Goal: Use online tool/utility: Utilize a website feature to perform a specific function

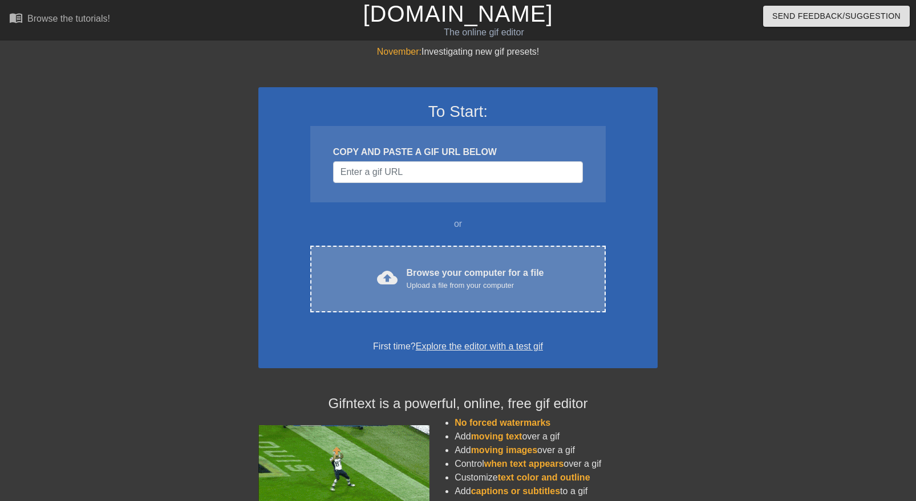
click at [466, 270] on div "Browse your computer for a file Upload a file from your computer" at bounding box center [475, 278] width 137 height 25
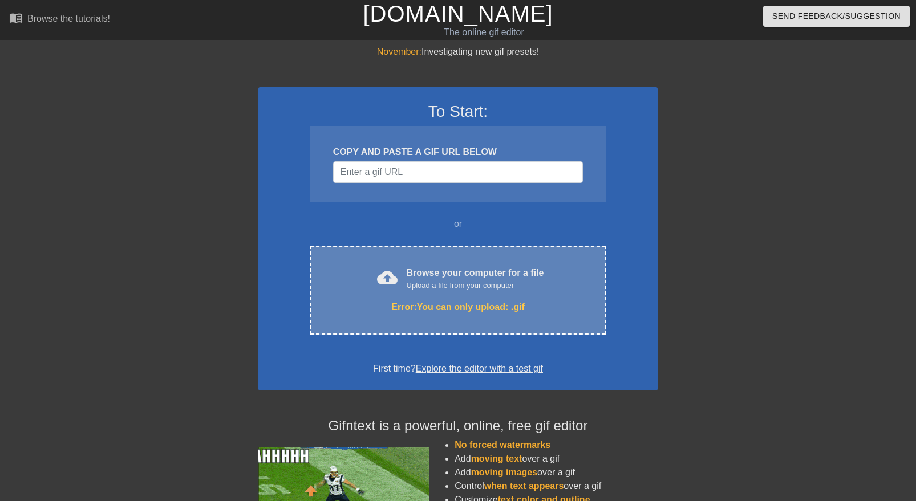
click at [424, 305] on div "Error: You can only upload: .gif" at bounding box center [458, 308] width 248 height 14
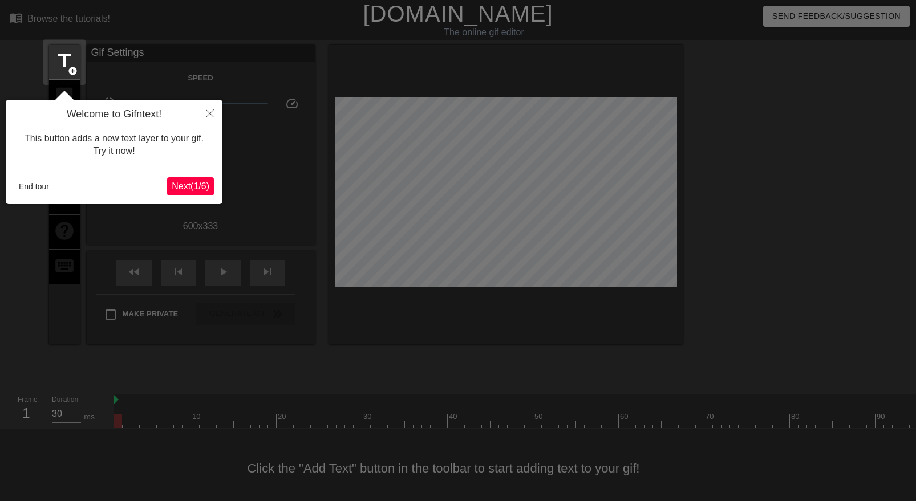
scroll to position [7, 0]
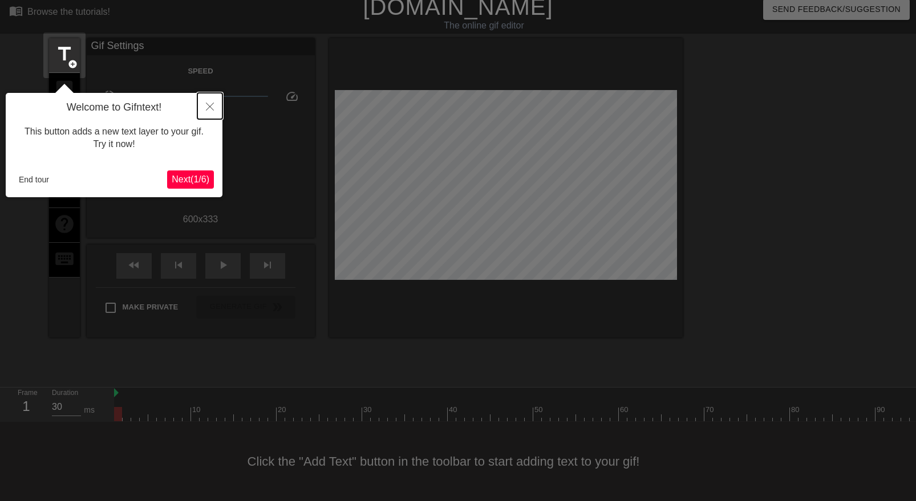
click at [208, 108] on icon "Close" at bounding box center [210, 107] width 8 height 8
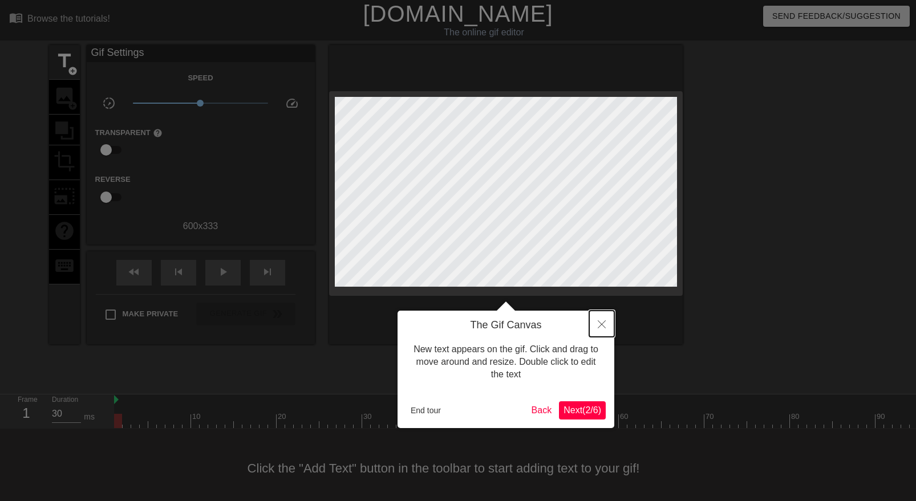
click at [598, 328] on icon "Close" at bounding box center [602, 325] width 8 height 8
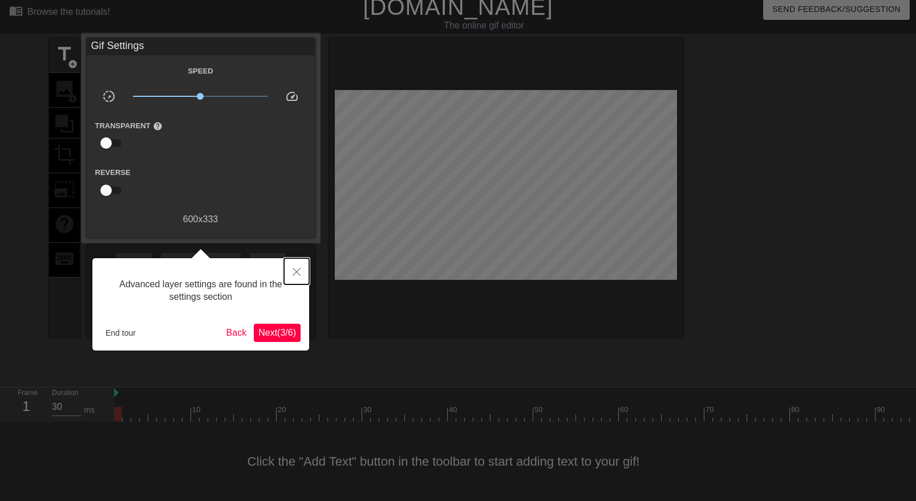
click at [293, 270] on icon "Close" at bounding box center [297, 272] width 8 height 8
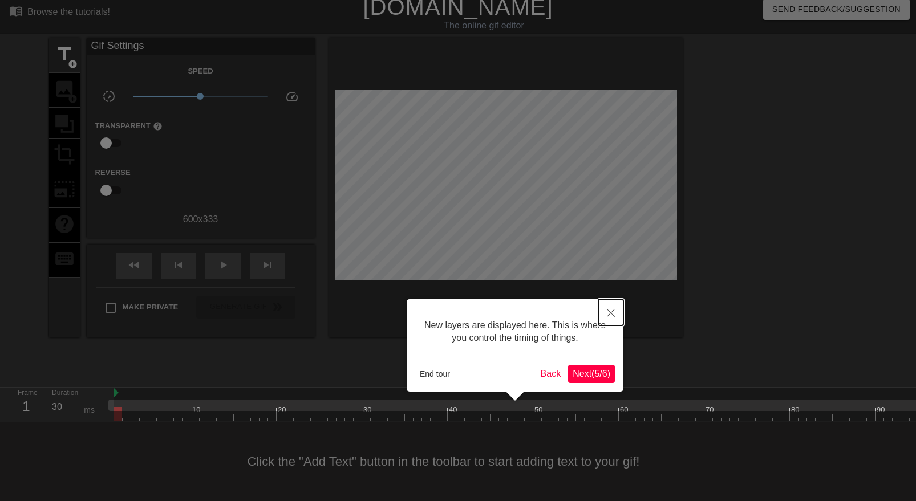
click at [610, 315] on icon "Close" at bounding box center [611, 313] width 8 height 8
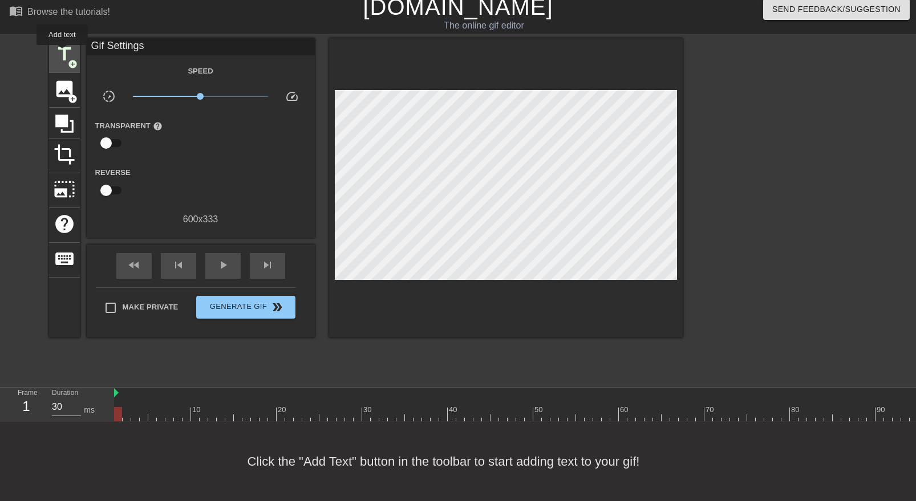
click at [63, 53] on span "title" at bounding box center [65, 54] width 22 height 22
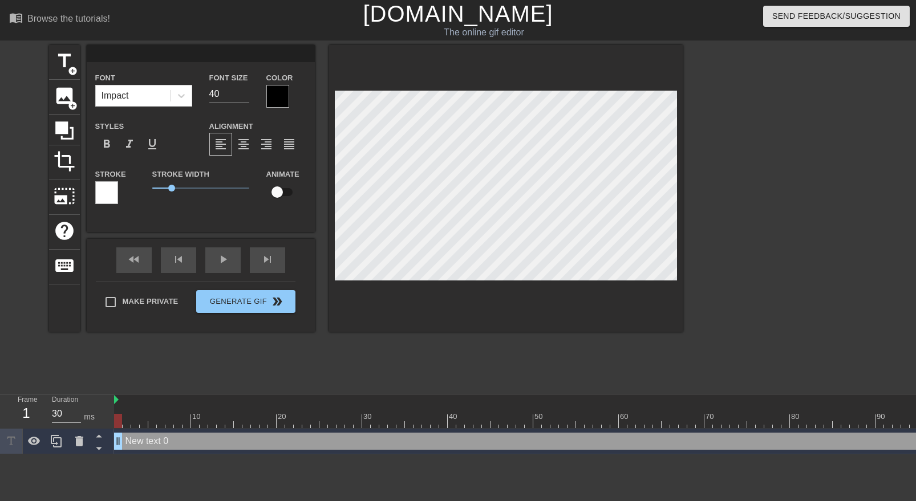
scroll to position [0, 0]
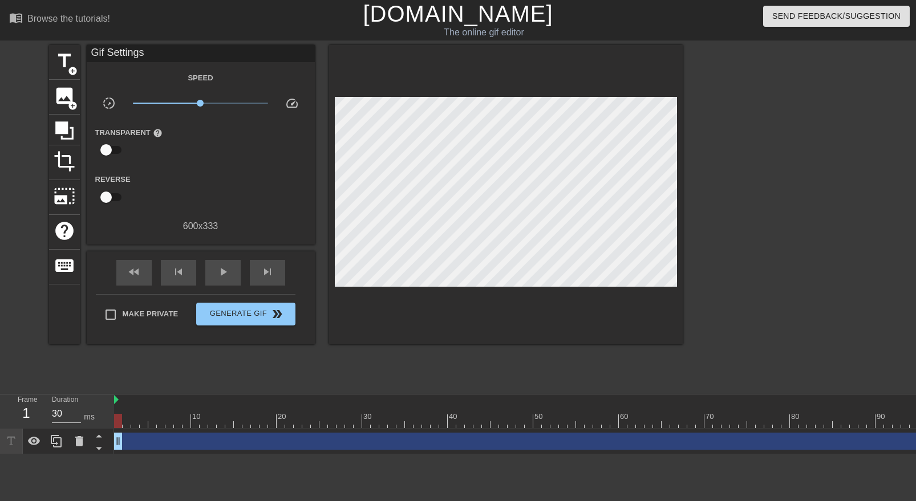
click at [426, 311] on div at bounding box center [506, 194] width 354 height 299
click at [71, 58] on span "title" at bounding box center [65, 61] width 22 height 22
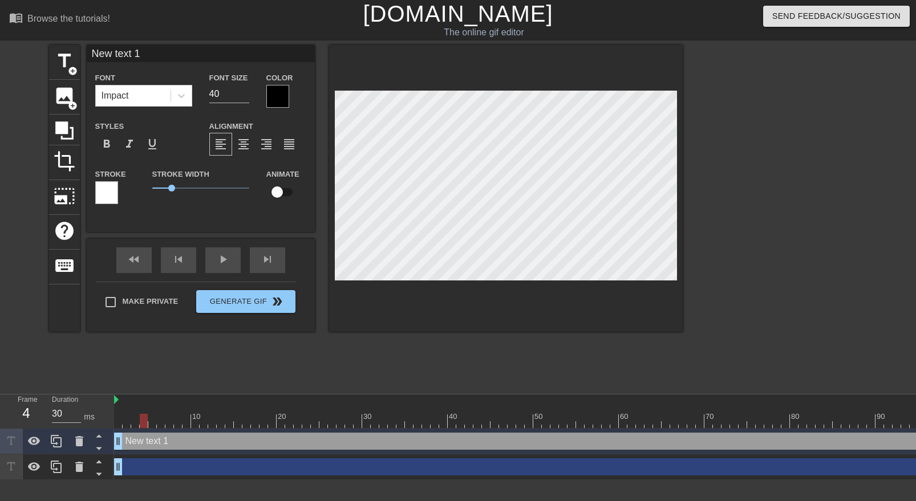
drag, startPoint x: 125, startPoint y: 407, endPoint x: 143, endPoint y: 407, distance: 17.7
click at [143, 407] on div at bounding box center [144, 413] width 9 height 14
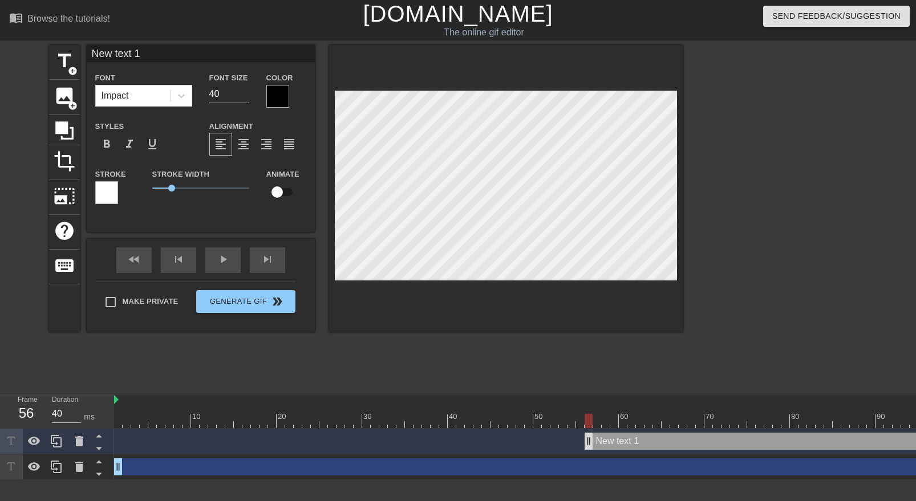
drag, startPoint x: 119, startPoint y: 444, endPoint x: 585, endPoint y: 448, distance: 466.6
type input "30"
drag, startPoint x: 585, startPoint y: 448, endPoint x: 743, endPoint y: 425, distance: 159.2
click at [744, 425] on div "10 20 30 40 50 60 70 80 90 100 110 120 130 140 150 160" at bounding box center [515, 438] width 802 height 86
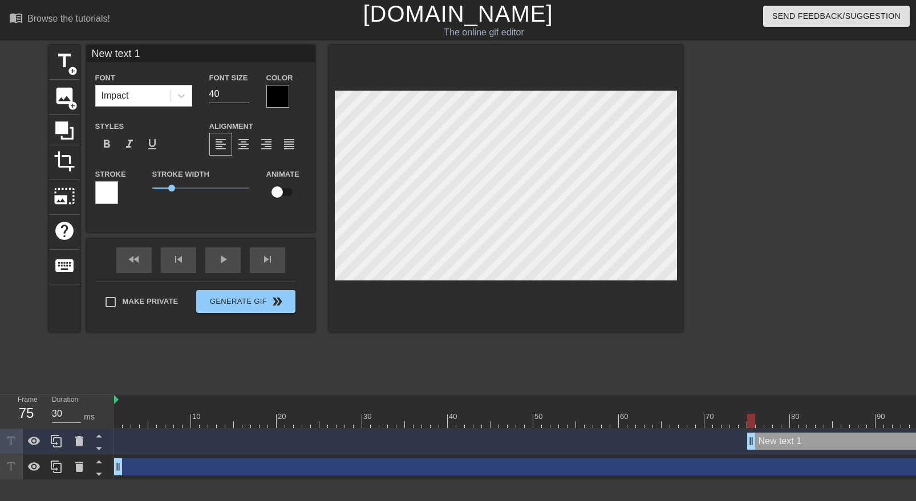
type input "C"
type textarea "C"
type input "Ci"
type textarea "Ci"
type input "Cis"
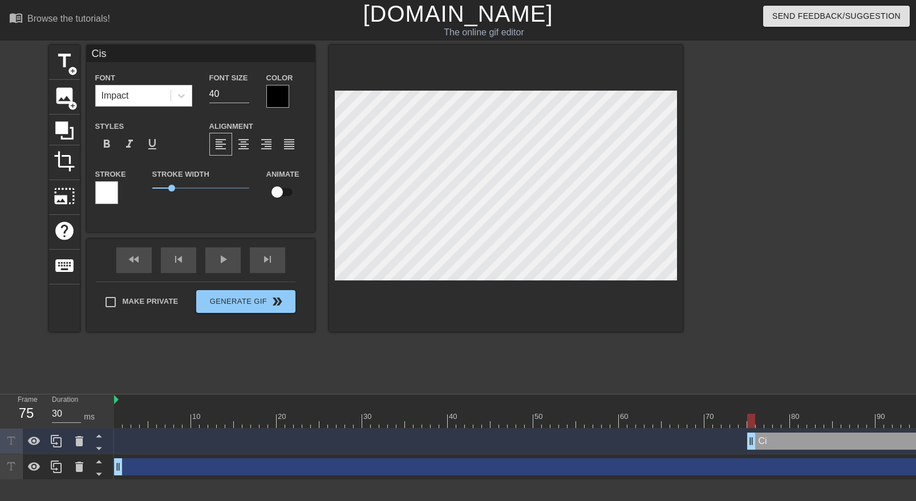
type textarea "Ciso"
type input "Ciso"
type textarea "Ciso"
type input "Ciso T"
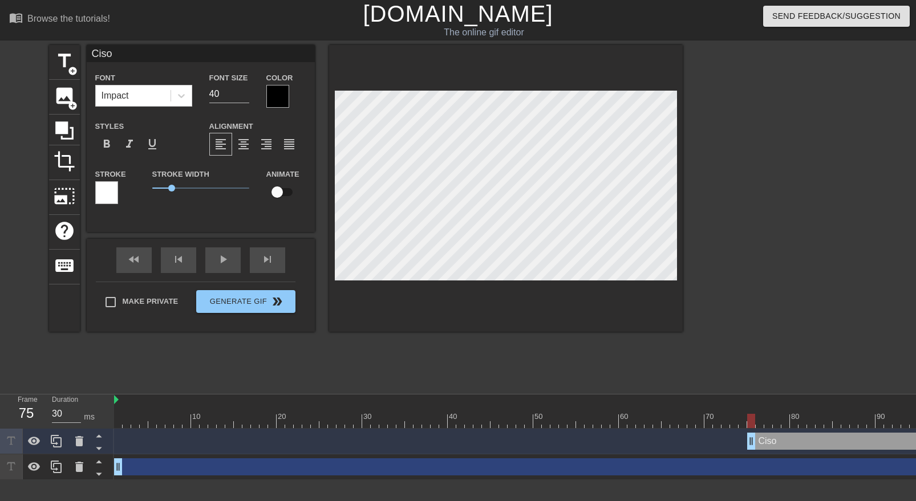
type textarea "Ciso T"
type input "Ciso Te"
type textarea "Ciso Te"
type input "Ciso Tea"
type textarea "Ciso Tea"
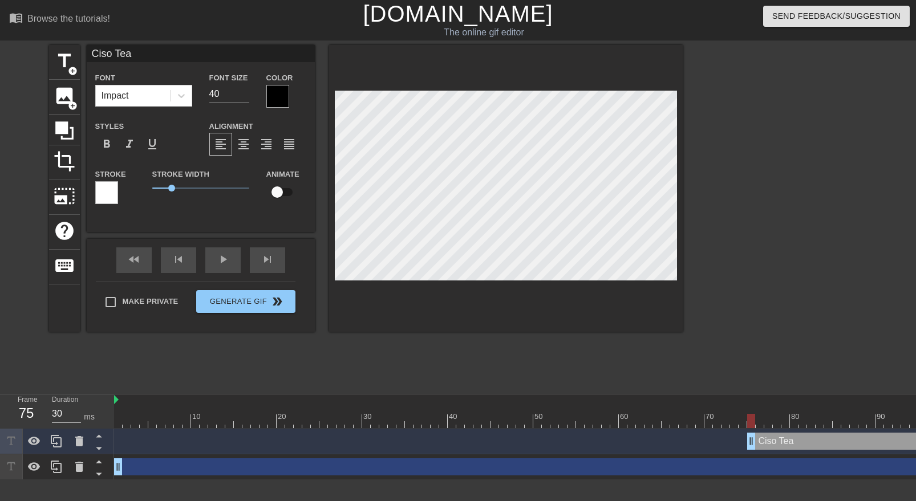
type input "Ciso Team"
type textarea "Ciso Team"
type input "Ciso Tea"
type textarea "Ciso Tea"
type input "Ciso Te"
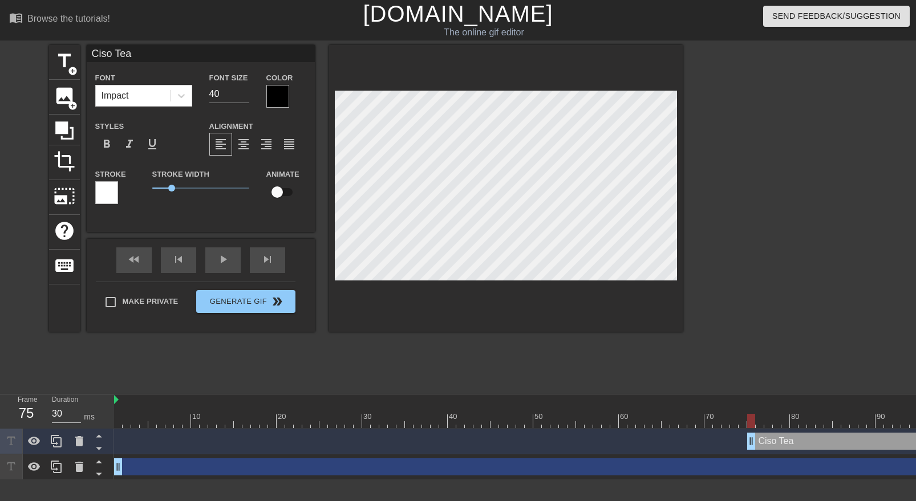
type textarea "Ciso Te"
type input "Ciso T"
type textarea "Ciso T"
type input "Ciso"
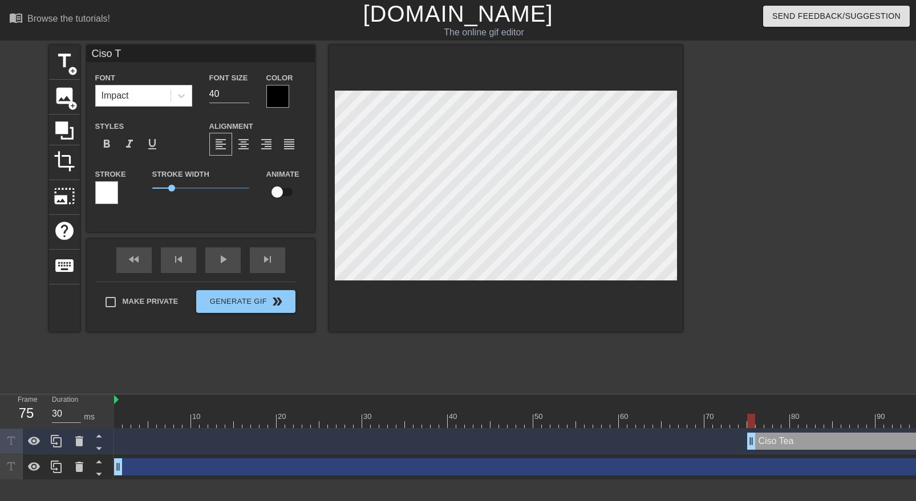
type textarea "Ciso"
type input "Ciso"
type textarea "Ciso"
type input "Cis"
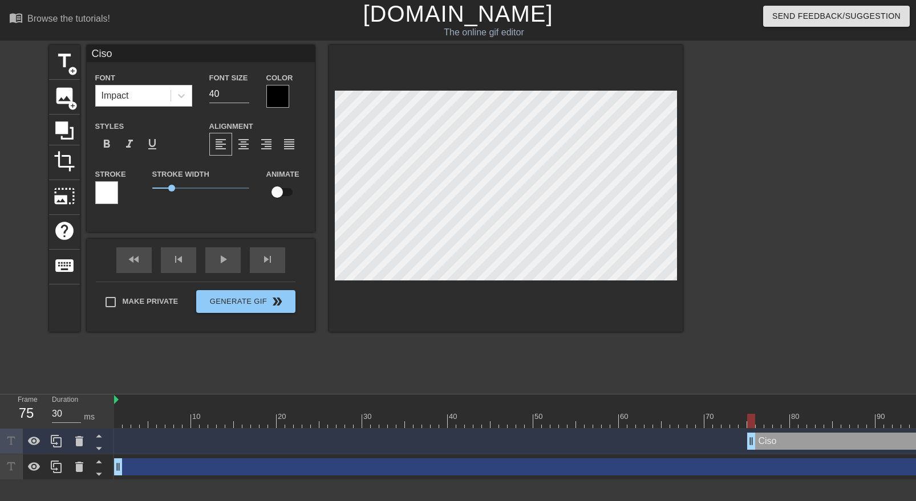
type textarea "Cis"
type input "Ci"
type textarea "Ci"
type input "C"
type textarea "C"
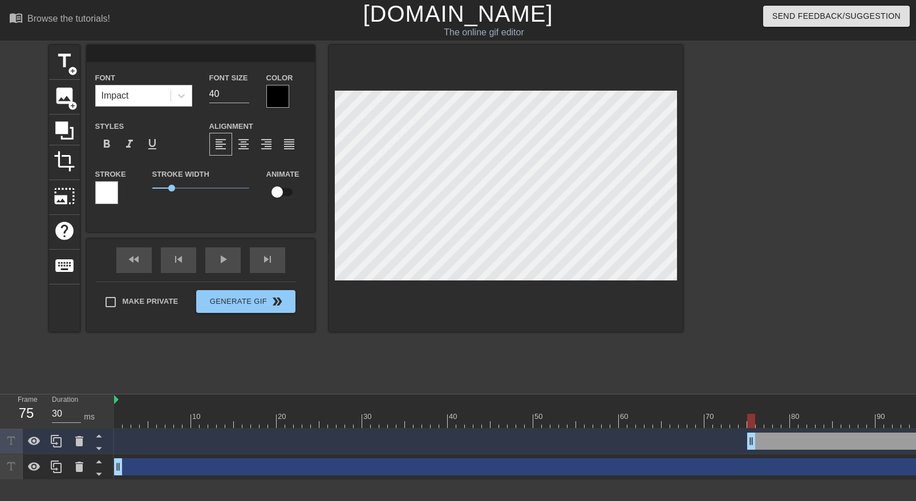
type input "C"
type textarea "C"
type input "CI"
type textarea "CI"
type input "CIS"
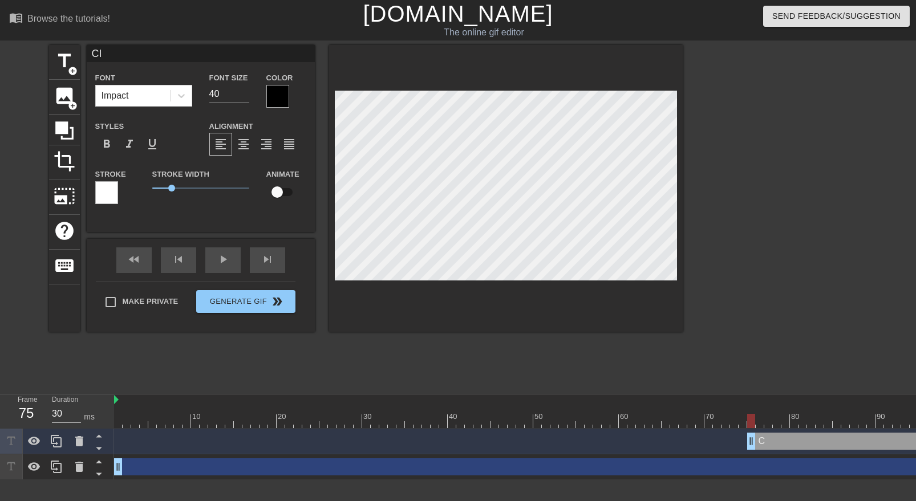
type textarea "CIS"
type input "CISO"
type textarea "CISO"
type input "CISO T"
type textarea "CISO T"
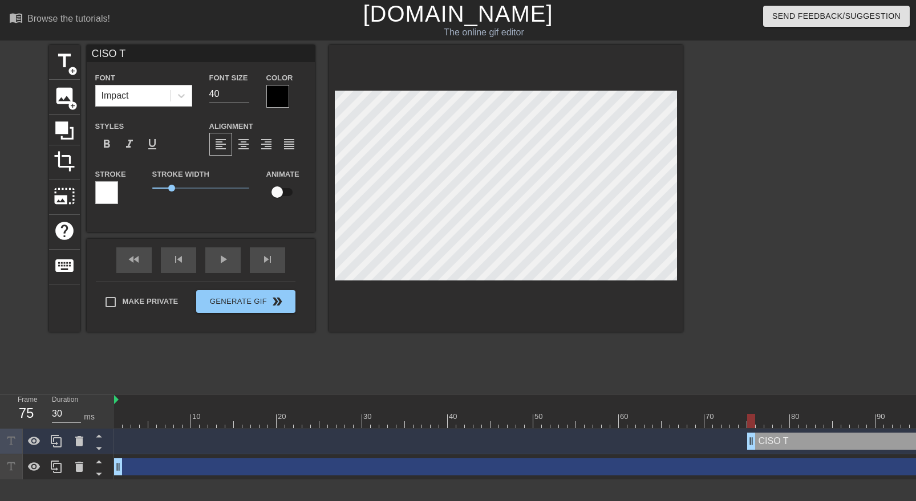
type input "CISO Te"
type textarea "CISO Te"
type input "CISO Tea"
type textarea "CISO Tea"
type input "CISO Team"
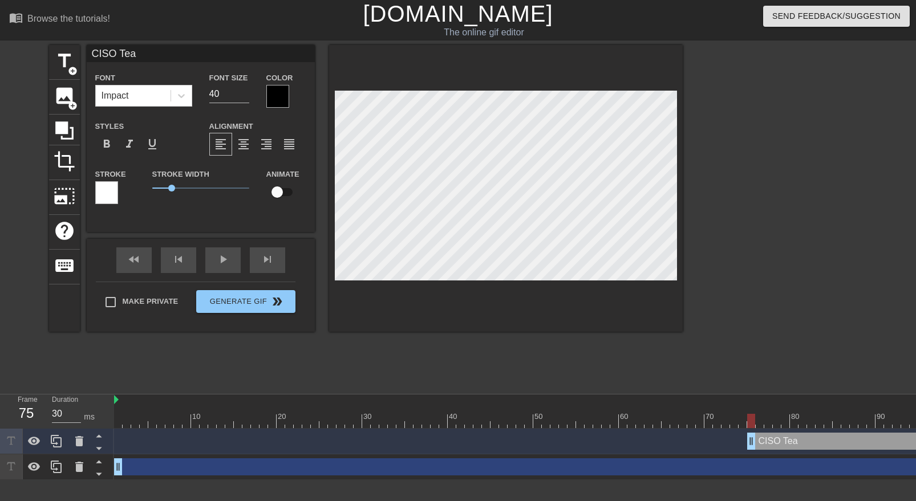
type textarea "CISO Team"
type input "CISO Team"
type textarea "CISO Team"
type input "CISO Team a"
type textarea "CISO Team a"
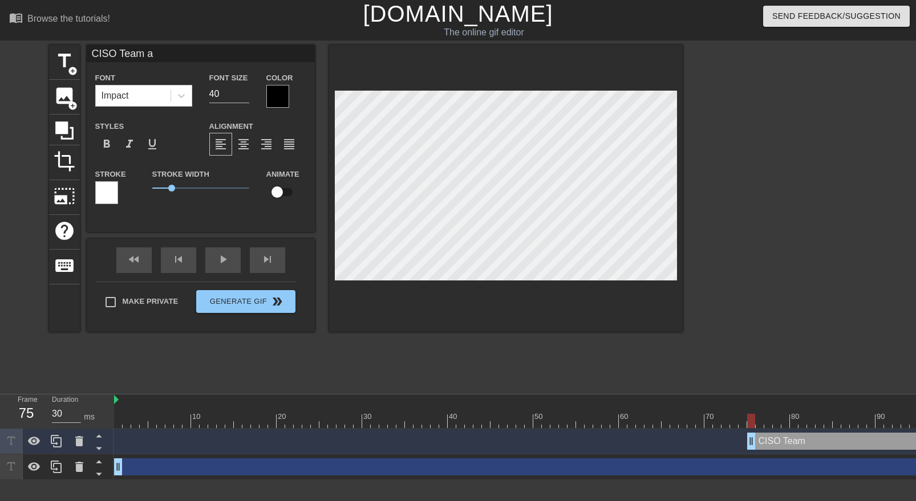
type input "CISO Team as"
type textarea "CISO Team ask"
type input "CISO Team aski"
type textarea "CISO Team aski"
type input "CISO Team askin"
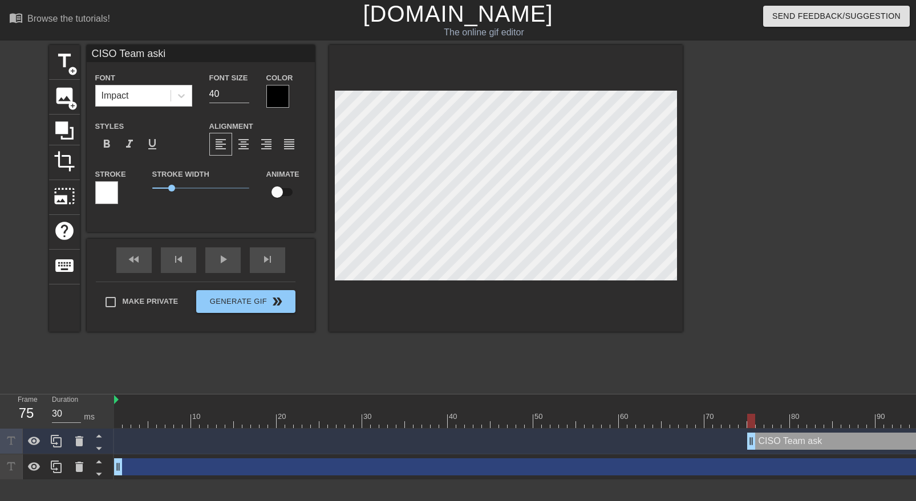
type textarea "CISO Team askin"
type input "CISO Team asking"
type textarea "CISO Team asking"
type input "CISO Team asking"
type textarea "CISO Team asking"
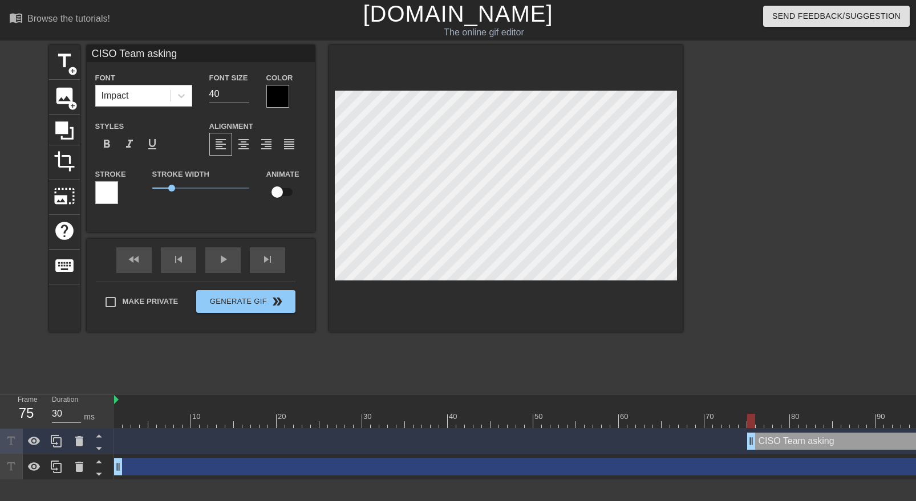
type input "CISO Team asking f"
type textarea "CISO Team asking fo"
type input "CISO Team asking for"
type textarea "CISO Team asking for"
type input "CISO Team asking for"
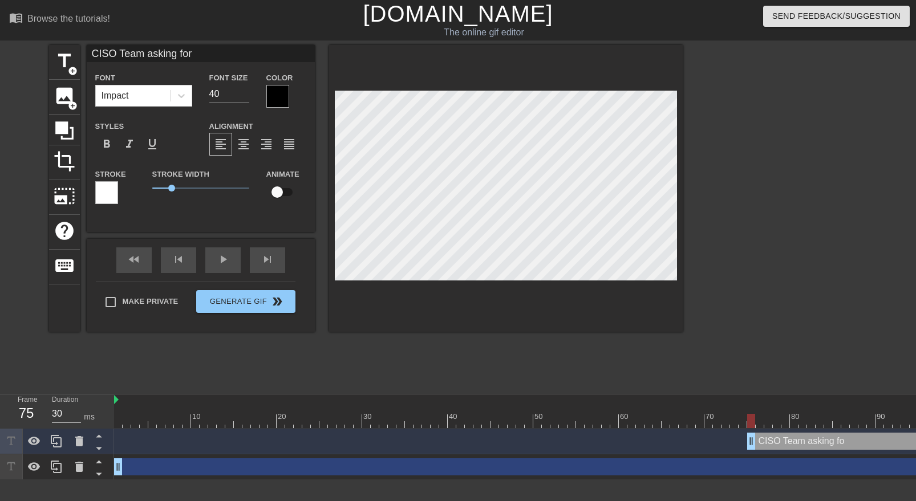
type textarea "CISO Team asking for"
type input "CISO Team asking for d"
type textarea "CISO Team asking for do"
type input "CISO Team asking for doc"
type textarea "CISO Team asking for docu"
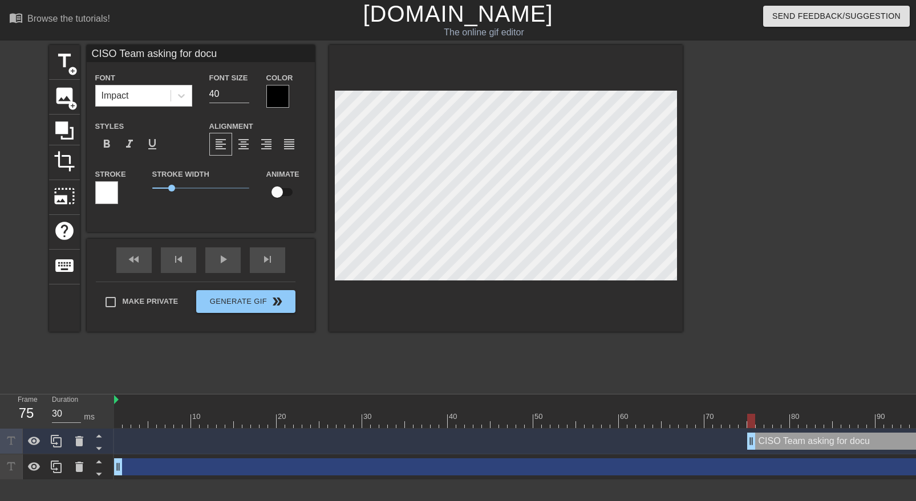
type input "CISO Team asking for docum"
type textarea "CISO Team asking for docum"
type input "CISO Team asking for docume"
type textarea "CISO Team asking for docume"
type input "CISO Team asking for documen"
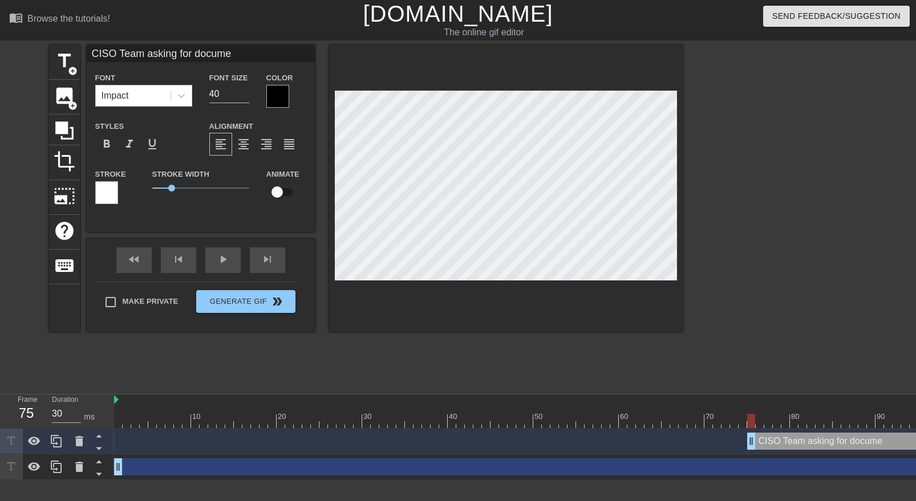
type textarea "CISO Team asking for documen"
type input "CISO Team asking for document"
type textarea "CISO Team asking for document"
type input "CISO Team asking for documenta"
type textarea "CISO Team asking for documenta"
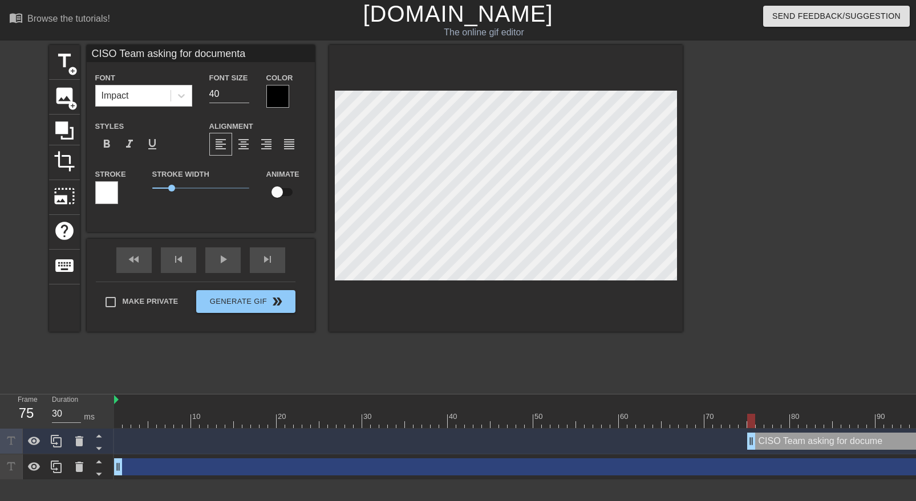
type input "CISO Team asking for documentat"
type textarea "CISO Team asking for documentat"
type input "CISO Team asking for documentati"
type textarea "CISO Team asking for documentati"
type input "CISO Team asking for documentatio"
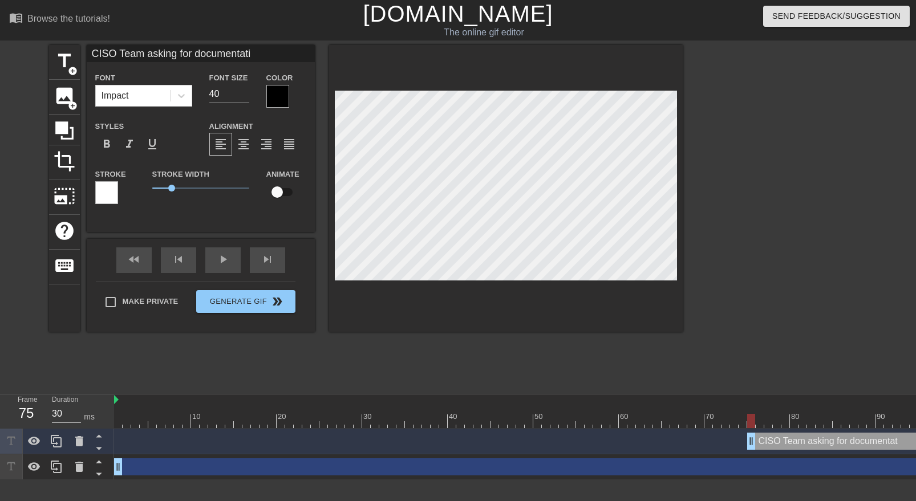
type textarea "CISO Team asking for documentatio"
type input "CISO Team asking for documentation"
type textarea "CISO Team asking for documentation"
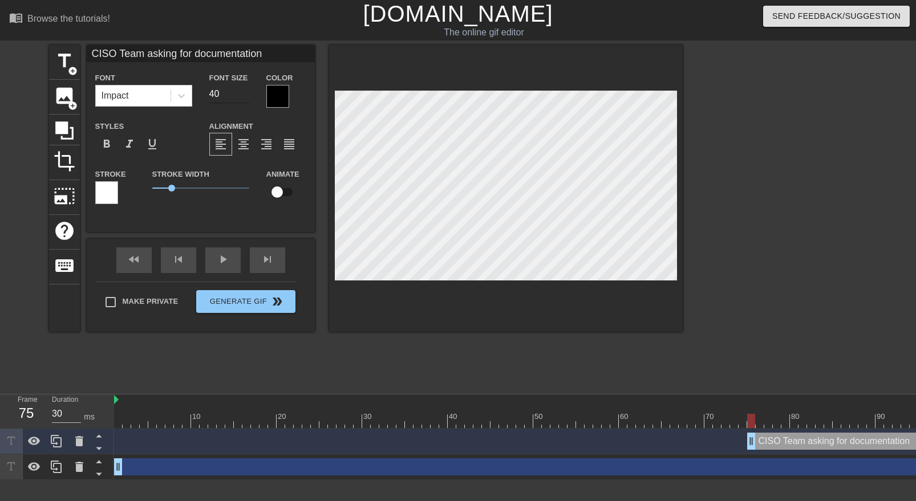
click at [216, 87] on input "40" at bounding box center [229, 94] width 40 height 18
click at [244, 96] on input "39" at bounding box center [229, 94] width 40 height 18
click at [244, 96] on input "38" at bounding box center [229, 94] width 40 height 18
click at [244, 96] on input "37" at bounding box center [229, 94] width 40 height 18
click at [244, 96] on input "36" at bounding box center [229, 94] width 40 height 18
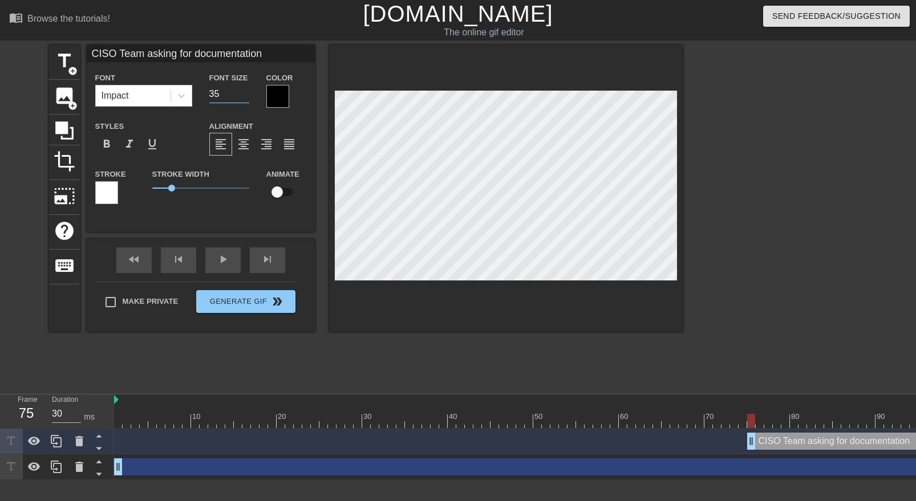
click at [244, 96] on input "35" at bounding box center [229, 94] width 40 height 18
click at [244, 96] on input "34" at bounding box center [229, 94] width 40 height 18
click at [244, 96] on input "33" at bounding box center [229, 94] width 40 height 18
click at [244, 96] on input "32" at bounding box center [229, 94] width 40 height 18
click at [244, 96] on input "31" at bounding box center [229, 94] width 40 height 18
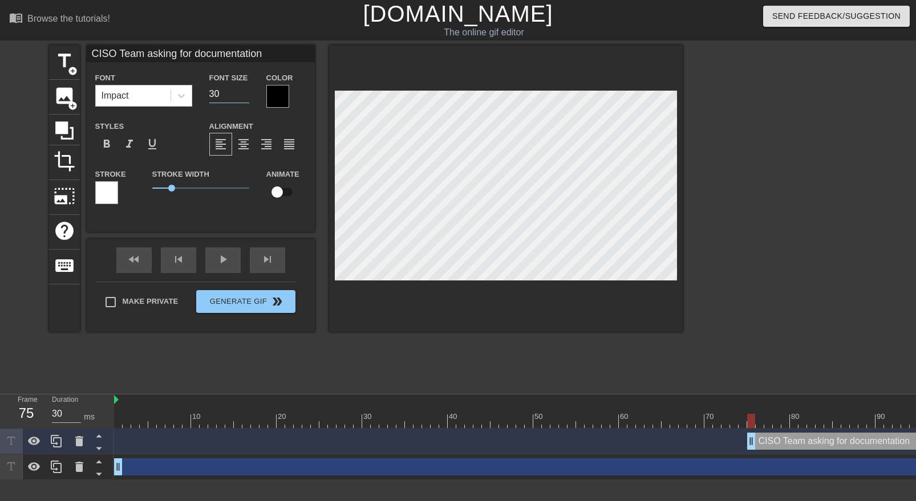
click at [244, 96] on input "30" at bounding box center [229, 94] width 40 height 18
click at [244, 96] on input "29" at bounding box center [229, 94] width 40 height 18
click at [244, 96] on input "28" at bounding box center [229, 94] width 40 height 18
click at [244, 96] on input "27" at bounding box center [229, 94] width 40 height 18
type input "26"
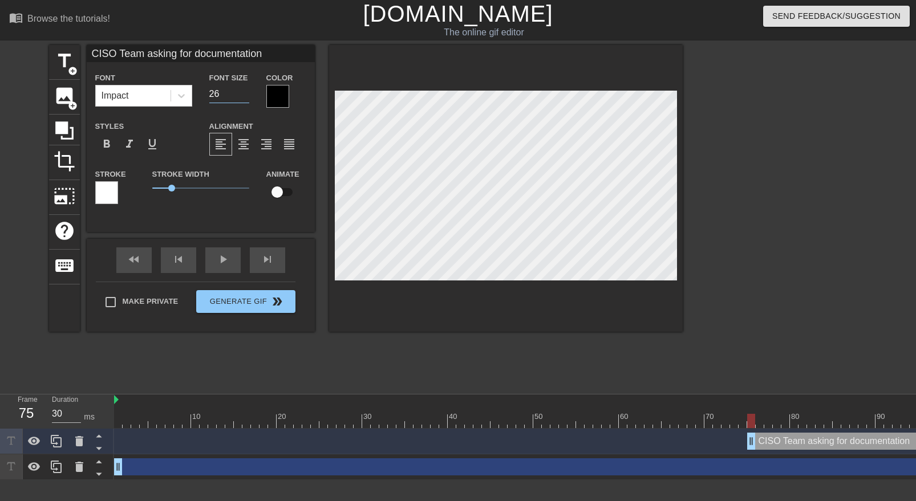
click at [244, 96] on input "26" at bounding box center [229, 94] width 40 height 18
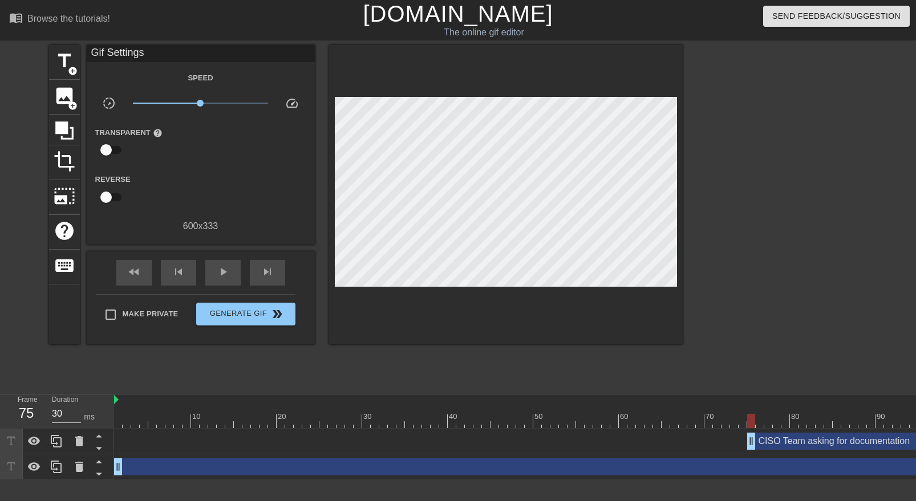
click at [594, 358] on div "title add_circle image add_circle crop photo_size_select_large help keyboard Gi…" at bounding box center [366, 216] width 634 height 342
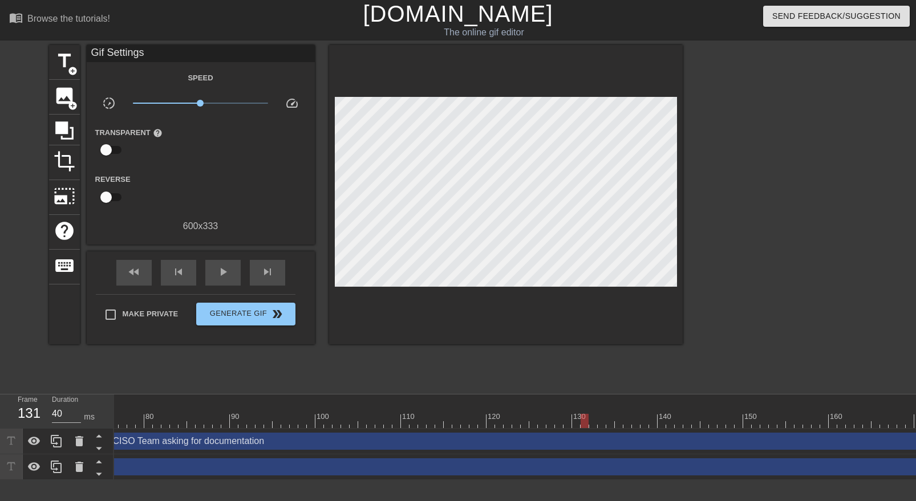
scroll to position [0, 651]
type input "30"
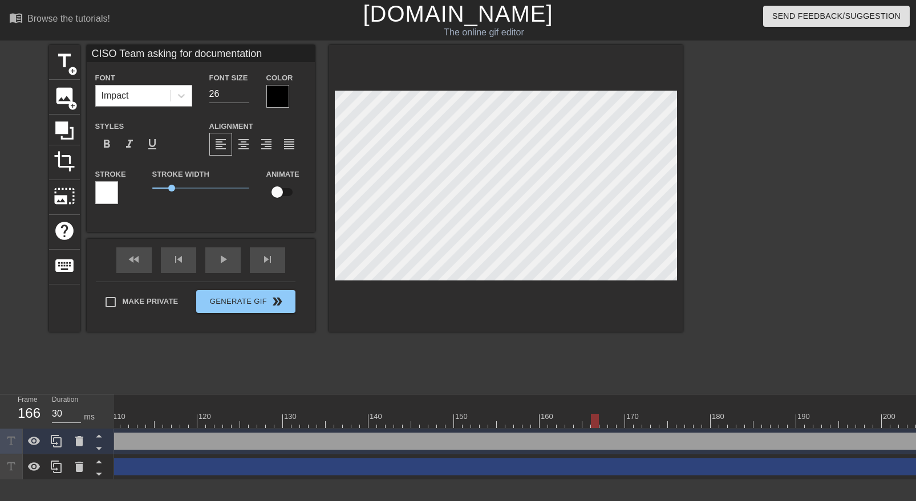
click at [158, 97] on div "Impact" at bounding box center [133, 96] width 75 height 21
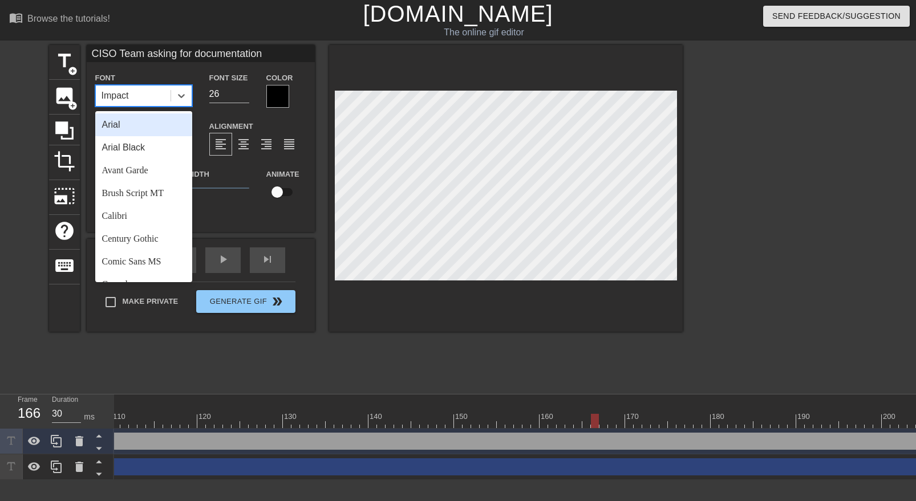
click at [158, 97] on div "Impact" at bounding box center [133, 96] width 75 height 21
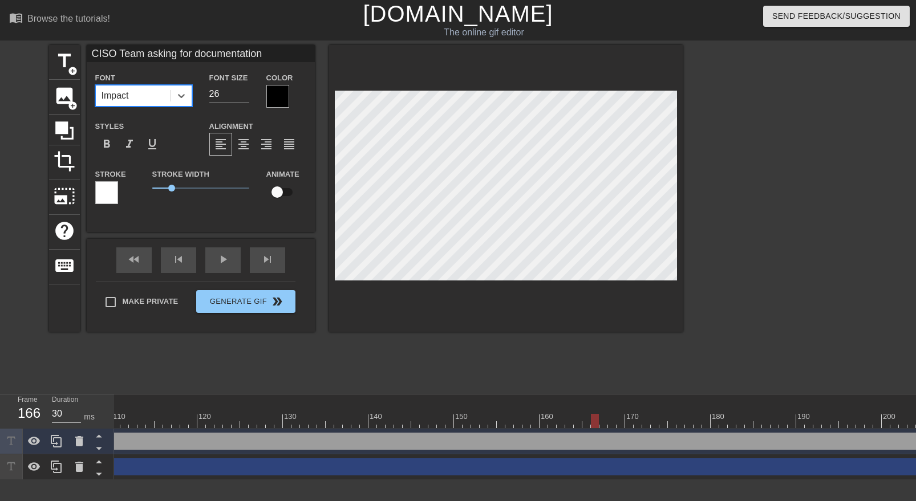
click at [277, 197] on input "checkbox" at bounding box center [277, 192] width 65 height 22
click at [281, 196] on input "checkbox" at bounding box center [288, 192] width 65 height 22
checkbox input "false"
click at [152, 86] on div "Impact" at bounding box center [133, 96] width 75 height 21
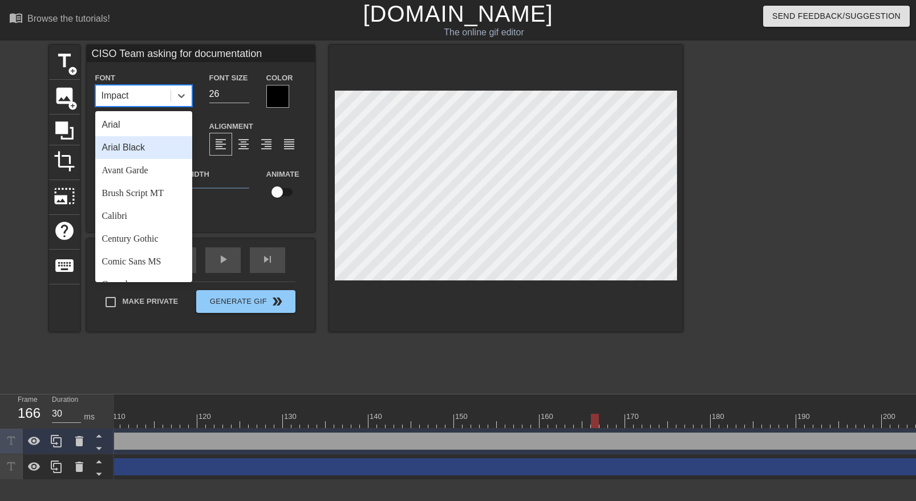
click at [157, 152] on div "Arial Black" at bounding box center [143, 147] width 97 height 23
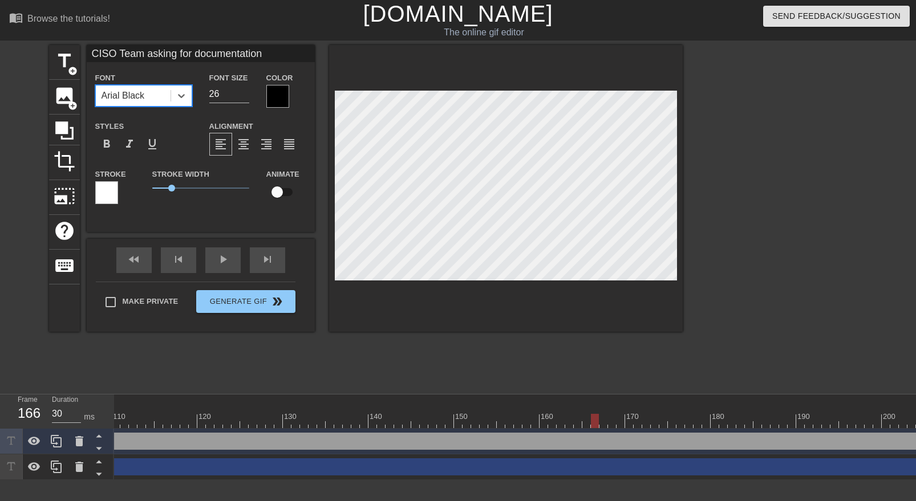
click at [164, 86] on div "Arial Black" at bounding box center [133, 96] width 75 height 21
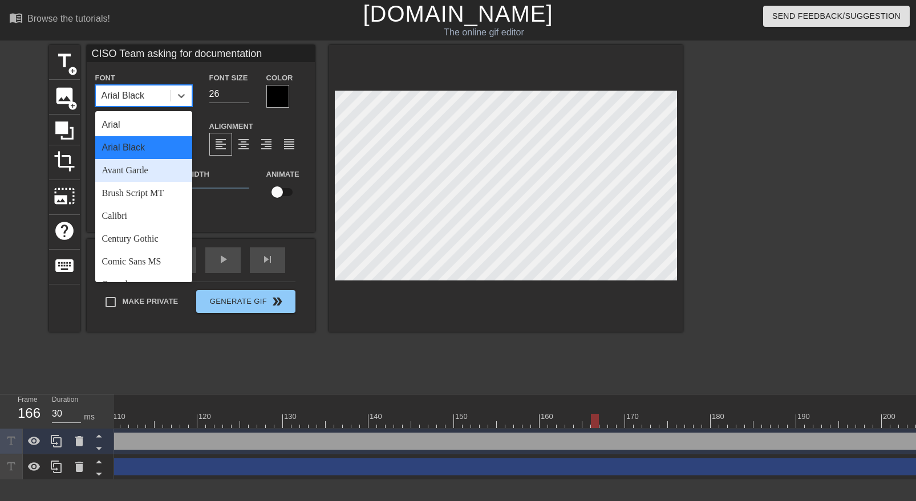
click at [147, 165] on div "Avant Garde" at bounding box center [143, 170] width 97 height 23
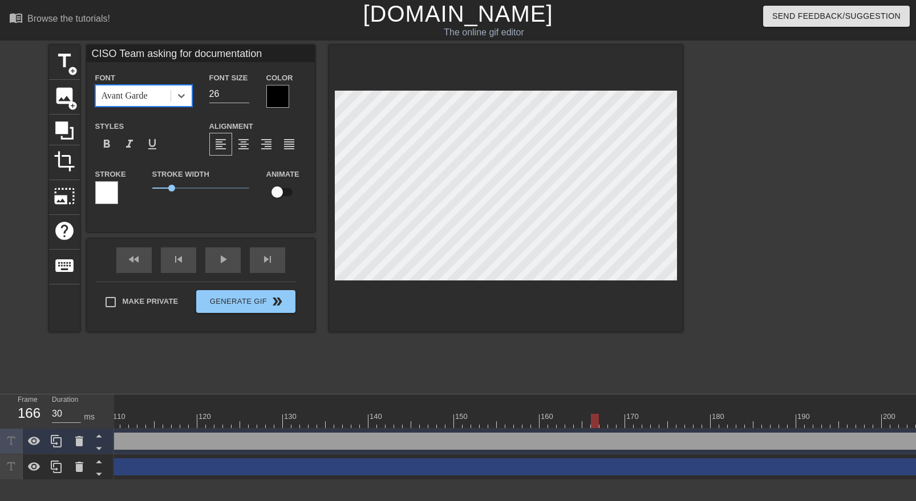
click at [164, 99] on div "Avant Garde" at bounding box center [133, 96] width 75 height 21
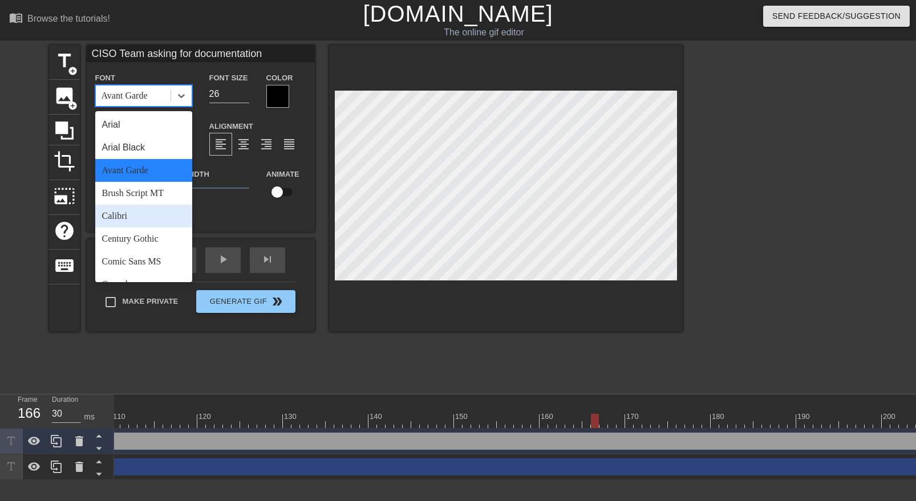
click at [148, 212] on div "Calibri" at bounding box center [143, 216] width 97 height 23
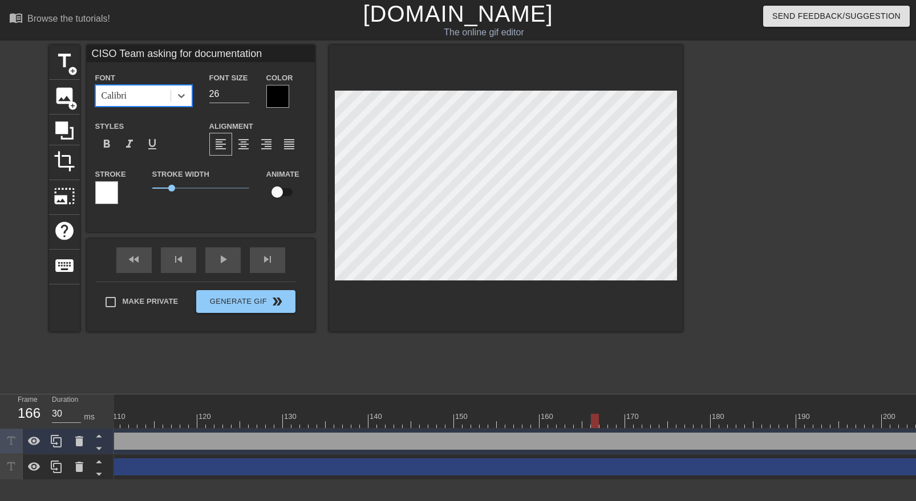
click at [166, 99] on div "Calibri" at bounding box center [133, 96] width 75 height 21
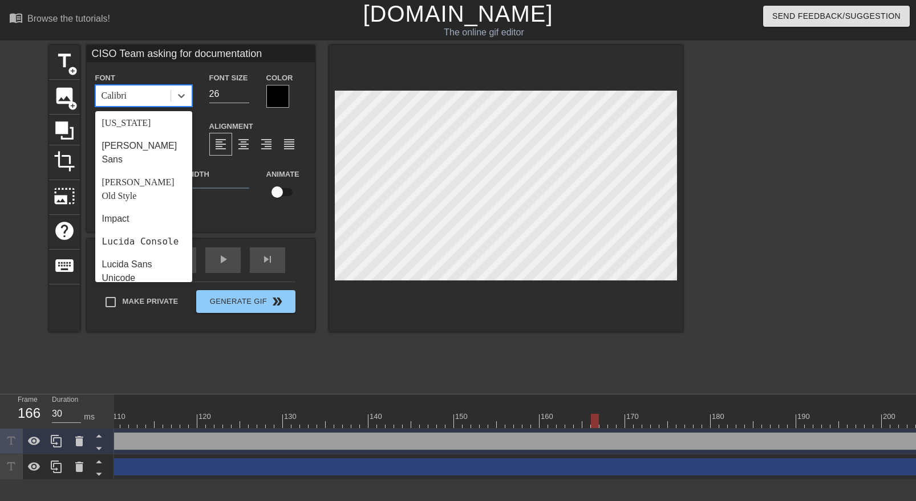
scroll to position [248, 0]
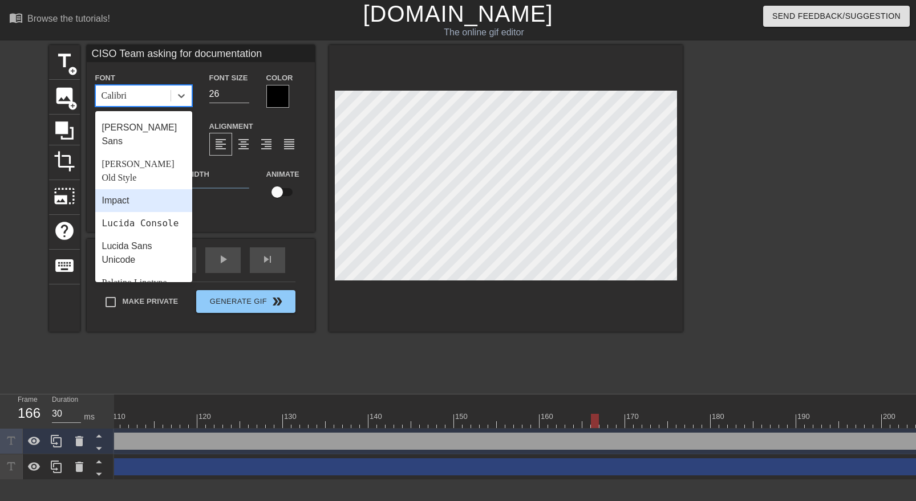
click at [136, 189] on div "Impact" at bounding box center [143, 200] width 97 height 23
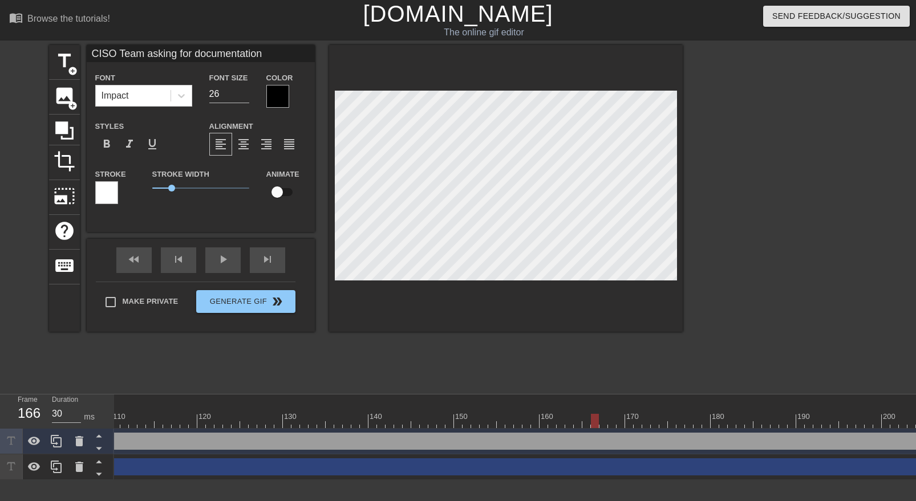
click at [277, 96] on div at bounding box center [277, 96] width 23 height 23
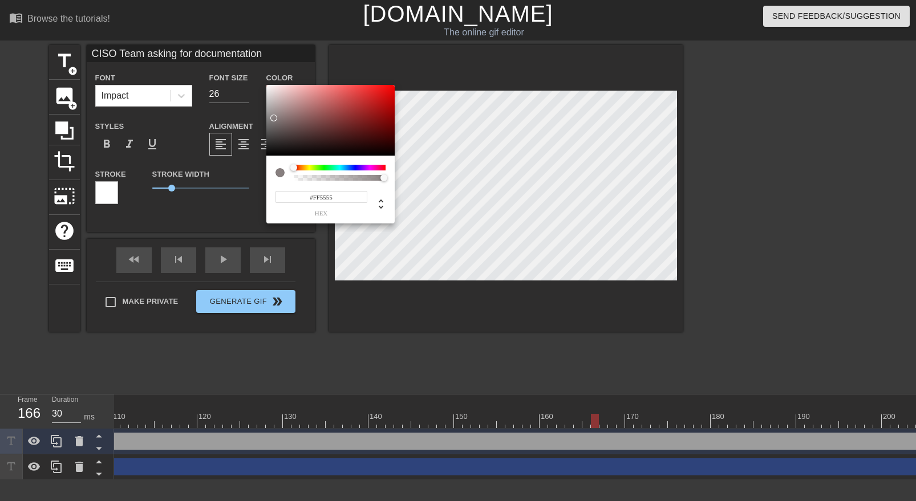
type input "#FFFFFF"
drag, startPoint x: 278, startPoint y: 133, endPoint x: 256, endPoint y: 67, distance: 70.5
click at [256, 67] on div "#FFFFFF hex" at bounding box center [458, 250] width 916 height 501
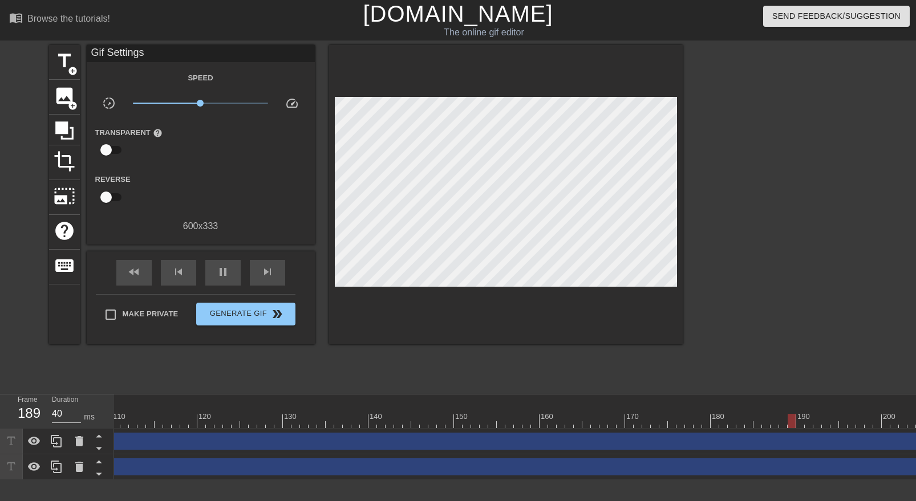
type input "30"
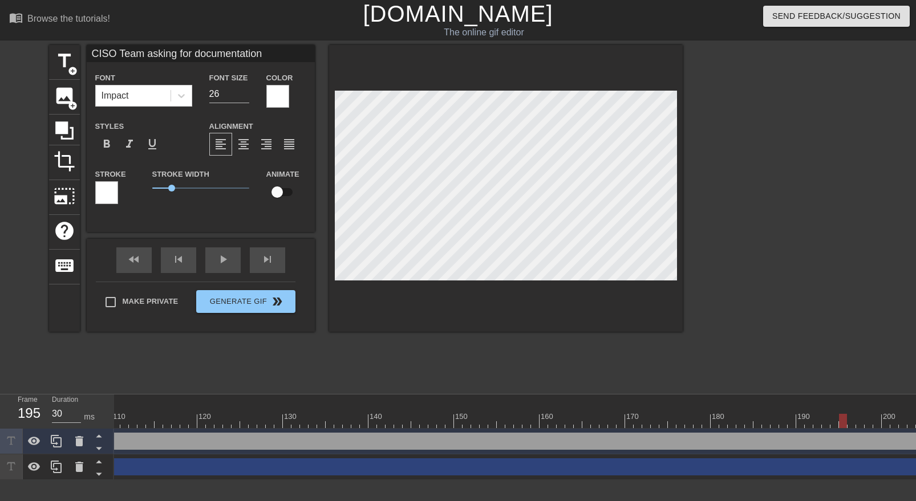
click at [282, 100] on div at bounding box center [277, 96] width 23 height 23
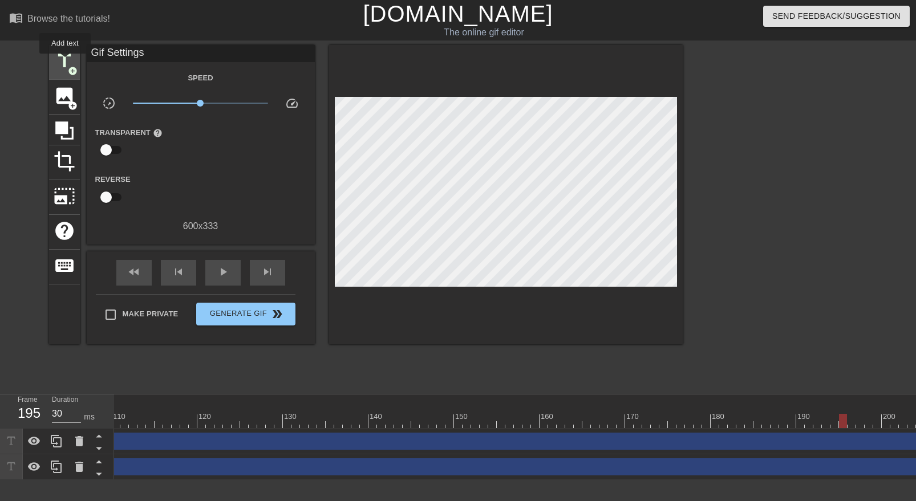
click at [66, 62] on span "title" at bounding box center [65, 61] width 22 height 22
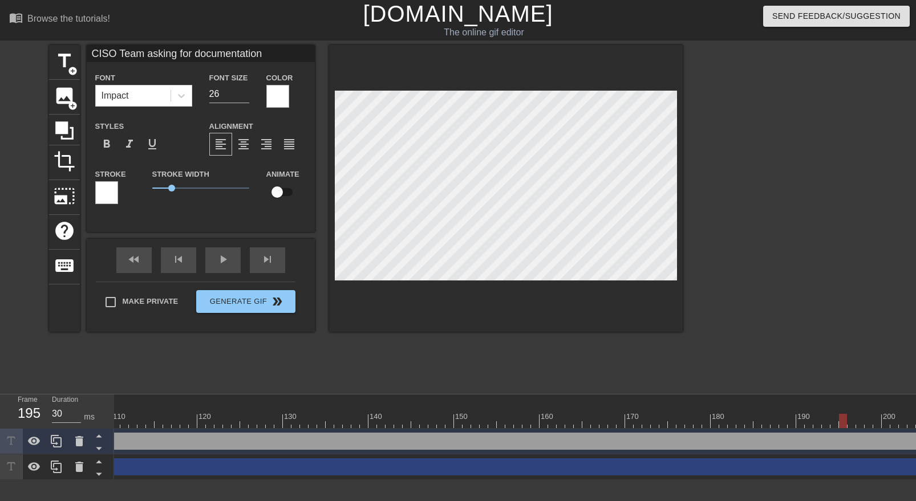
click at [102, 191] on div at bounding box center [106, 192] width 23 height 23
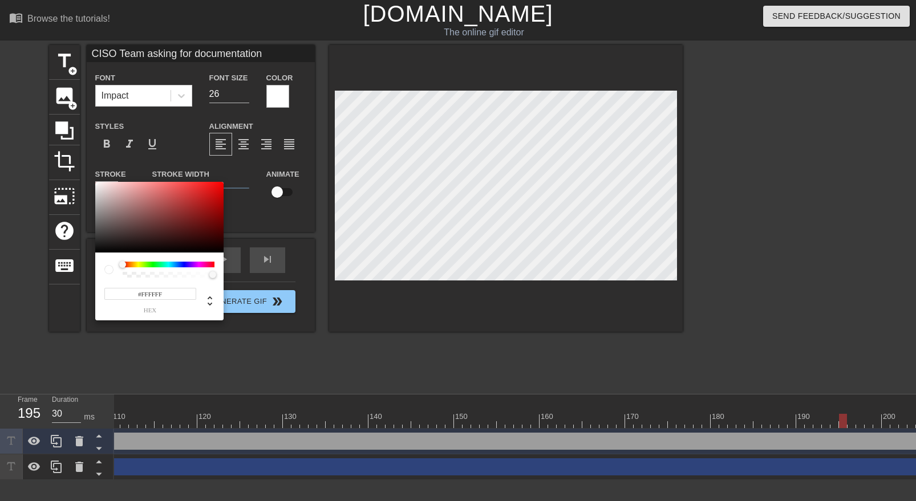
click at [183, 265] on div at bounding box center [169, 265] width 92 height 6
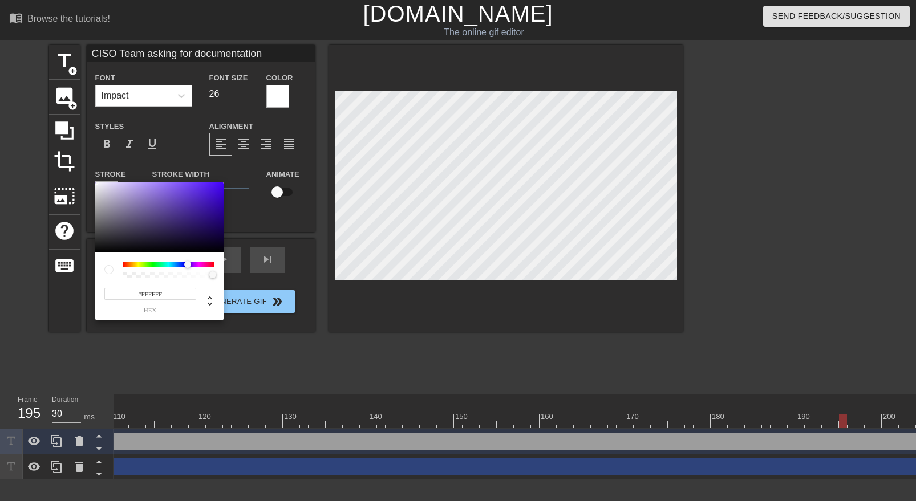
click at [188, 264] on div at bounding box center [187, 264] width 7 height 7
type input "#0A0A0A"
drag, startPoint x: 156, startPoint y: 245, endPoint x: 53, endPoint y: 250, distance: 103.3
click at [53, 250] on div "#0A0A0A hex" at bounding box center [458, 250] width 916 height 501
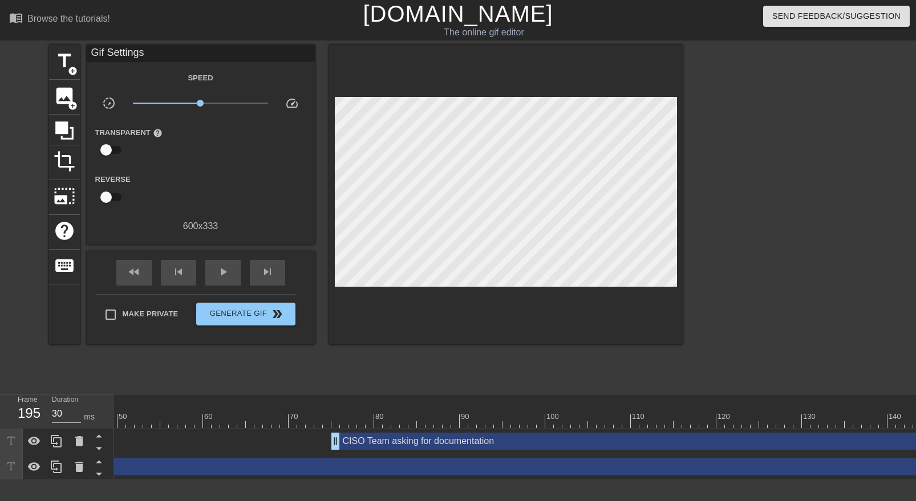
scroll to position [0, 427]
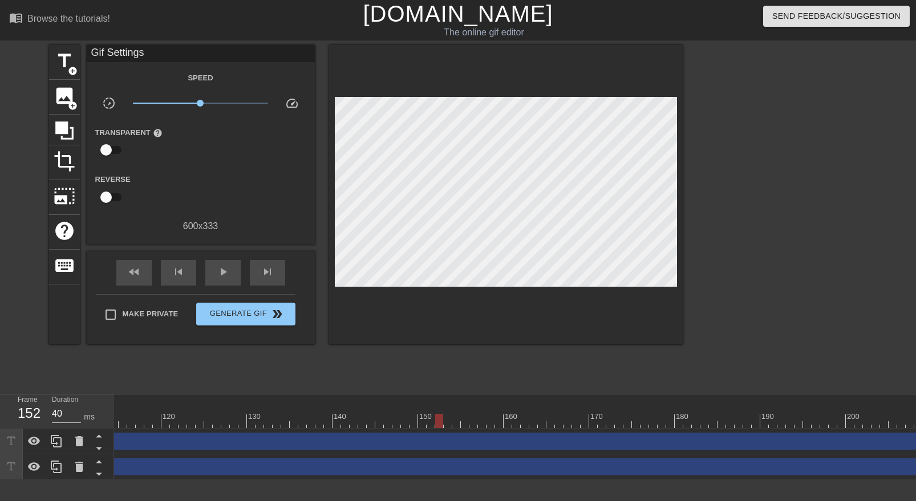
scroll to position [0, 1178]
drag, startPoint x: 479, startPoint y: 421, endPoint x: 418, endPoint y: 426, distance: 61.3
click at [418, 426] on div at bounding box center [420, 421] width 8 height 14
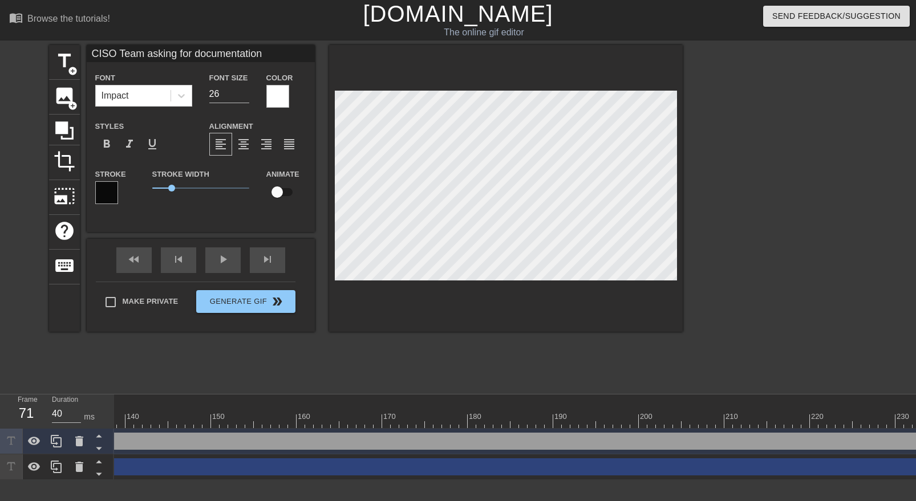
drag, startPoint x: 436, startPoint y: 443, endPoint x: 405, endPoint y: 443, distance: 31.4
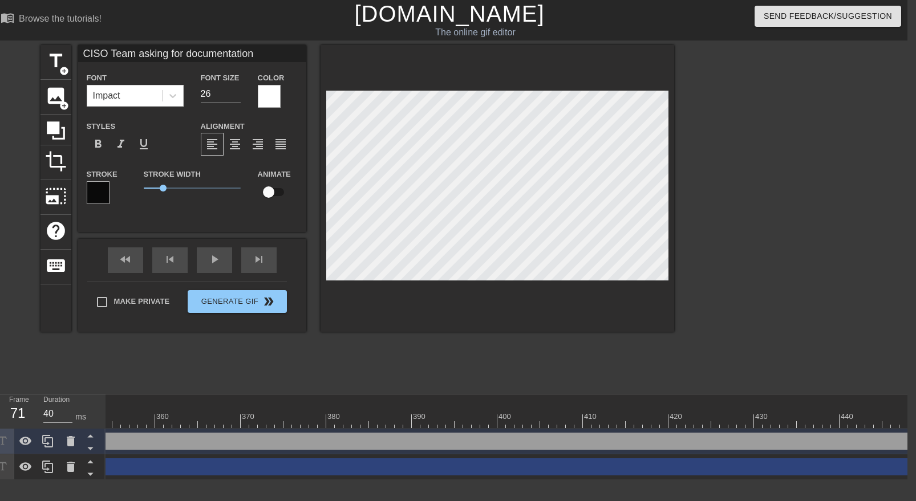
scroll to position [0, 3351]
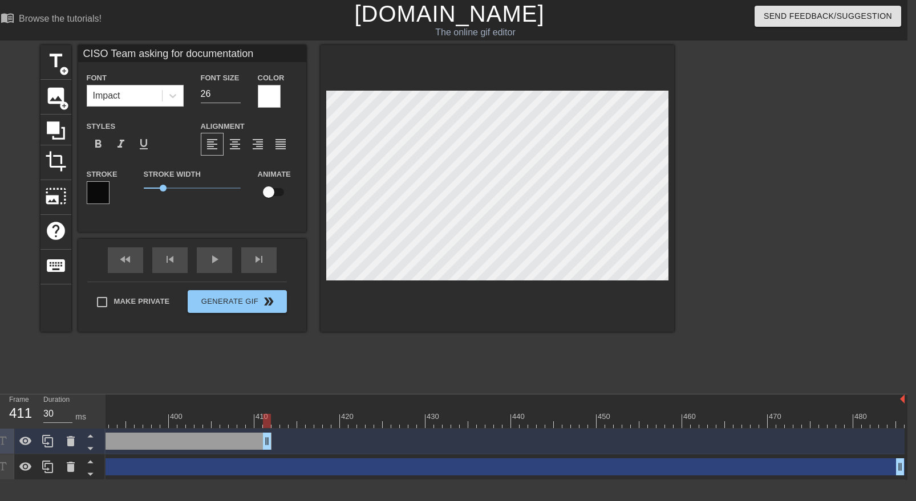
drag, startPoint x: 865, startPoint y: 439, endPoint x: 270, endPoint y: 456, distance: 594.6
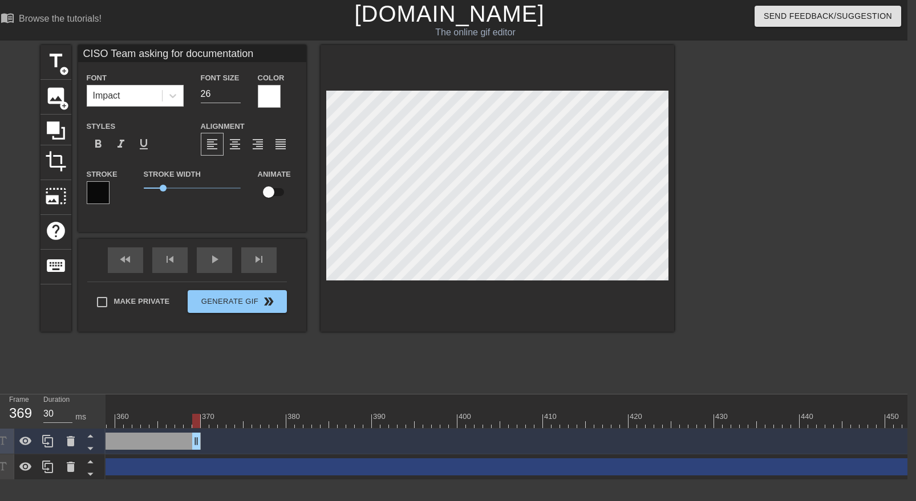
drag, startPoint x: 566, startPoint y: 441, endPoint x: 157, endPoint y: 448, distance: 408.5
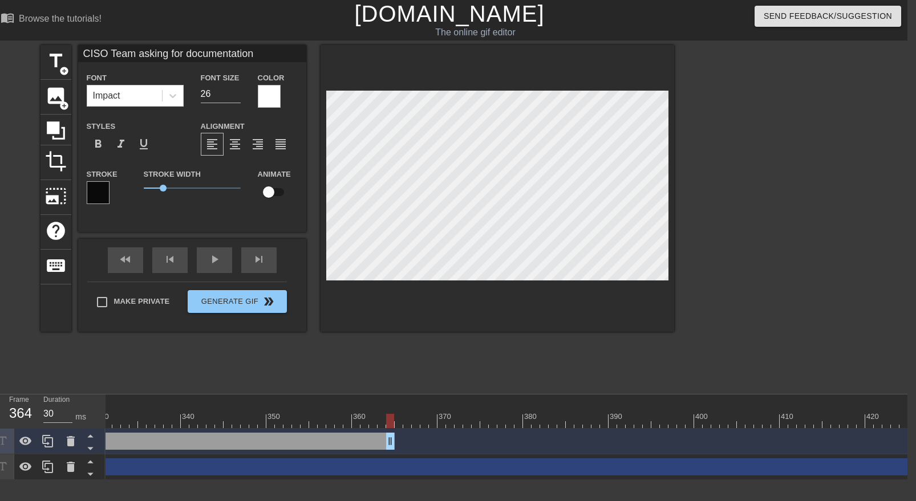
scroll to position [0, 2733]
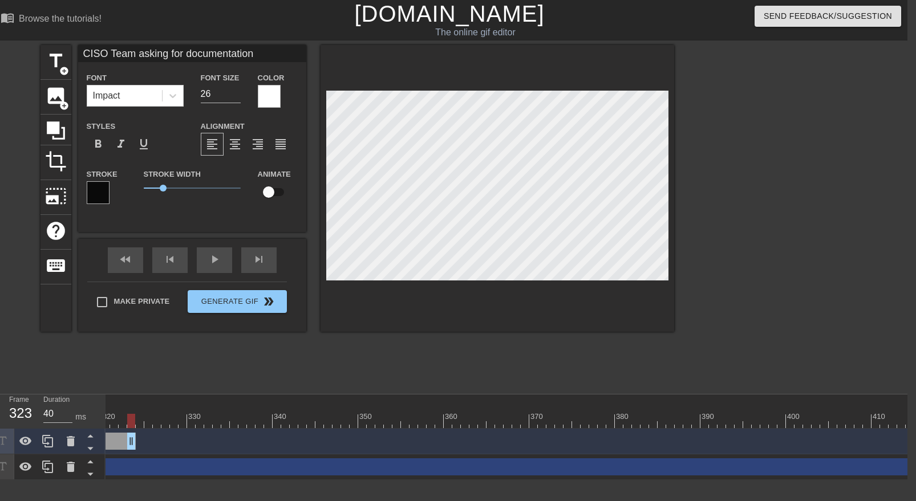
drag, startPoint x: 480, startPoint y: 439, endPoint x: 126, endPoint y: 445, distance: 353.7
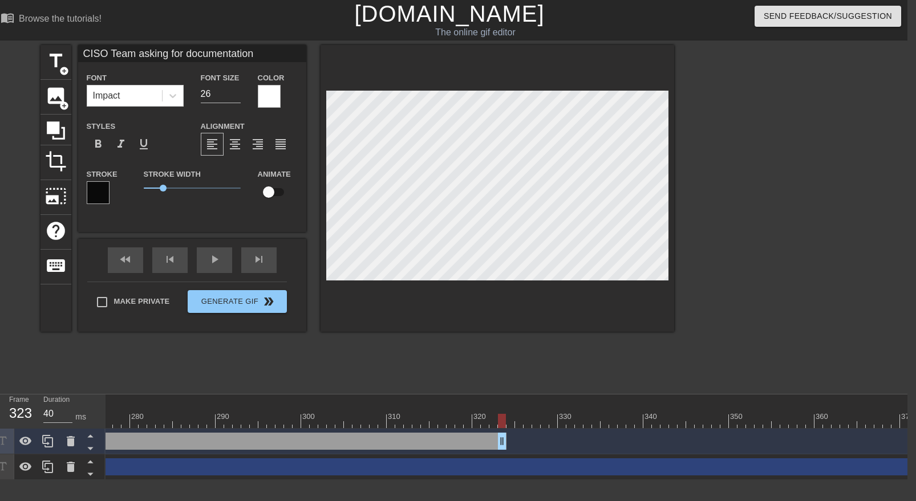
scroll to position [0, 2327]
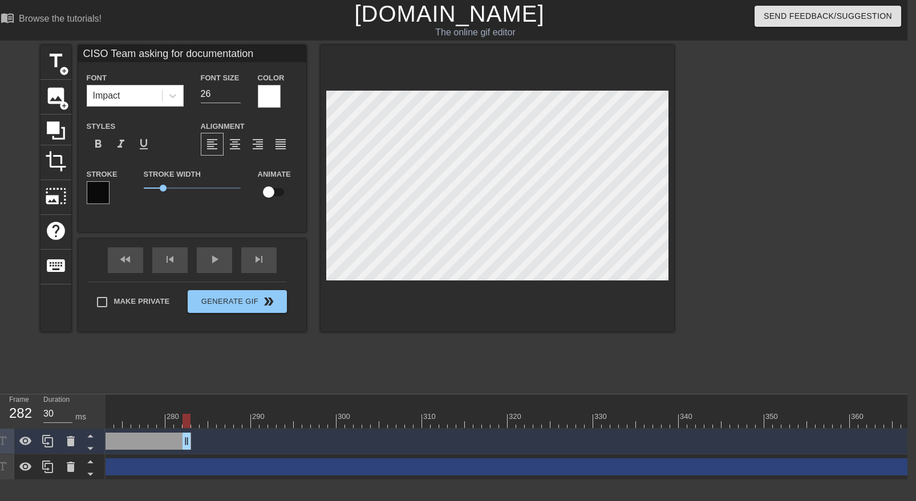
drag, startPoint x: 539, startPoint y: 442, endPoint x: 191, endPoint y: 447, distance: 348.6
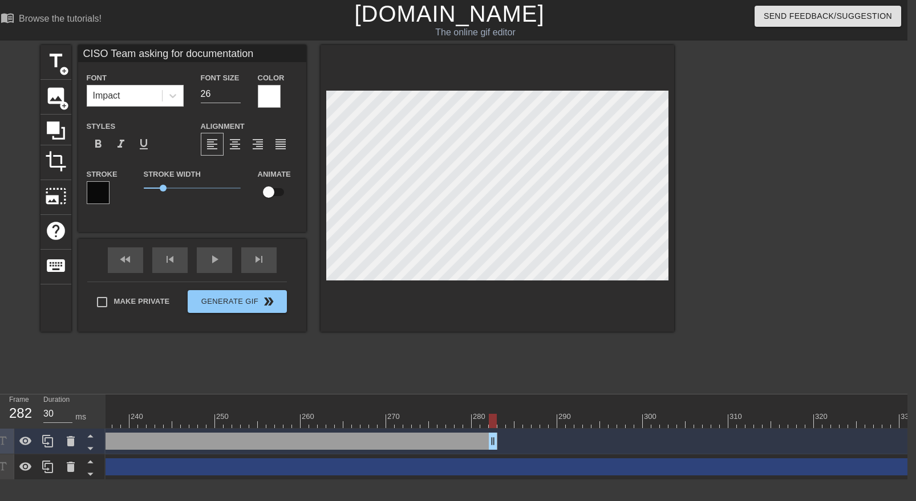
scroll to position [0, 2006]
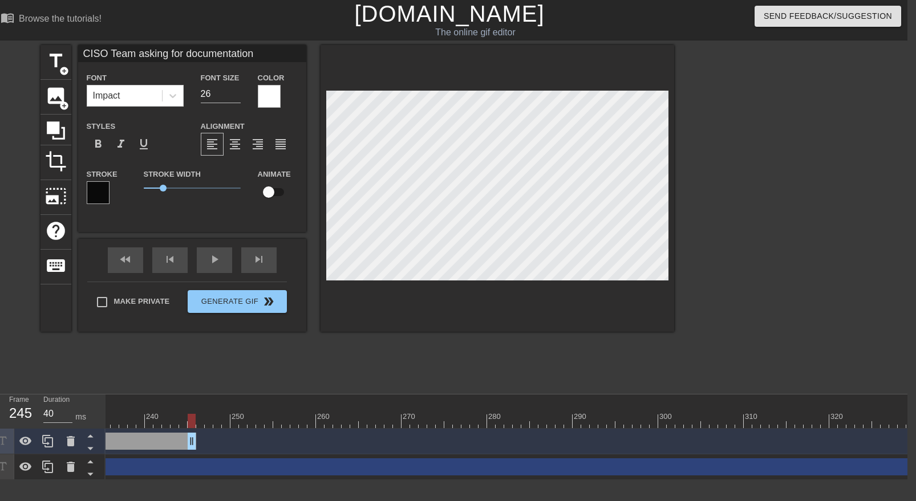
drag, startPoint x: 507, startPoint y: 443, endPoint x: 193, endPoint y: 453, distance: 314.5
click at [193, 453] on div "CISO Team asking for documentation drag_handle drag_handle" at bounding box center [175, 442] width 4150 height 26
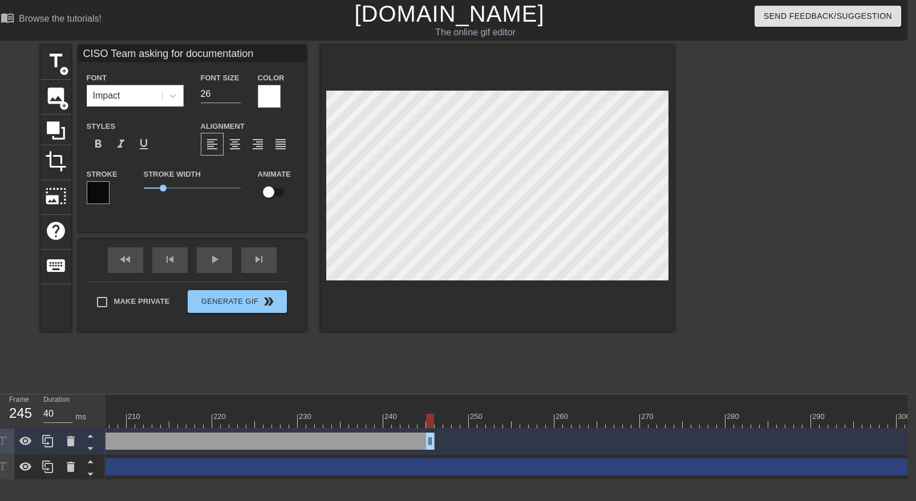
scroll to position [0, 1756]
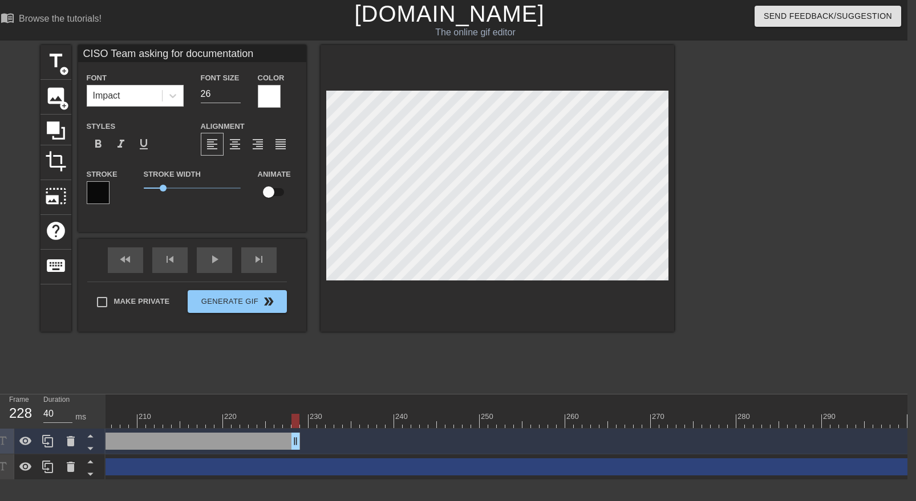
drag, startPoint x: 436, startPoint y: 443, endPoint x: 286, endPoint y: 446, distance: 150.6
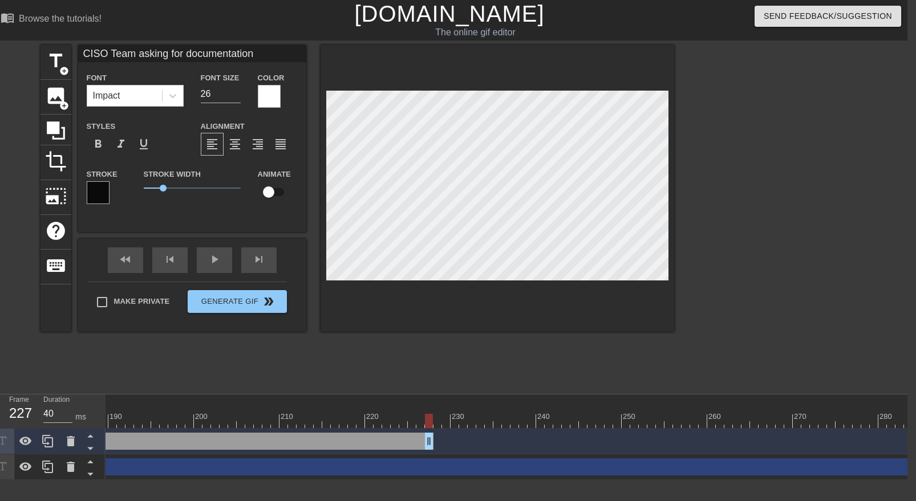
scroll to position [0, 1591]
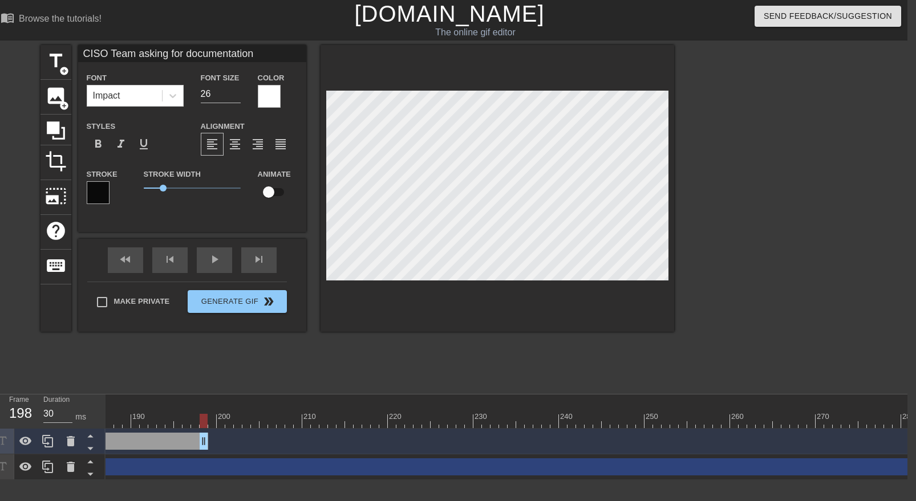
drag, startPoint x: 449, startPoint y: 446, endPoint x: 200, endPoint y: 463, distance: 249.8
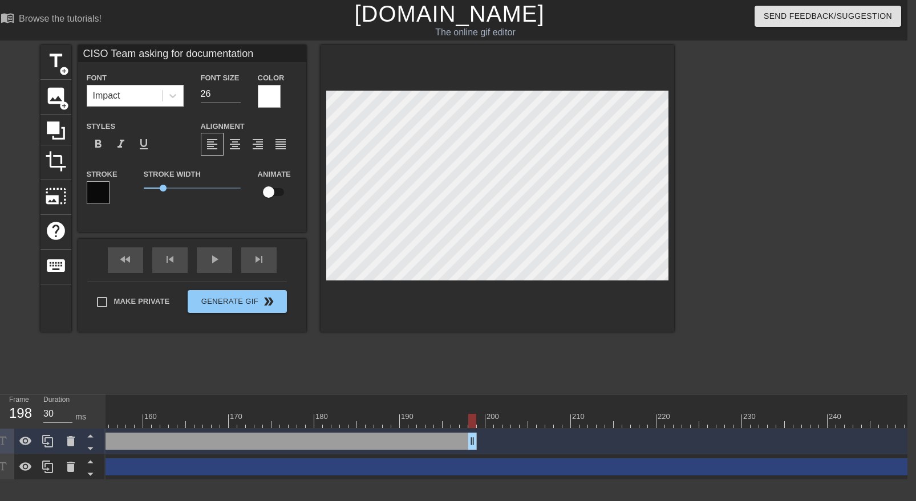
scroll to position [0, 1248]
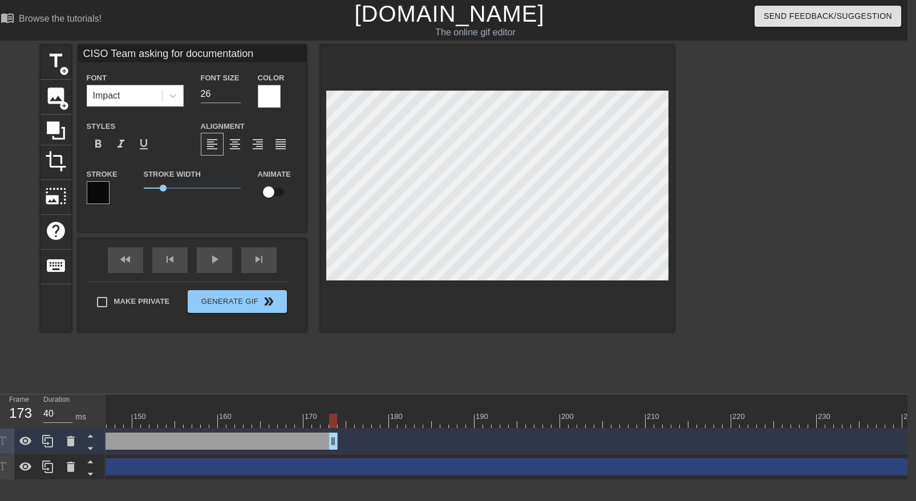
drag, startPoint x: 549, startPoint y: 442, endPoint x: 335, endPoint y: 451, distance: 214.1
click at [335, 451] on div "CISO Team asking for documentation drag_handle drag_handle" at bounding box center [932, 442] width 4150 height 26
click at [355, 445] on div "CISO Team asking for documentation drag_handle drag_handle" at bounding box center [932, 441] width 4150 height 17
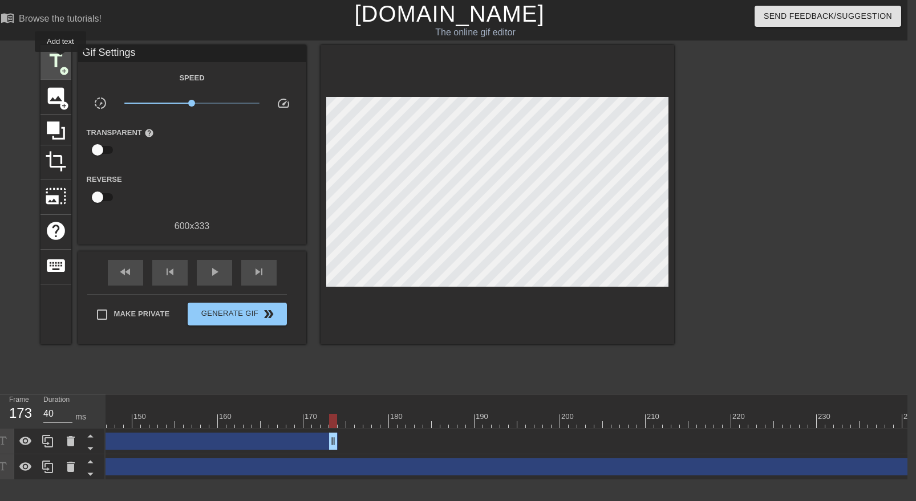
click at [61, 60] on span "title" at bounding box center [56, 61] width 22 height 22
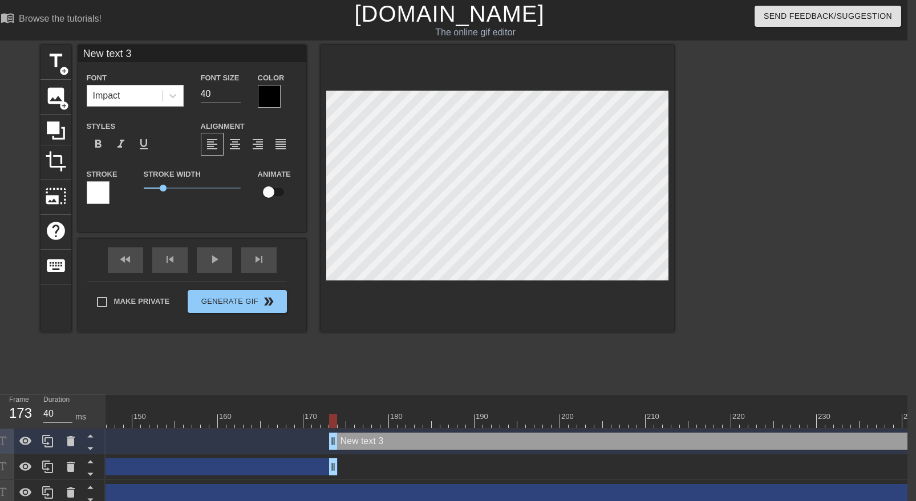
scroll to position [6, 9]
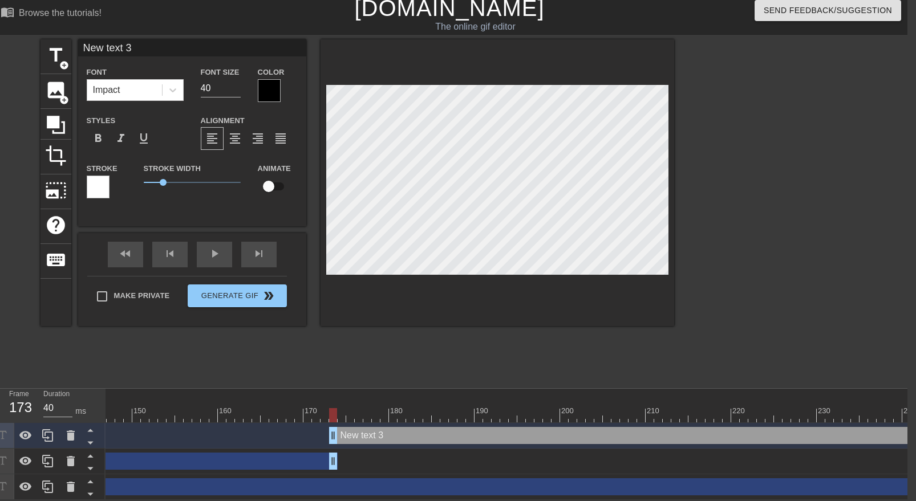
type input "30"
drag, startPoint x: 335, startPoint y: 438, endPoint x: 346, endPoint y: 438, distance: 10.8
type input "CISO Team asking for documentation"
type input "26"
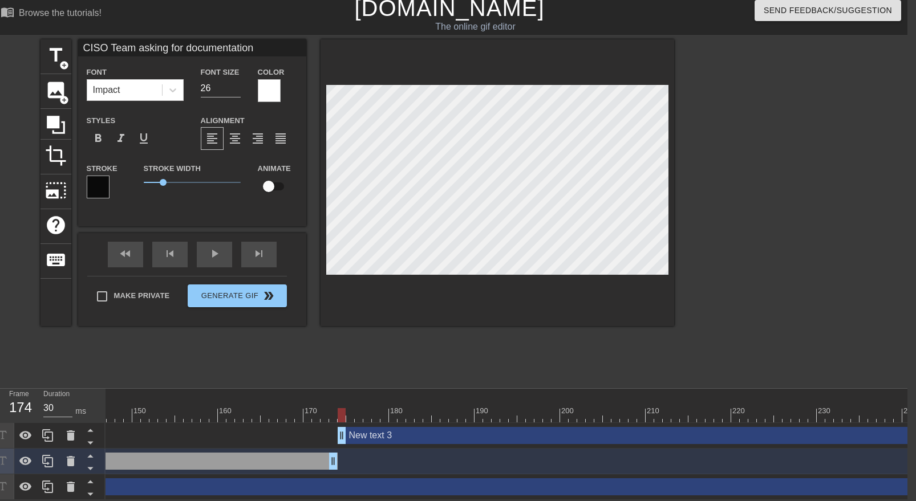
click at [315, 408] on div at bounding box center [932, 415] width 4150 height 14
type input "New text 3"
type input "40"
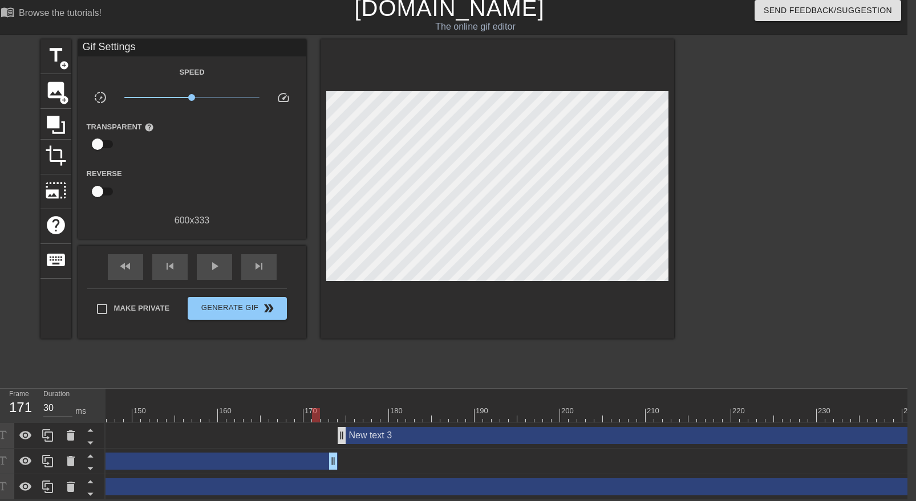
drag, startPoint x: 310, startPoint y: 438, endPoint x: 347, endPoint y: 438, distance: 36.5
click at [347, 438] on div "New text 3 drag_handle drag_handle" at bounding box center [932, 435] width 4150 height 17
type input "30"
drag, startPoint x: 317, startPoint y: 416, endPoint x: 351, endPoint y: 420, distance: 35.0
click at [351, 420] on div at bounding box center [350, 415] width 8 height 14
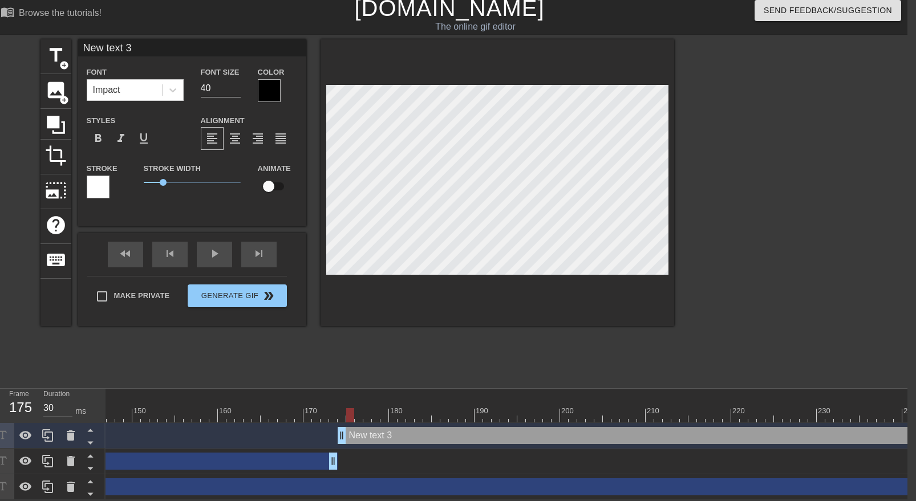
paste textarea "CISO Team asking for documentation"
type input "CISO Team asking for documentation"
type textarea "CISO Team asking for documentation"
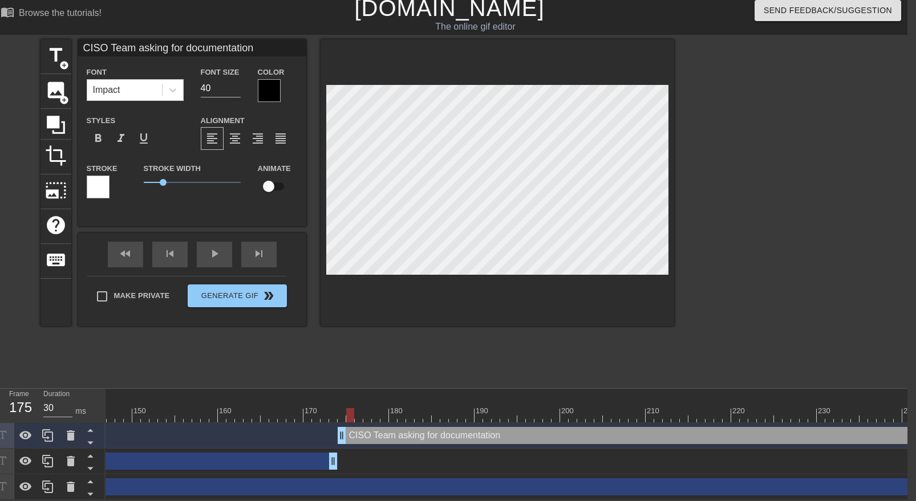
type input "L"
type textarea "L"
type input "Lu"
type textarea "Lu"
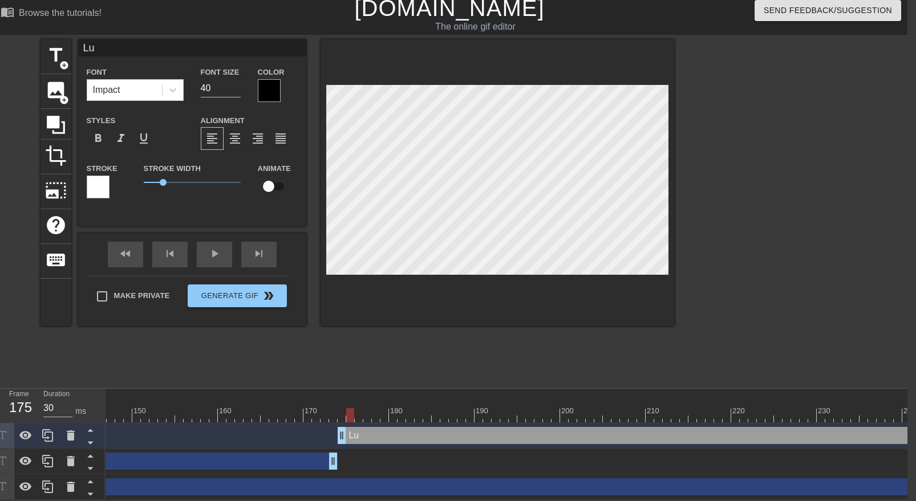
type input "Luk"
type textarea "Luk"
type input "[PERSON_NAME]"
type textarea "[PERSON_NAME]"
paste textarea "CISO Team asking for documentation"
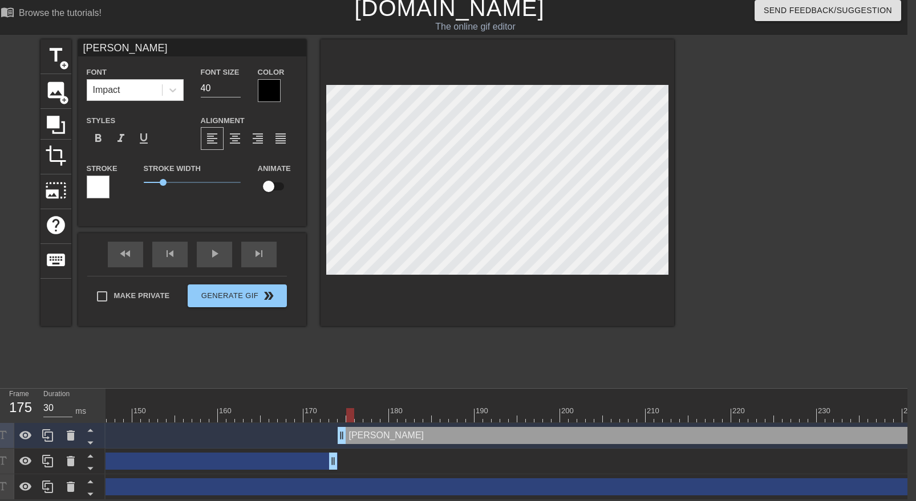
type input "CISO Team asking for documentation"
type textarea "CISO Team asking for documentation"
type input "CISO Team asking for L"
type textarea "CISO Team asking for L"
type input "CISO Team asking for [PERSON_NAME]"
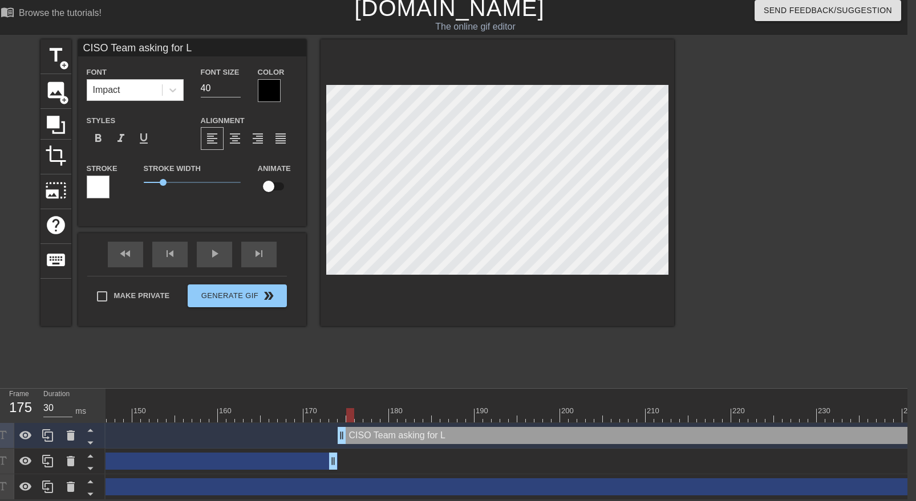
type textarea "CISO Team asking for [PERSON_NAME]"
type input "CISO Team asking for Luk"
type textarea "CISO Team asking for Luk"
type input "CISO Team asking for [PERSON_NAME]"
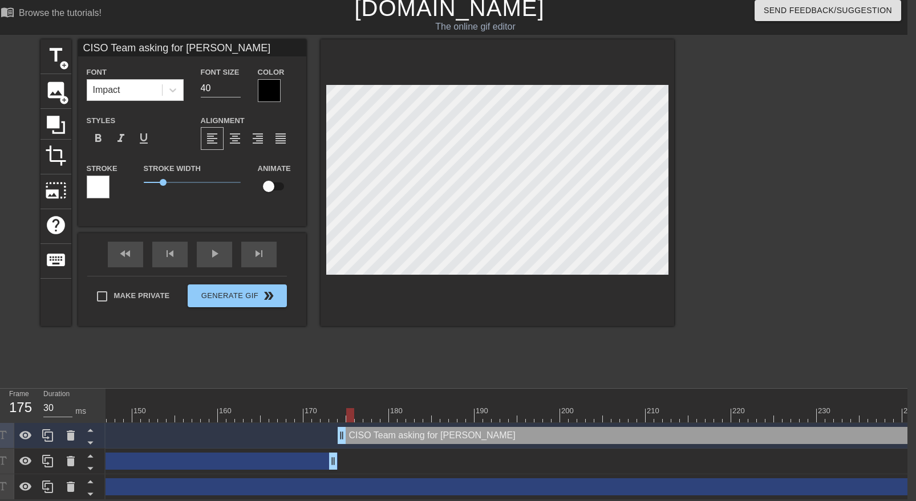
type textarea "CISO Team asking for [PERSON_NAME]"
type input "[PERSON_NAME]"
type textarea "[PERSON_NAME]"
click at [444, 339] on div "title add_circle image add_circle crop photo_size_select_large help keyboard Lu…" at bounding box center [357, 210] width 634 height 342
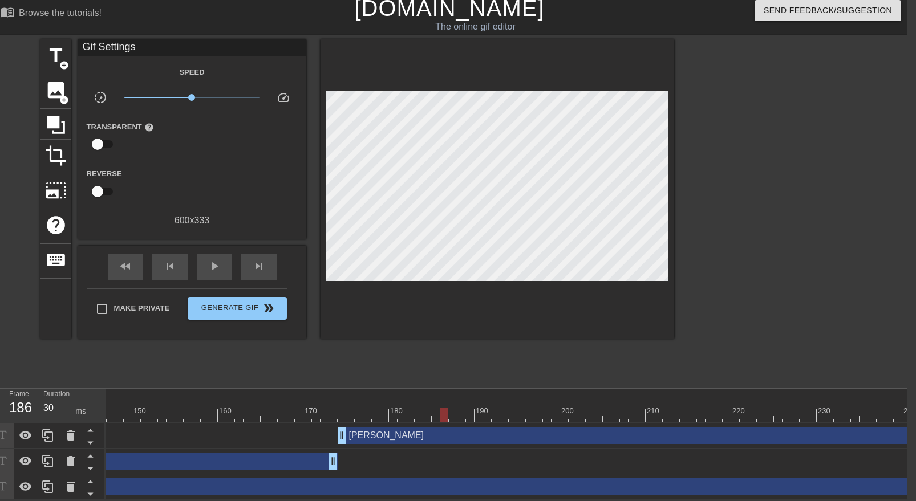
drag, startPoint x: 353, startPoint y: 415, endPoint x: 442, endPoint y: 419, distance: 89.6
click at [443, 419] on div at bounding box center [444, 415] width 8 height 14
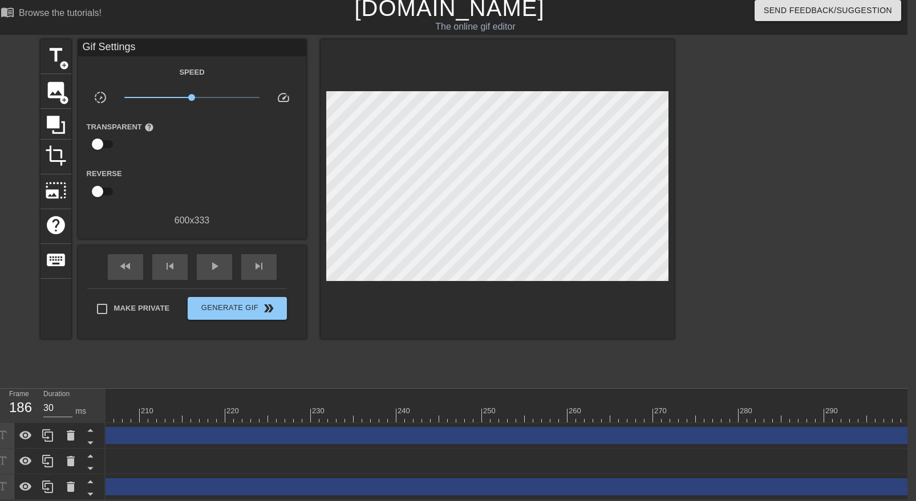
scroll to position [0, 1775]
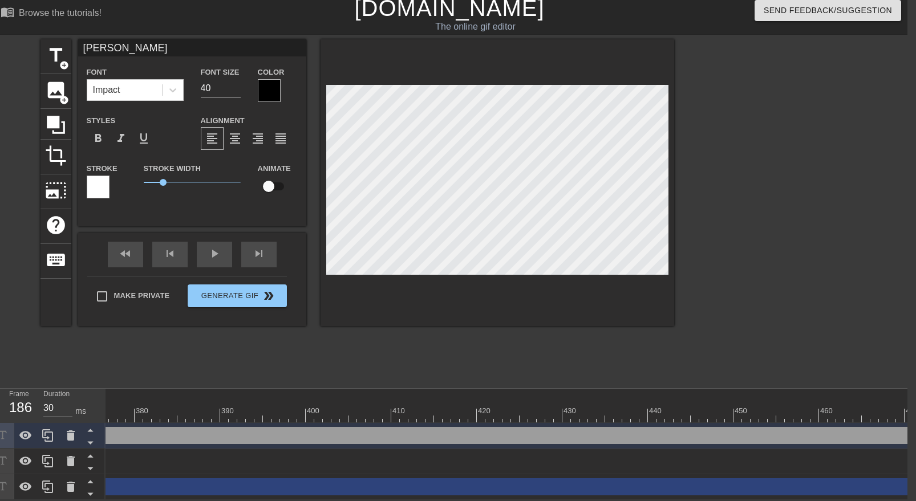
scroll to position [0, 3351]
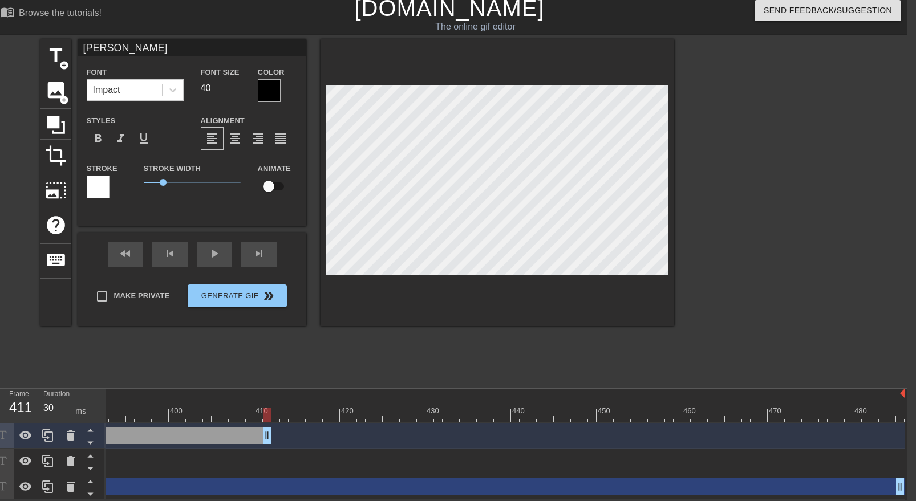
drag, startPoint x: 899, startPoint y: 431, endPoint x: 264, endPoint y: 447, distance: 635.1
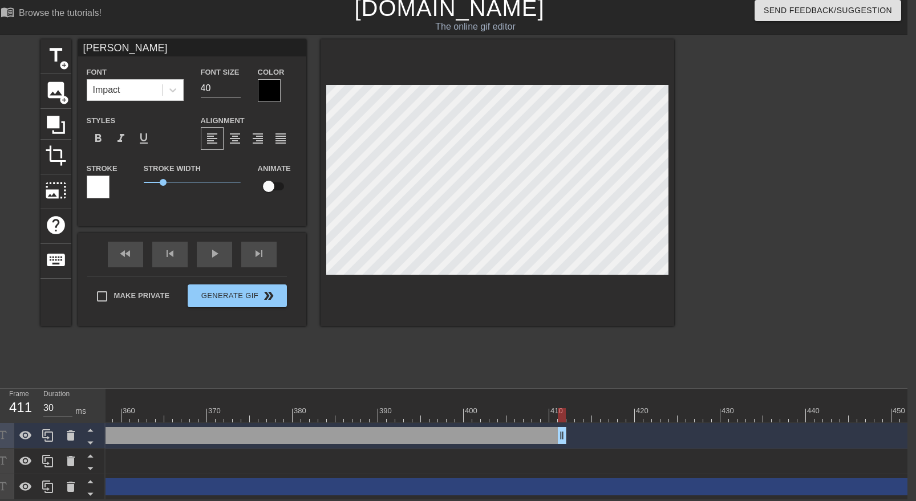
scroll to position [0, 3036]
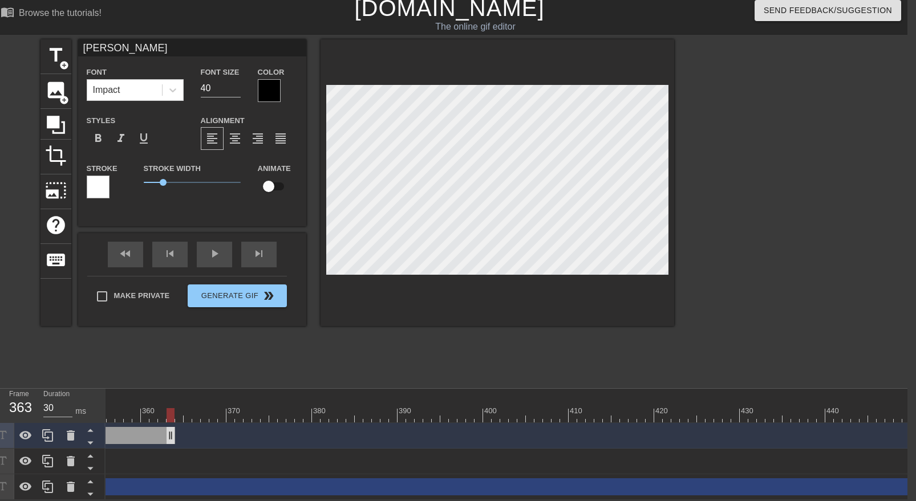
drag, startPoint x: 580, startPoint y: 438, endPoint x: 165, endPoint y: 434, distance: 414.1
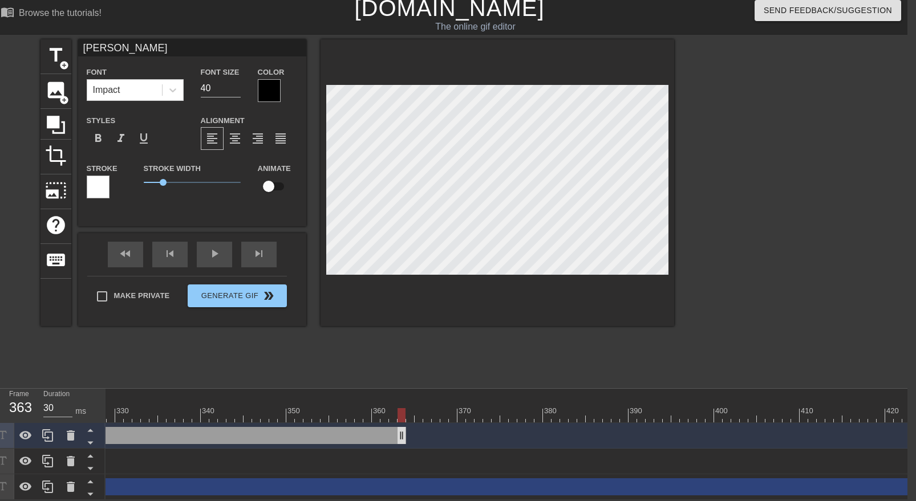
scroll to position [0, 2779]
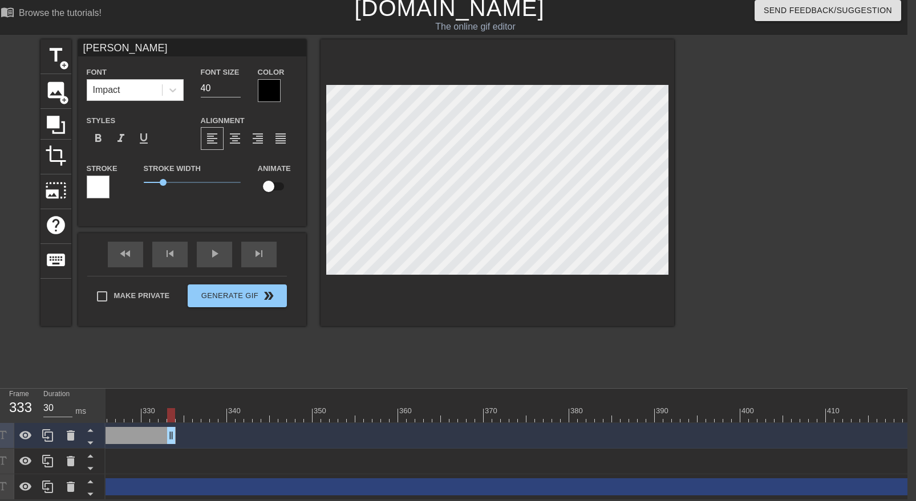
drag, startPoint x: 428, startPoint y: 439, endPoint x: 155, endPoint y: 439, distance: 272.7
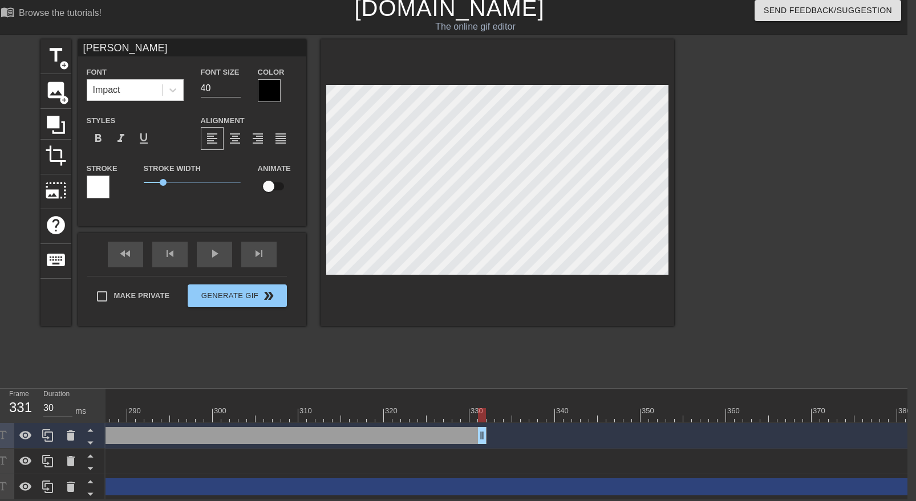
scroll to position [0, 2444]
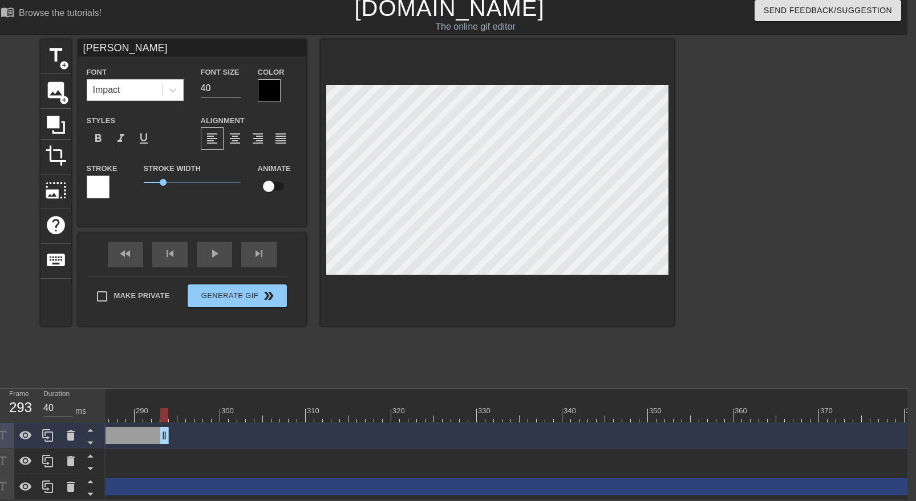
drag, startPoint x: 488, startPoint y: 435, endPoint x: 165, endPoint y: 449, distance: 323.7
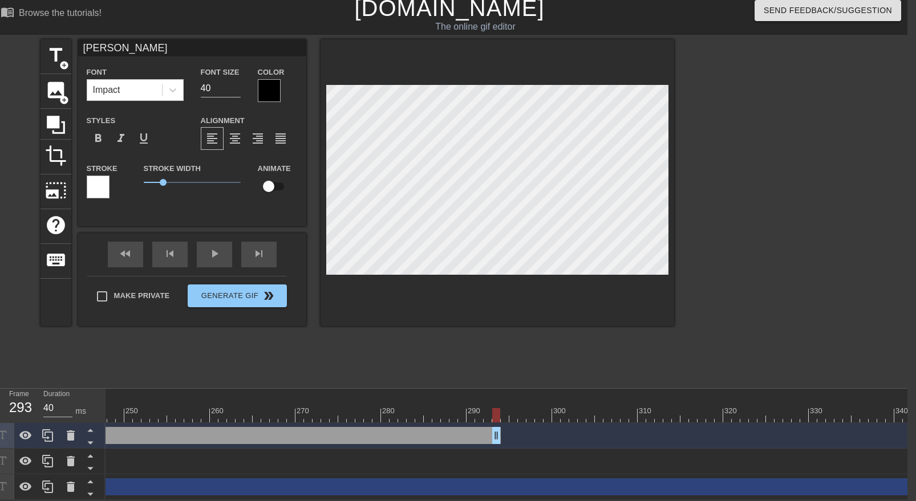
scroll to position [0, 2109]
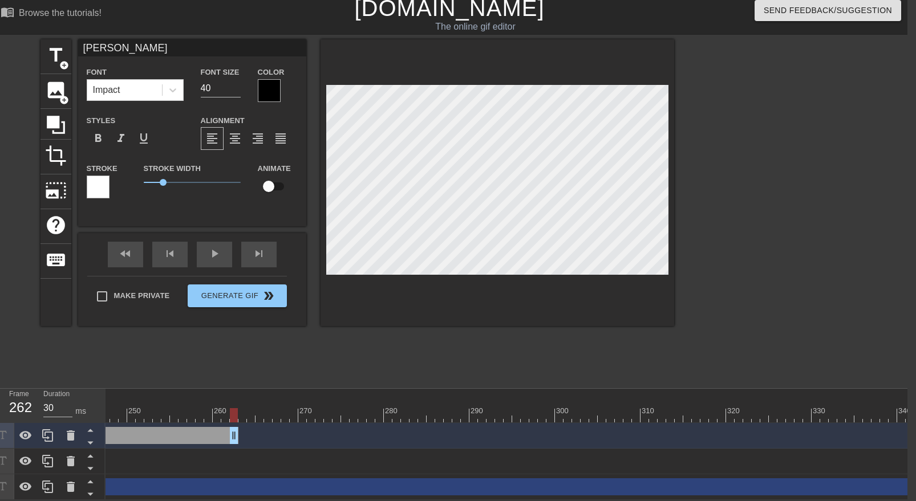
drag, startPoint x: 499, startPoint y: 435, endPoint x: 232, endPoint y: 440, distance: 267.0
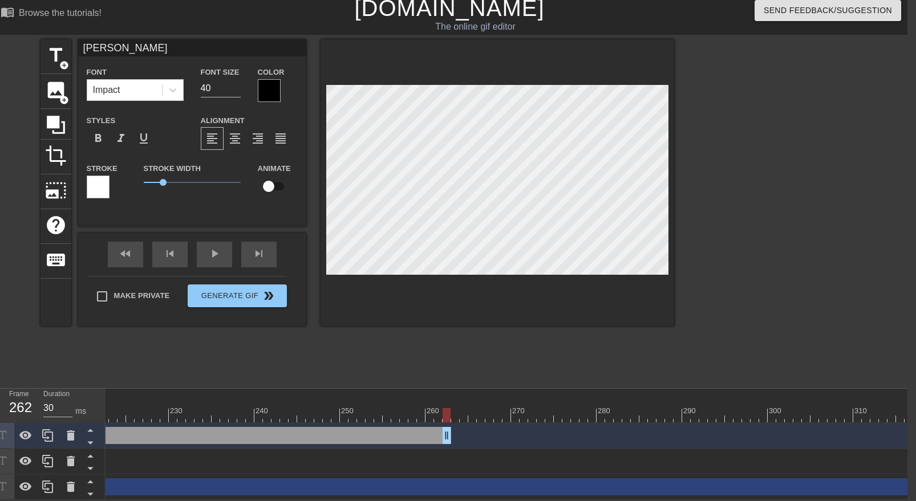
scroll to position [0, 1878]
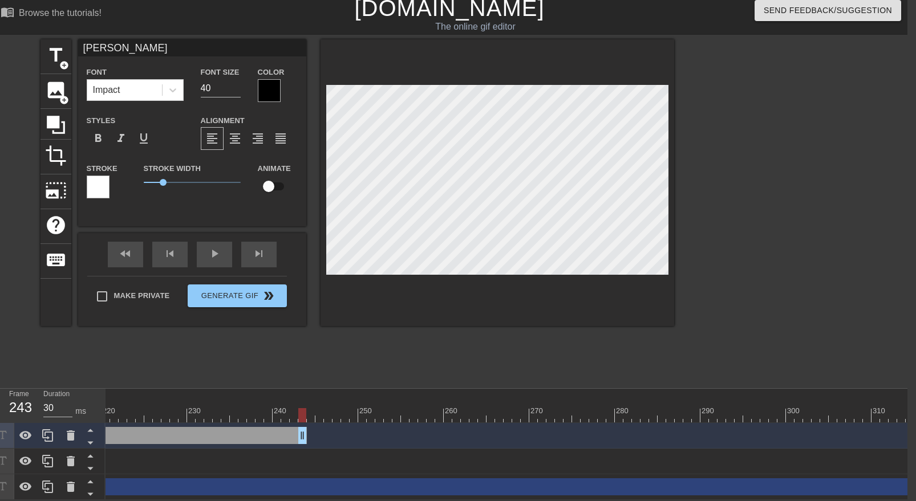
type input "40"
drag, startPoint x: 461, startPoint y: 436, endPoint x: 318, endPoint y: 434, distance: 143.8
click at [265, 191] on input "checkbox" at bounding box center [268, 187] width 65 height 22
checkbox input "true"
drag, startPoint x: 319, startPoint y: 439, endPoint x: 283, endPoint y: 438, distance: 36.0
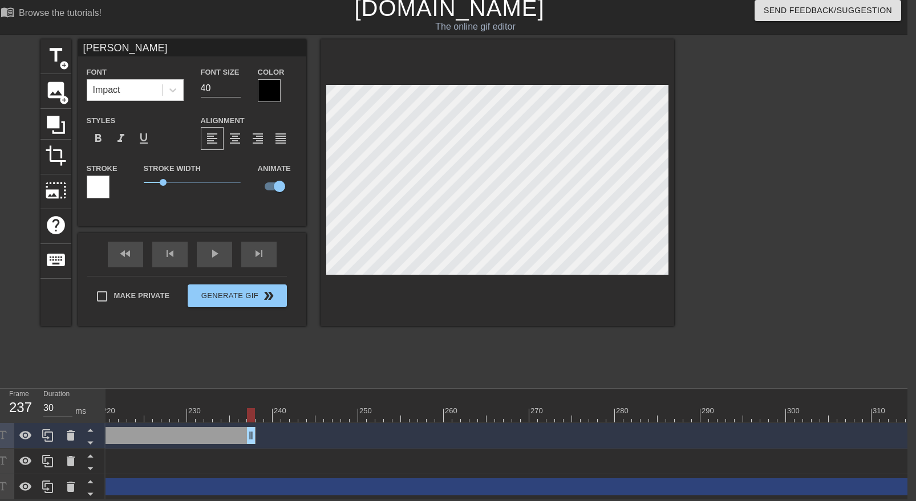
drag, startPoint x: 283, startPoint y: 438, endPoint x: 251, endPoint y: 435, distance: 32.1
drag, startPoint x: 252, startPoint y: 438, endPoint x: 348, endPoint y: 438, distance: 96.4
drag, startPoint x: 345, startPoint y: 442, endPoint x: 376, endPoint y: 439, distance: 31.5
drag, startPoint x: 380, startPoint y: 439, endPoint x: 439, endPoint y: 443, distance: 58.3
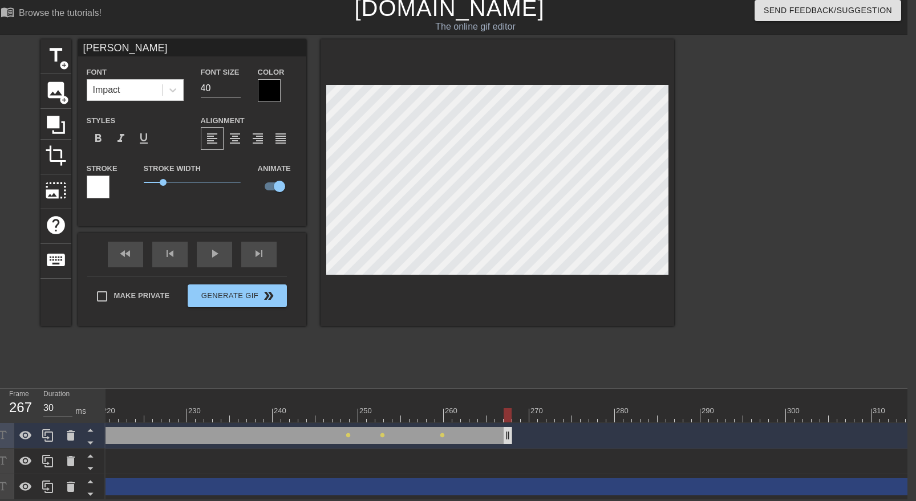
drag, startPoint x: 438, startPoint y: 441, endPoint x: 504, endPoint y: 439, distance: 65.6
click at [502, 66] on div at bounding box center [498, 182] width 354 height 287
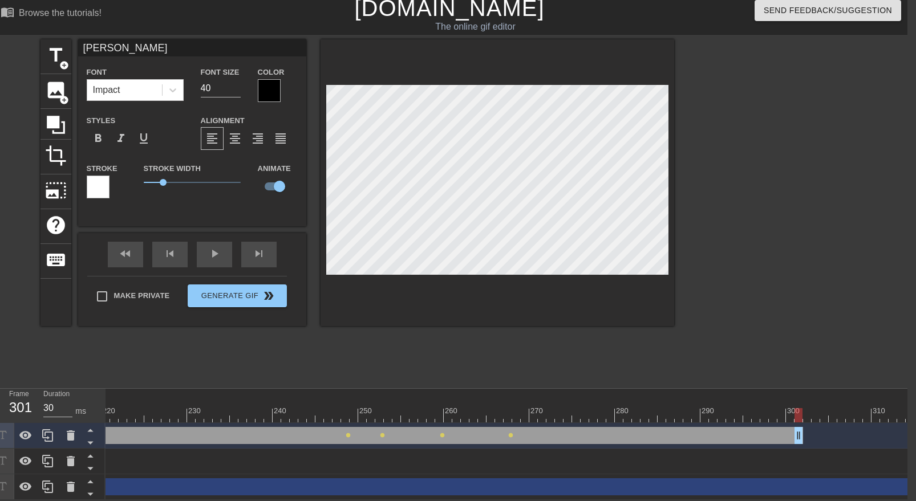
drag, startPoint x: 508, startPoint y: 439, endPoint x: 801, endPoint y: 439, distance: 293.2
drag, startPoint x: 801, startPoint y: 439, endPoint x: 825, endPoint y: 438, distance: 24.0
type input "30"
drag, startPoint x: 825, startPoint y: 438, endPoint x: 801, endPoint y: 438, distance: 23.4
click at [56, 52] on span "title" at bounding box center [56, 55] width 22 height 22
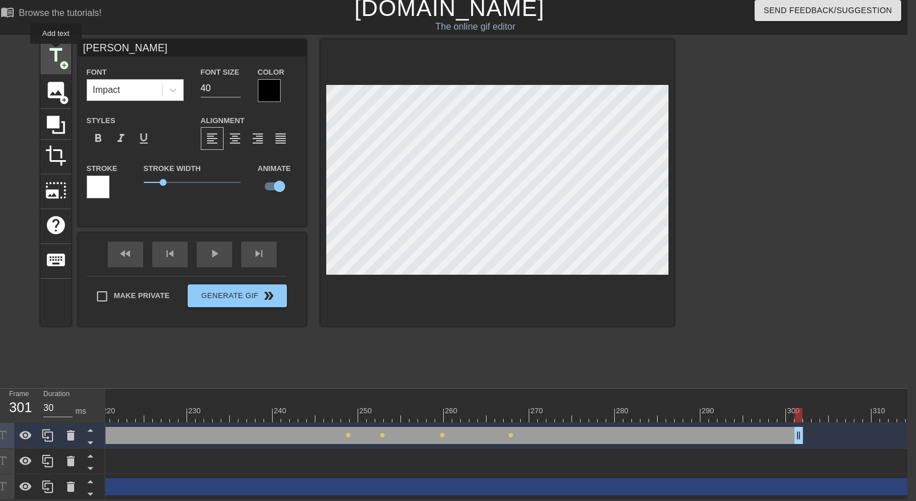
type input "New text 4"
checkbox input "false"
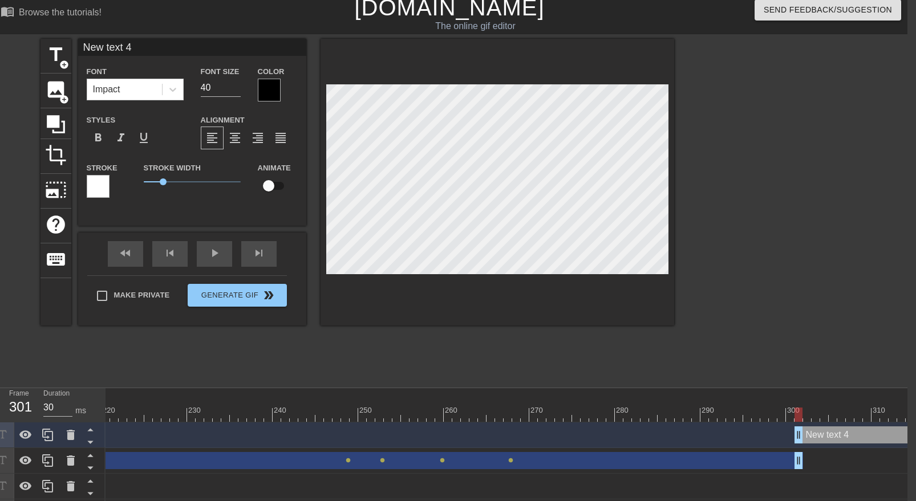
paste textarea "CISO Team asking for documentation"
type input "CISO Team asking for documentation"
type textarea "CISO Team asking for documentation"
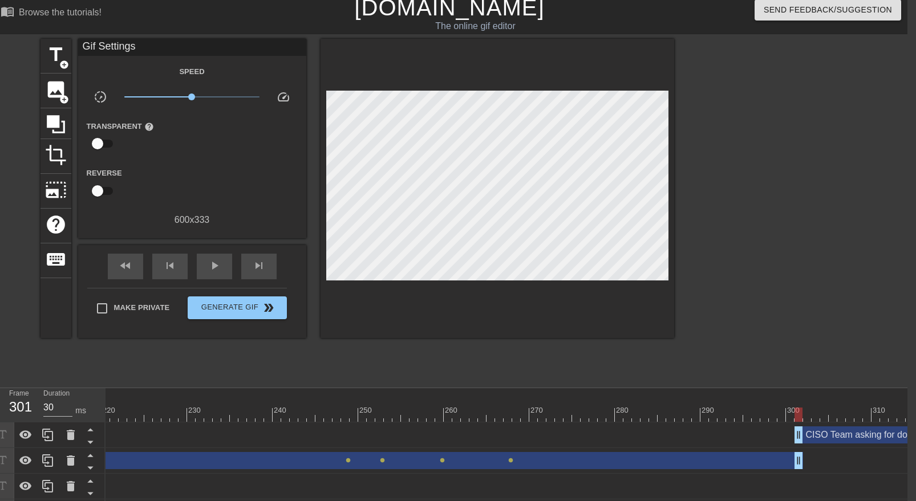
click at [609, 361] on div "title add_circle image add_circle crop photo_size_select_large help keyboard Gi…" at bounding box center [357, 210] width 634 height 342
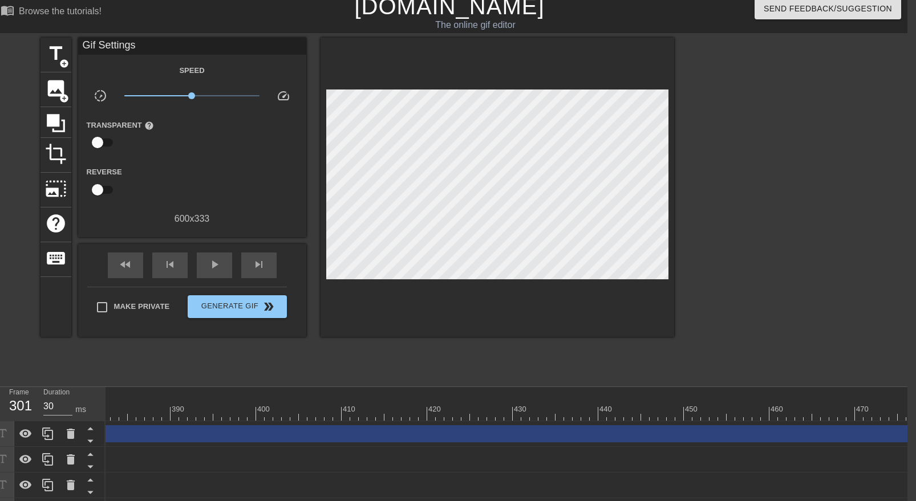
scroll to position [0, 3351]
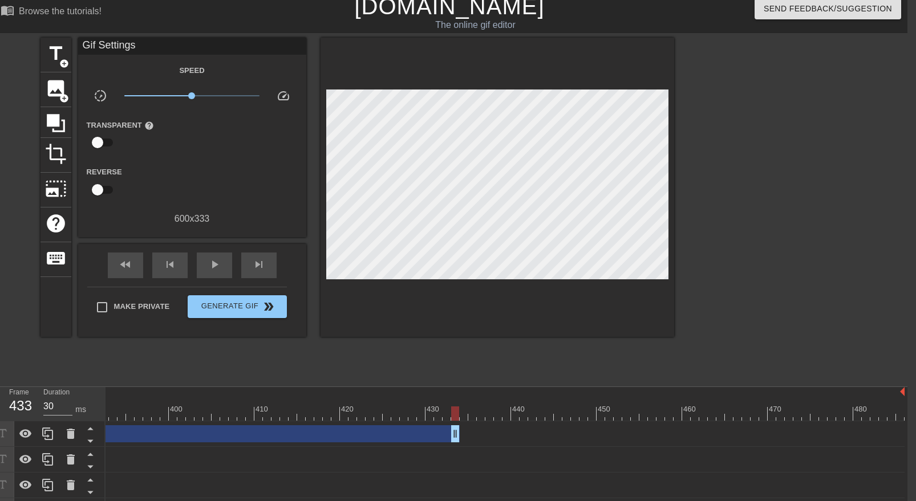
drag, startPoint x: 895, startPoint y: 429, endPoint x: 423, endPoint y: 449, distance: 472.2
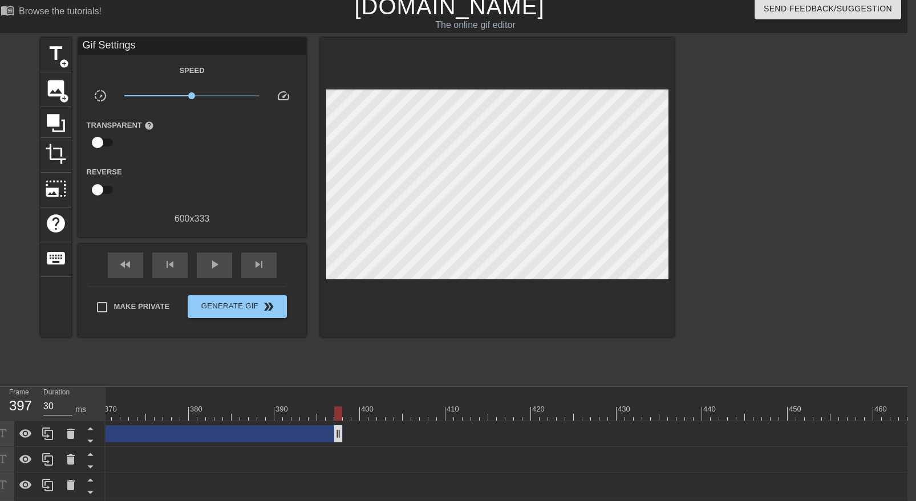
drag, startPoint x: 622, startPoint y: 435, endPoint x: 332, endPoint y: 431, distance: 290.4
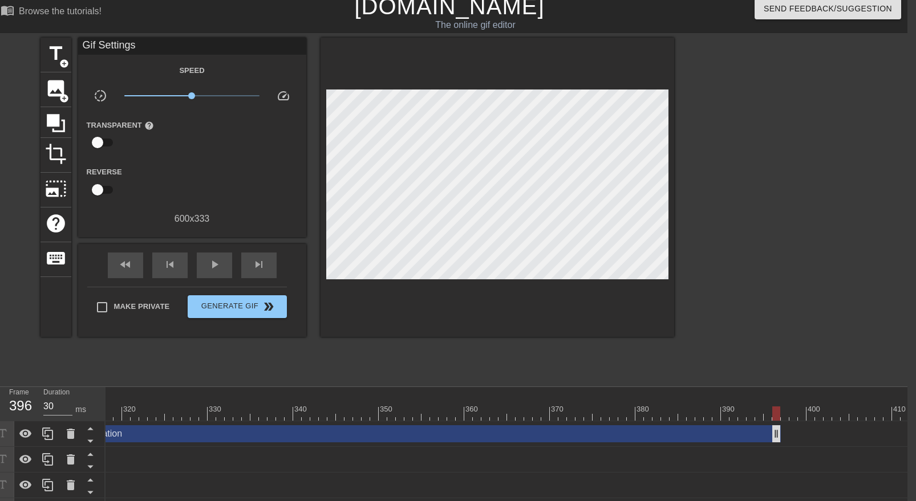
scroll to position [0, 2718]
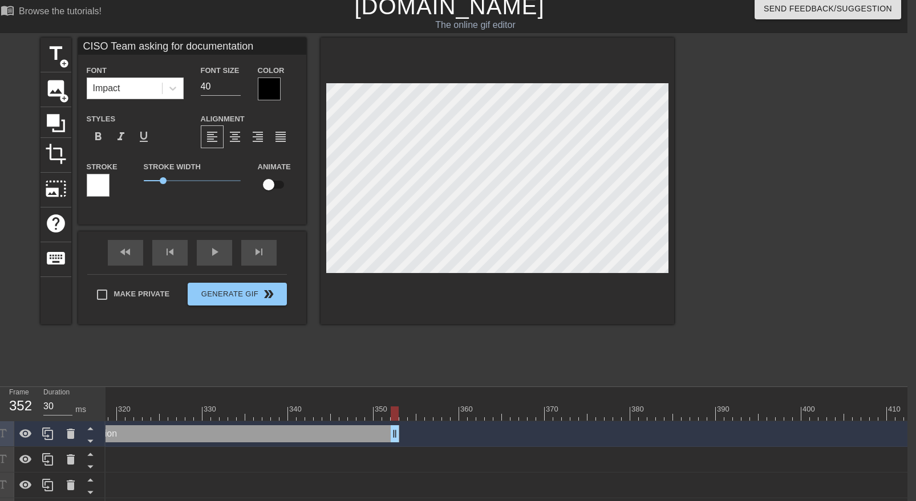
drag, startPoint x: 770, startPoint y: 434, endPoint x: 387, endPoint y: 442, distance: 383.4
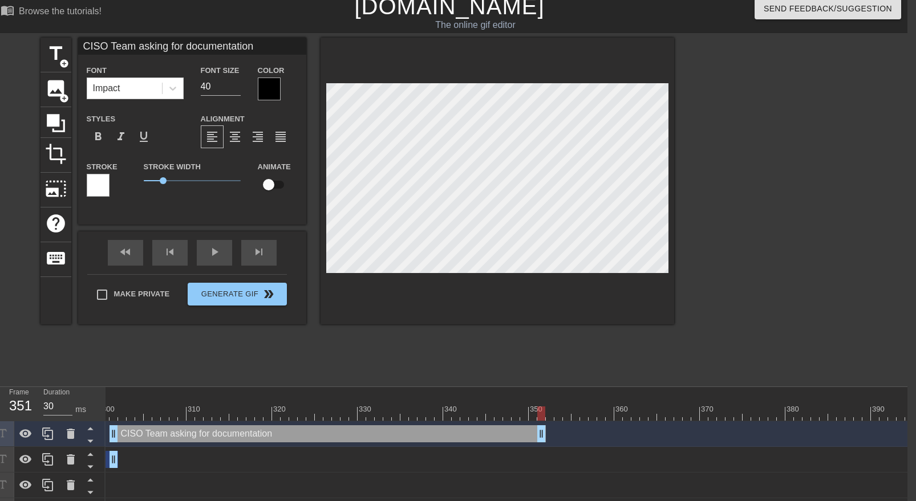
scroll to position [0, 2537]
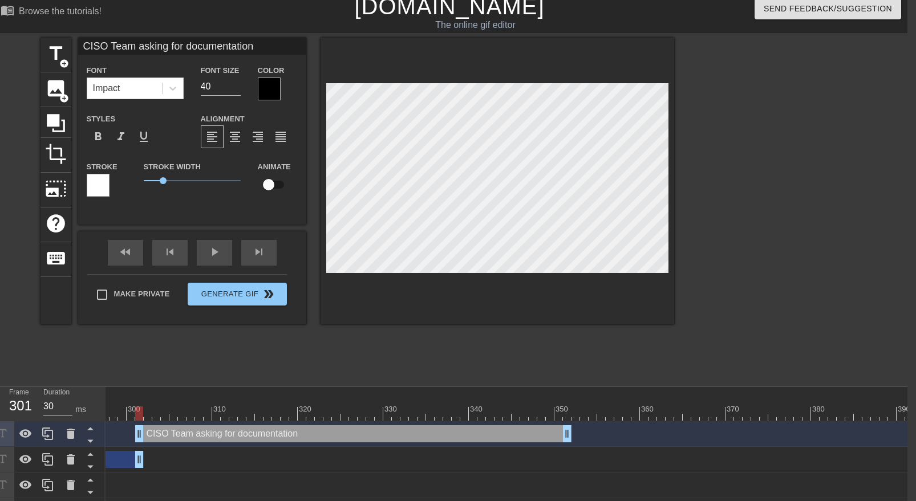
click at [540, 432] on div "CISO Team asking for documentation drag_handle drag_handle" at bounding box center [353, 434] width 436 height 17
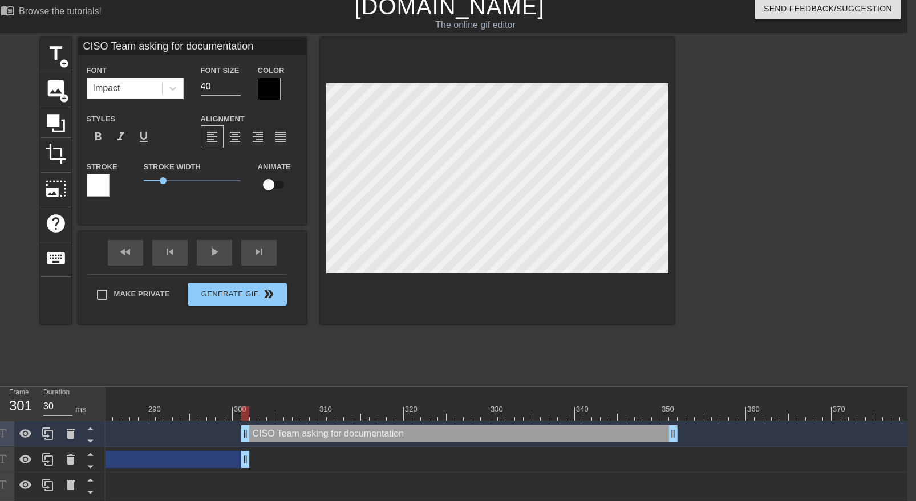
scroll to position [0, 2419]
drag, startPoint x: 253, startPoint y: 412, endPoint x: 626, endPoint y: 418, distance: 373.1
click at [626, 418] on div at bounding box center [625, 414] width 8 height 14
type input "30"
drag, startPoint x: 626, startPoint y: 418, endPoint x: 569, endPoint y: 418, distance: 57.0
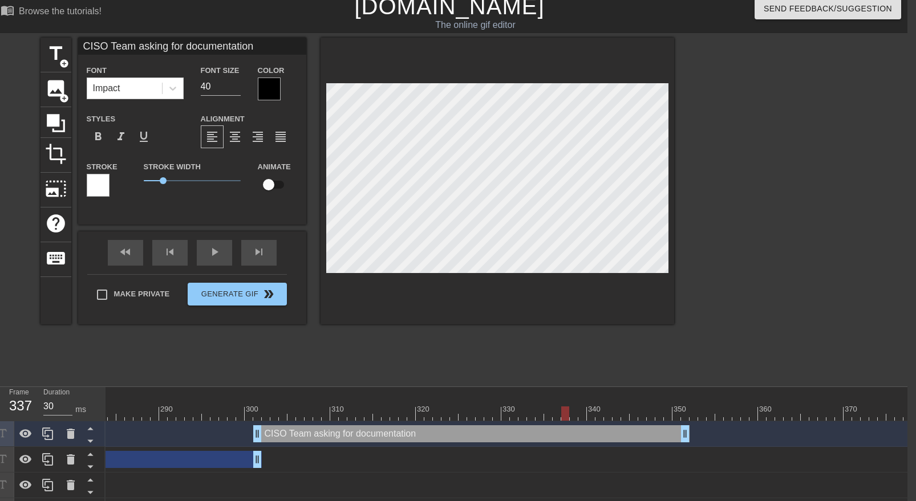
click at [58, 56] on span "title" at bounding box center [56, 54] width 22 height 22
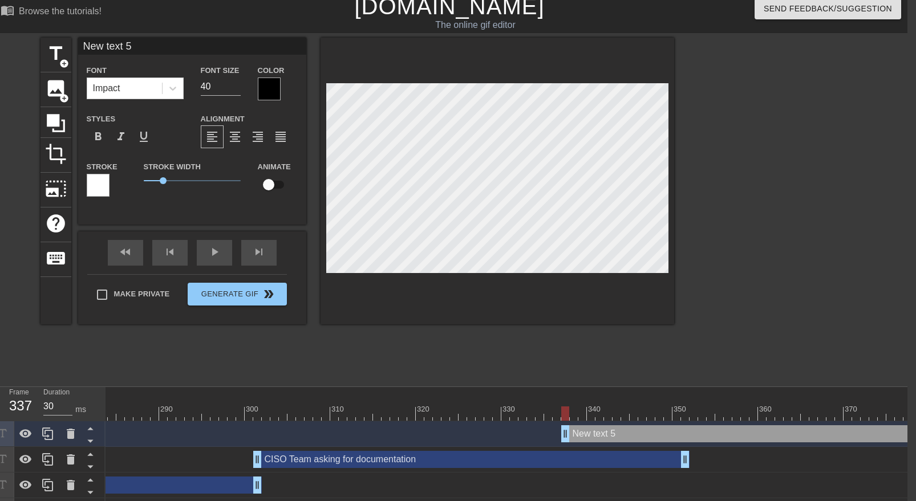
scroll to position [0, 2]
paste textarea "CISO Team asking for documentation"
type input "CISO Team asking for documentation"
type textarea "CISO Team asking for documentation"
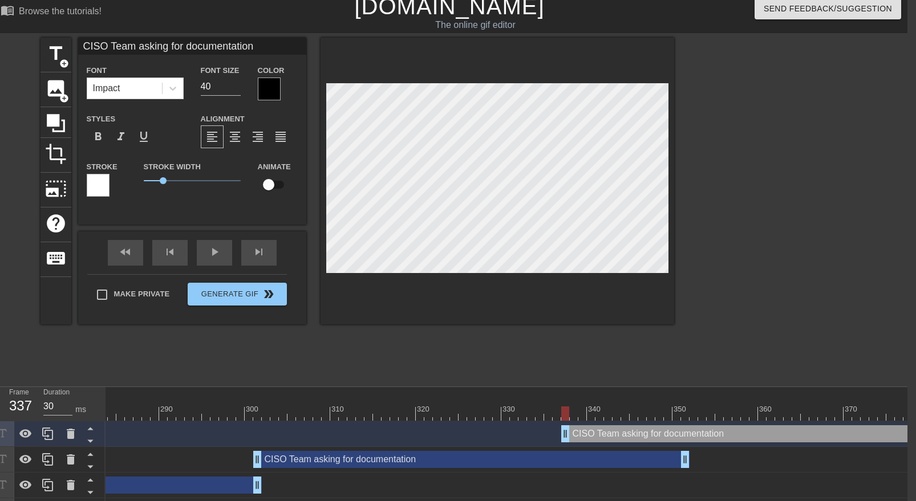
type input ":"
type textarea ":"
type input ":i"
type textarea ":i"
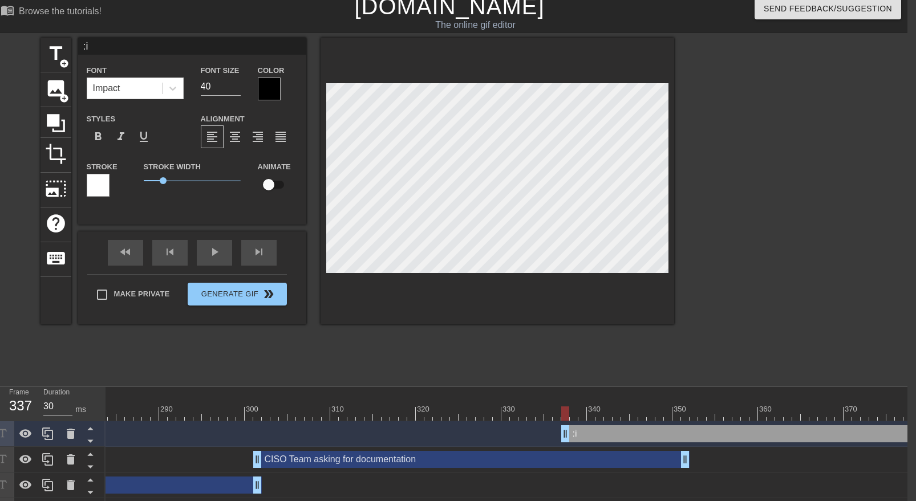
type input ":il"
type textarea ":ile"
paste textarea "CISO Team asking for documentation"
type input "CISO Team asking for documentation"
type textarea "CISO Team asking for documentation"
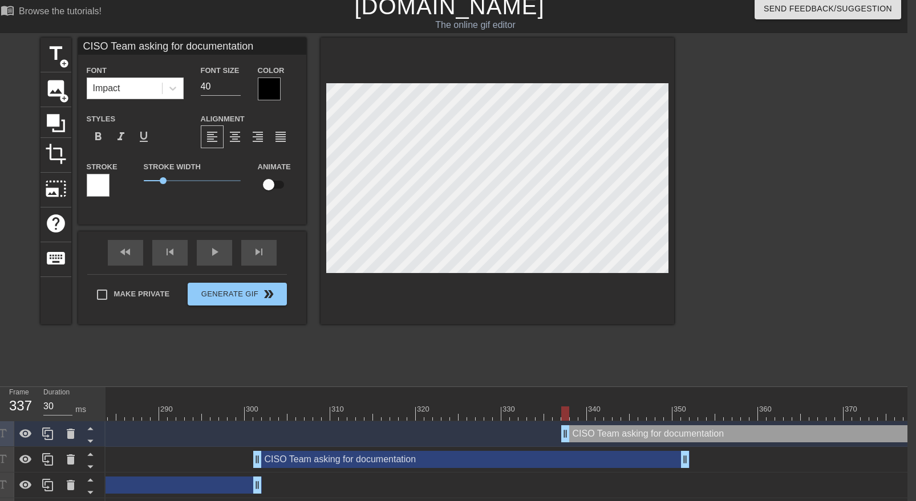
type input "CISO Team asking for documentationL"
type textarea "CISO Team asking for documentationL"
type input "CISO Team asking for documentationLu"
type textarea "CISO Team asking for documentationLu"
type input "CISO Team asking for documentationLuk"
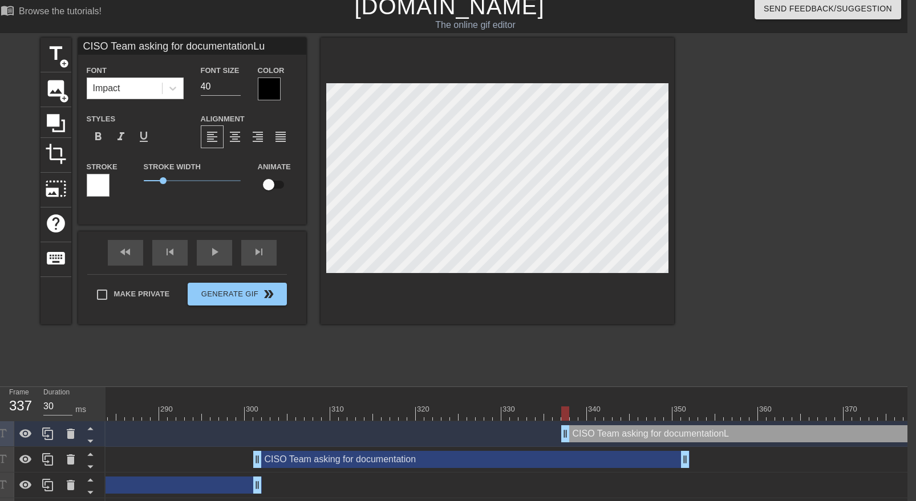
type textarea "CISO Team asking for documentationLuk"
type input "CISO Team asking for documentationLuke"
type textarea "CISO Team asking for documentationLuke"
type input "[PERSON_NAME]"
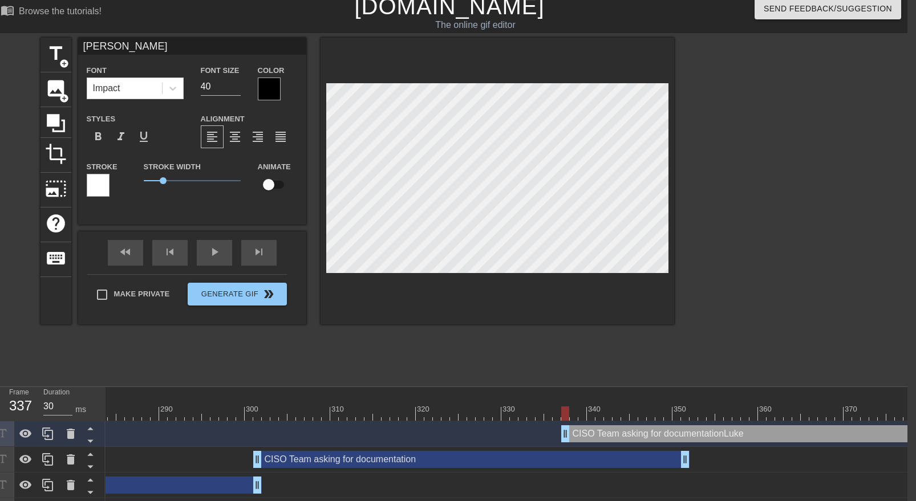
scroll to position [0, 0]
type textarea "[PERSON_NAME]"
drag, startPoint x: 566, startPoint y: 435, endPoint x: 694, endPoint y: 440, distance: 127.3
drag, startPoint x: 695, startPoint y: 432, endPoint x: 625, endPoint y: 431, distance: 70.2
click at [735, 238] on div at bounding box center [773, 209] width 171 height 342
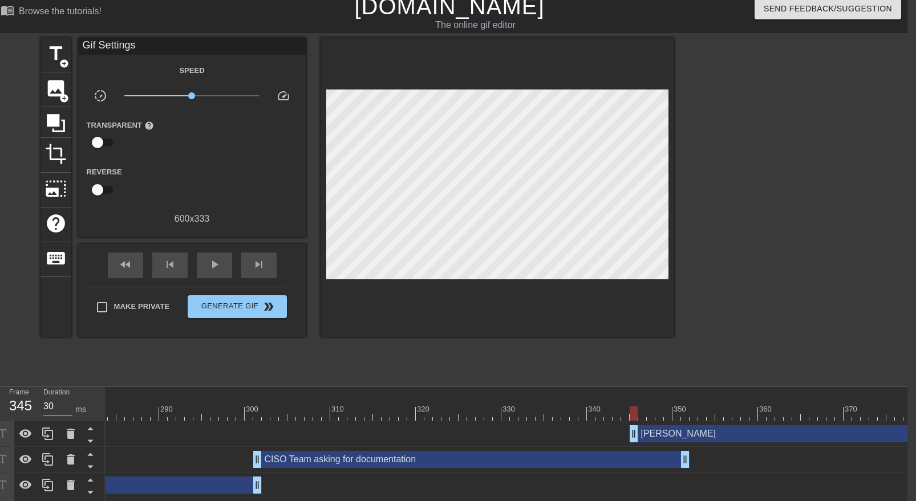
type input "40"
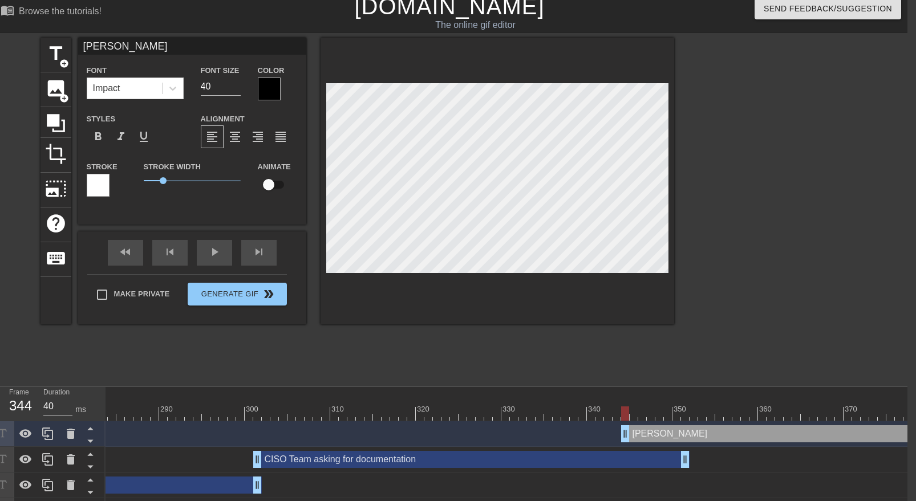
click at [272, 186] on input "checkbox" at bounding box center [268, 185] width 65 height 22
checkbox input "true"
drag, startPoint x: 624, startPoint y: 412, endPoint x: 655, endPoint y: 415, distance: 31.0
click at [655, 415] on div at bounding box center [659, 414] width 8 height 14
drag, startPoint x: 661, startPoint y: 412, endPoint x: 703, endPoint y: 413, distance: 42.8
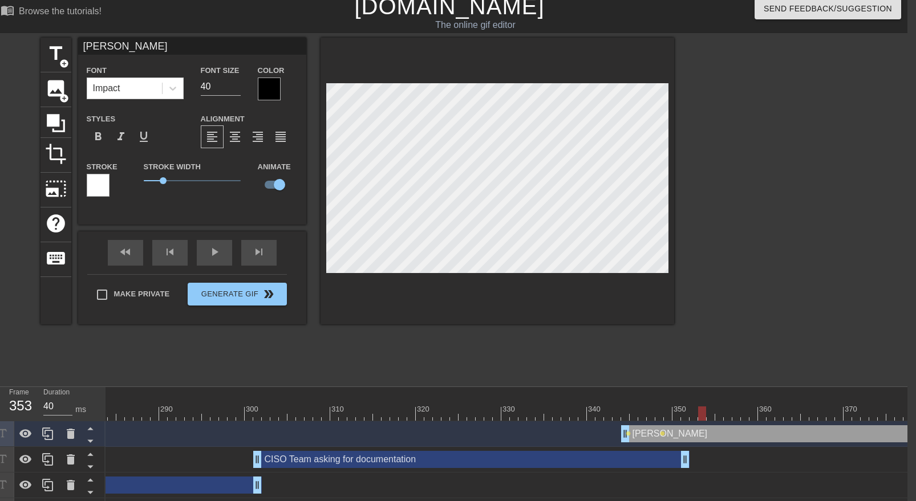
click at [703, 413] on div at bounding box center [702, 414] width 8 height 14
click at [715, 131] on div at bounding box center [773, 209] width 171 height 342
drag, startPoint x: 704, startPoint y: 412, endPoint x: 736, endPoint y: 414, distance: 32.5
click at [736, 414] on div at bounding box center [736, 414] width 8 height 14
drag, startPoint x: 738, startPoint y: 410, endPoint x: 771, endPoint y: 412, distance: 33.2
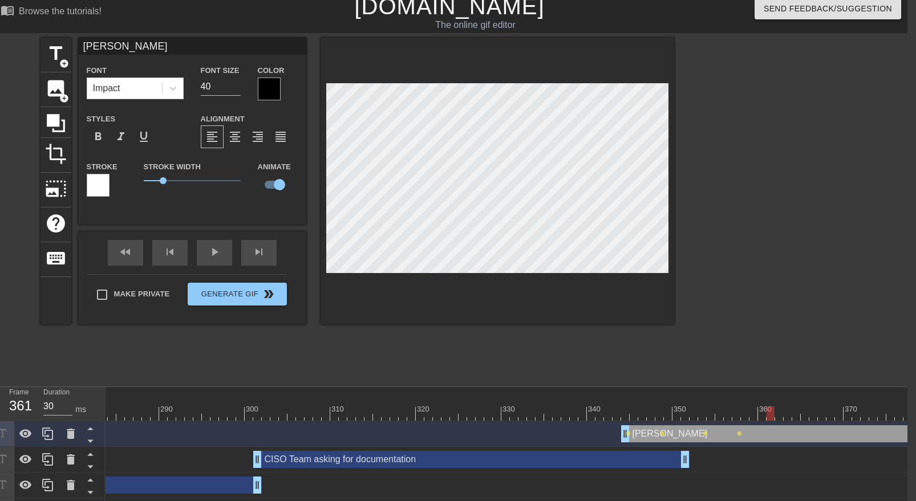
click at [771, 412] on div at bounding box center [771, 414] width 8 height 14
drag, startPoint x: 771, startPoint y: 412, endPoint x: 827, endPoint y: 417, distance: 55.5
click at [827, 417] on div at bounding box center [831, 414] width 8 height 14
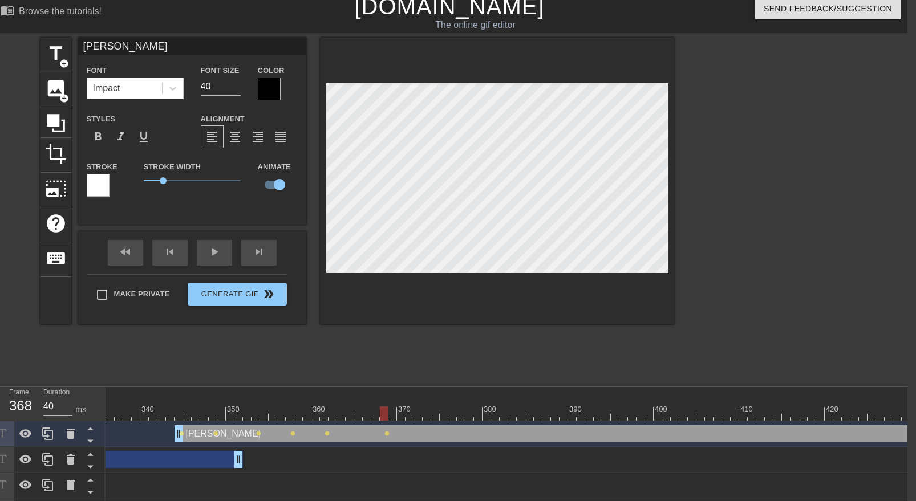
scroll to position [0, 2879]
drag, startPoint x: 370, startPoint y: 412, endPoint x: 438, endPoint y: 418, distance: 68.1
click at [438, 418] on div at bounding box center [439, 414] width 8 height 14
drag, startPoint x: 440, startPoint y: 414, endPoint x: 519, endPoint y: 419, distance: 78.9
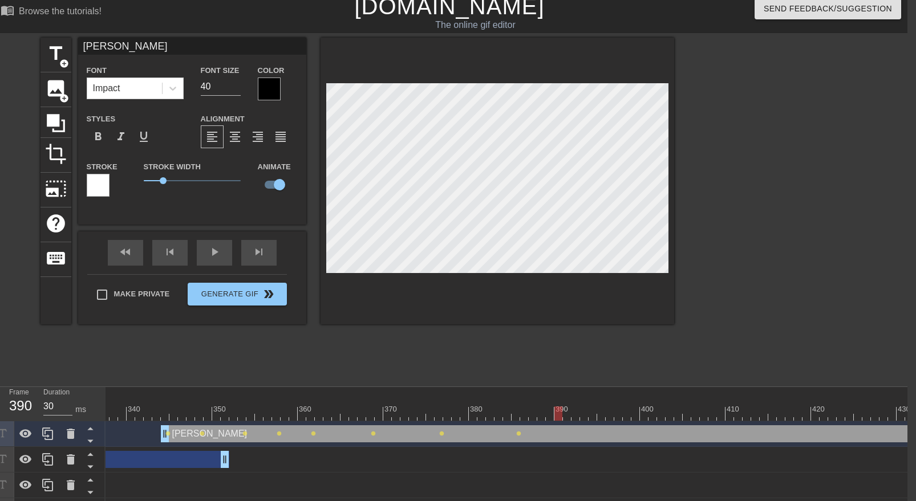
drag, startPoint x: 518, startPoint y: 415, endPoint x: 559, endPoint y: 419, distance: 41.2
click at [559, 419] on div at bounding box center [558, 414] width 8 height 14
drag, startPoint x: 559, startPoint y: 410, endPoint x: 596, endPoint y: 411, distance: 37.1
type input "30"
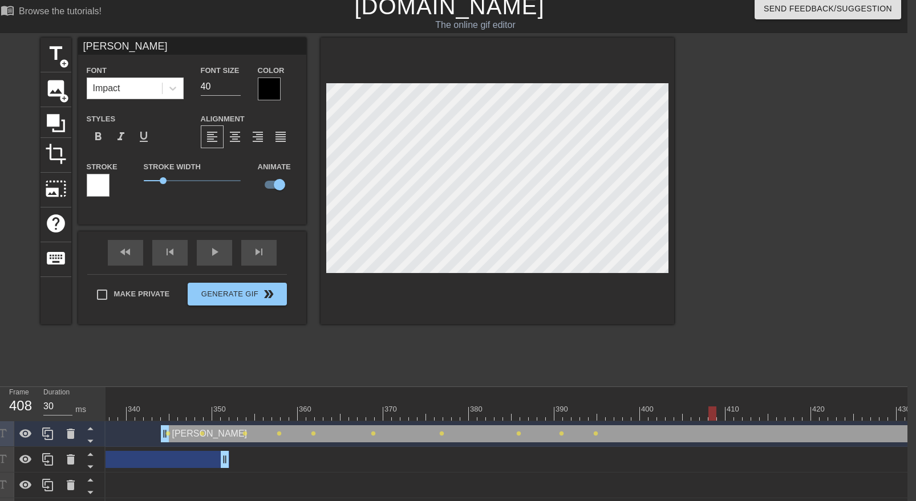
drag, startPoint x: 595, startPoint y: 414, endPoint x: 704, endPoint y: 427, distance: 110.2
click at [704, 427] on div "10 20 30 40 50 60 70 80 90 100 110 120 130 140 150 160" at bounding box center [507, 468] width 802 height 163
click at [180, 461] on div "CISO Team asking for documentation drag_handle drag_handle" at bounding box center [11, 459] width 436 height 17
type input "CISO Team asking for documentation"
checkbox input "false"
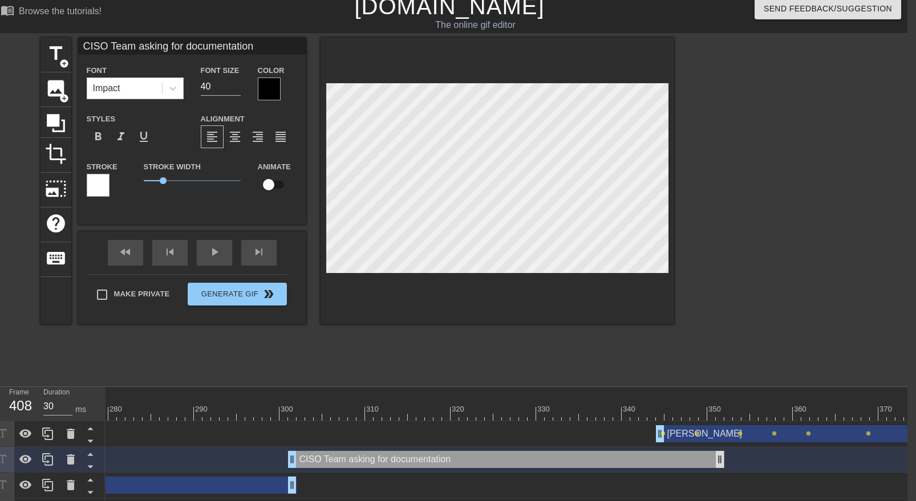
scroll to position [0, 2366]
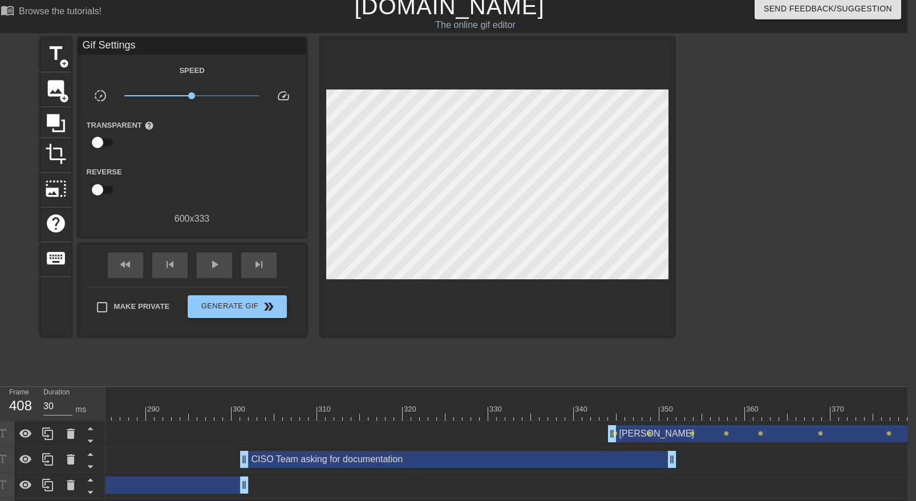
scroll to position [0, 2425]
drag, startPoint x: 284, startPoint y: 412, endPoint x: 496, endPoint y: 415, distance: 211.7
click at [486, 415] on div at bounding box center [482, 414] width 8 height 14
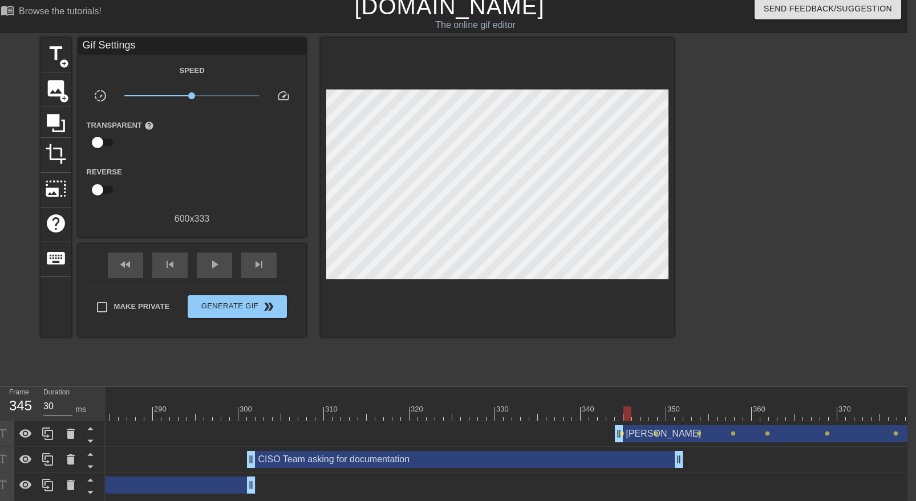
drag, startPoint x: 497, startPoint y: 415, endPoint x: 633, endPoint y: 424, distance: 135.5
click at [633, 424] on div "10 20 30 40 50 60 70 80 90 100 110 120 130 140 150 160" at bounding box center [507, 468] width 802 height 163
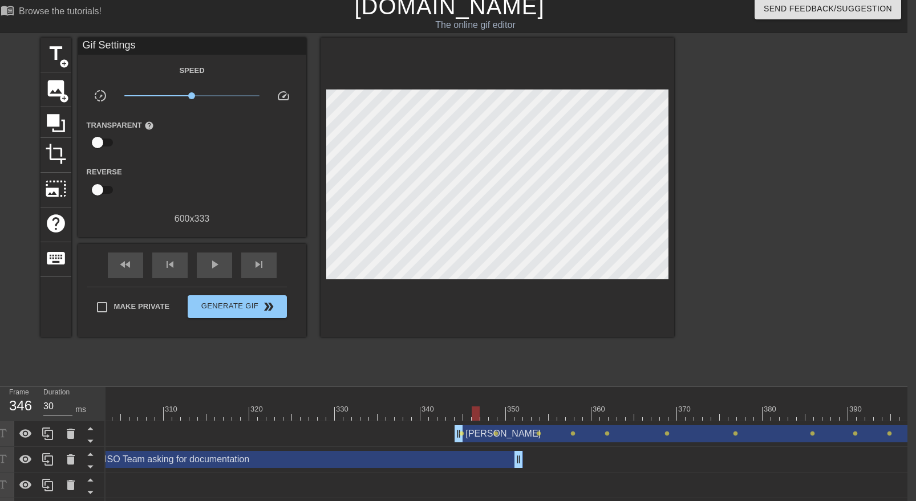
scroll to position [0, 2638]
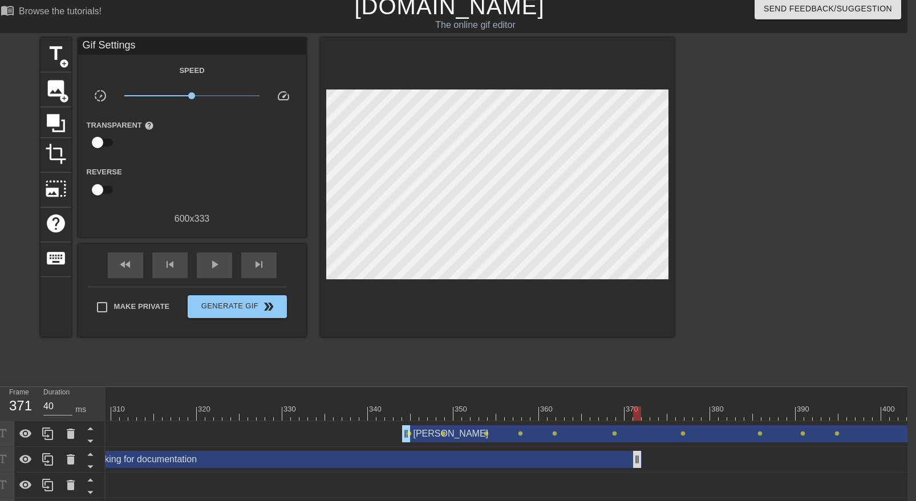
drag, startPoint x: 464, startPoint y: 456, endPoint x: 639, endPoint y: 461, distance: 175.2
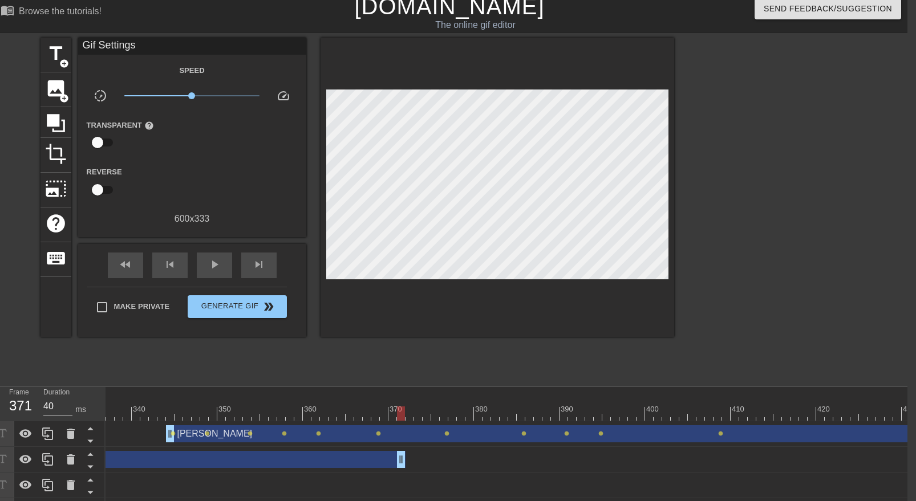
scroll to position [0, 2883]
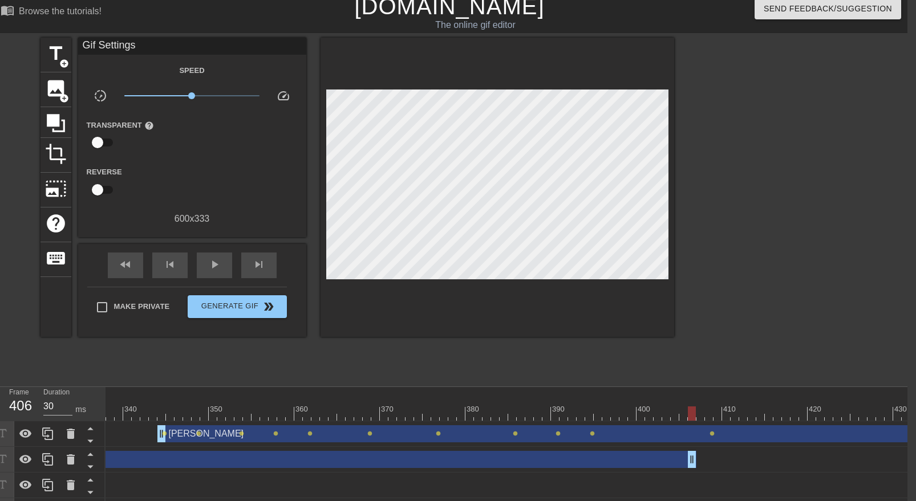
drag, startPoint x: 390, startPoint y: 458, endPoint x: 692, endPoint y: 474, distance: 302.2
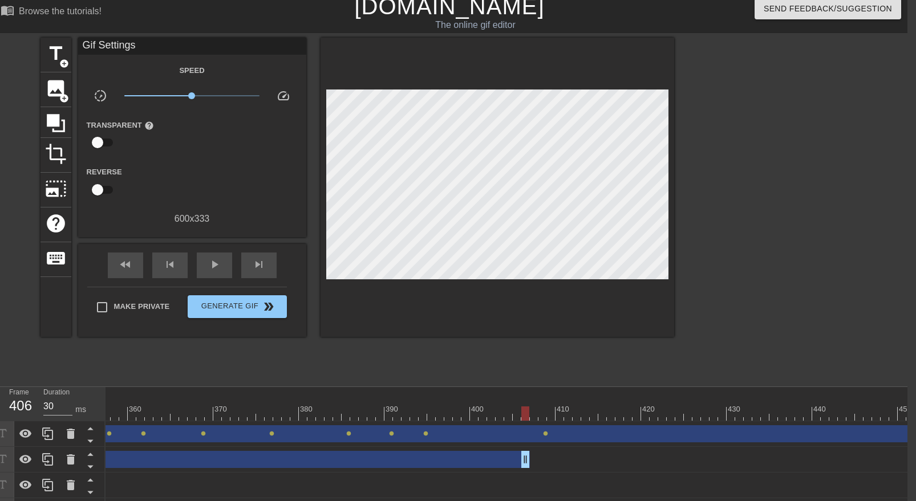
scroll to position [0, 3056]
type input "40"
drag, startPoint x: 520, startPoint y: 458, endPoint x: 553, endPoint y: 457, distance: 33.1
click at [511, 459] on div "CISO Team asking for documentation drag_handle drag_handle" at bounding box center [86, 459] width 941 height 17
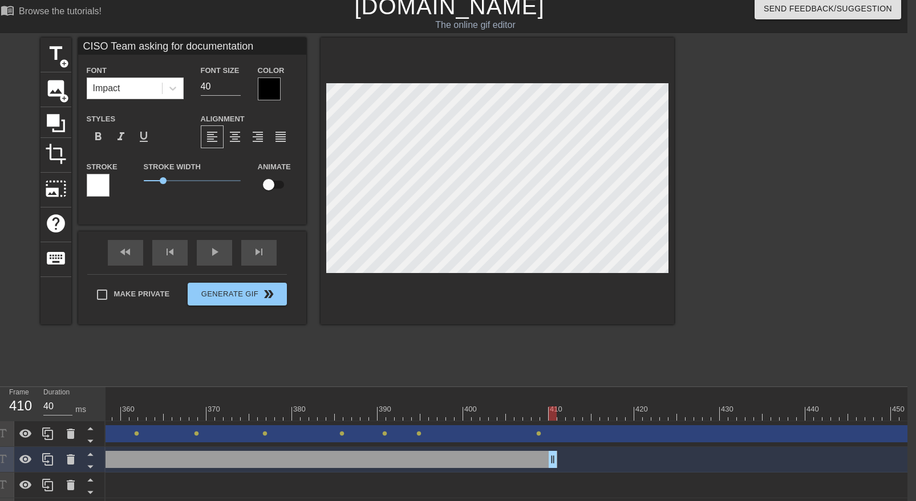
click at [268, 189] on input "checkbox" at bounding box center [268, 185] width 65 height 22
checkbox input "true"
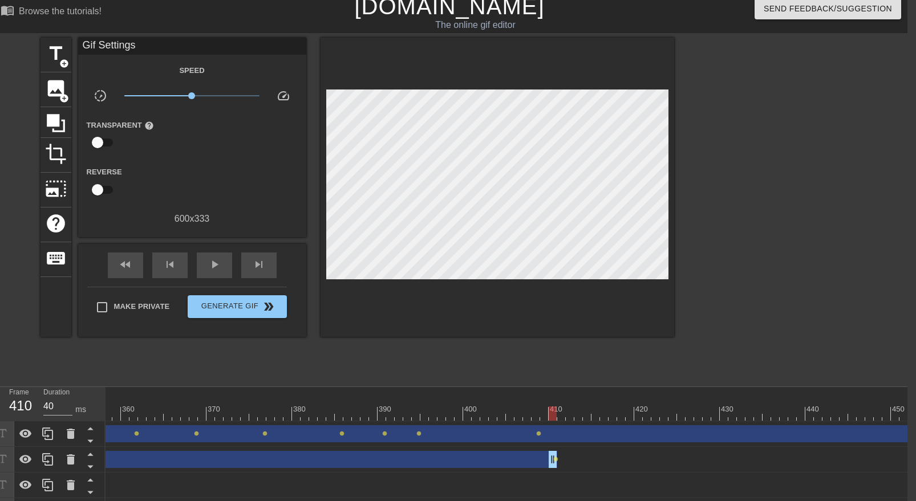
drag, startPoint x: 554, startPoint y: 460, endPoint x: 572, endPoint y: 463, distance: 17.8
drag, startPoint x: 552, startPoint y: 465, endPoint x: 622, endPoint y: 469, distance: 70.9
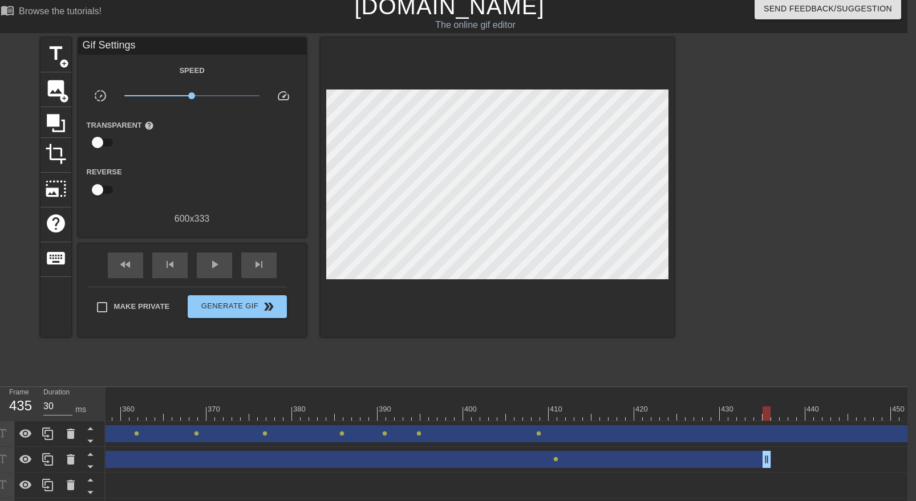
drag, startPoint x: 618, startPoint y: 461, endPoint x: 766, endPoint y: 475, distance: 148.3
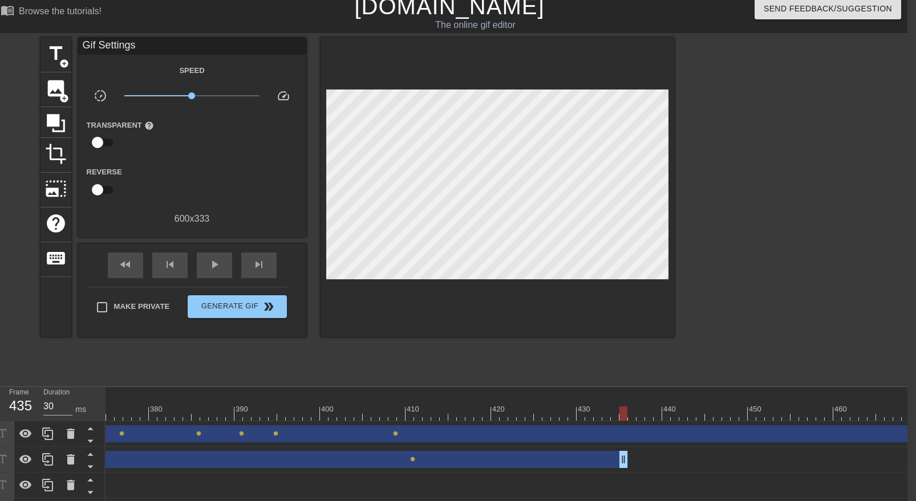
scroll to position [0, 3208]
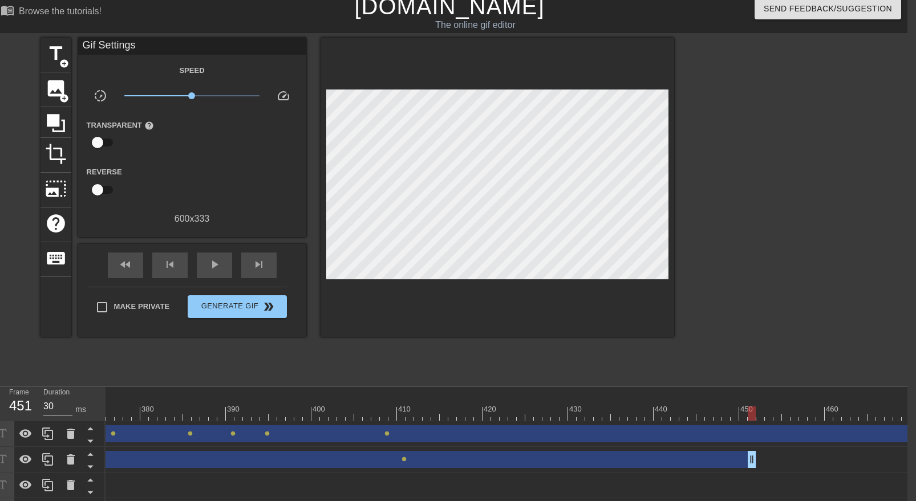
drag, startPoint x: 614, startPoint y: 459, endPoint x: 751, endPoint y: 468, distance: 137.2
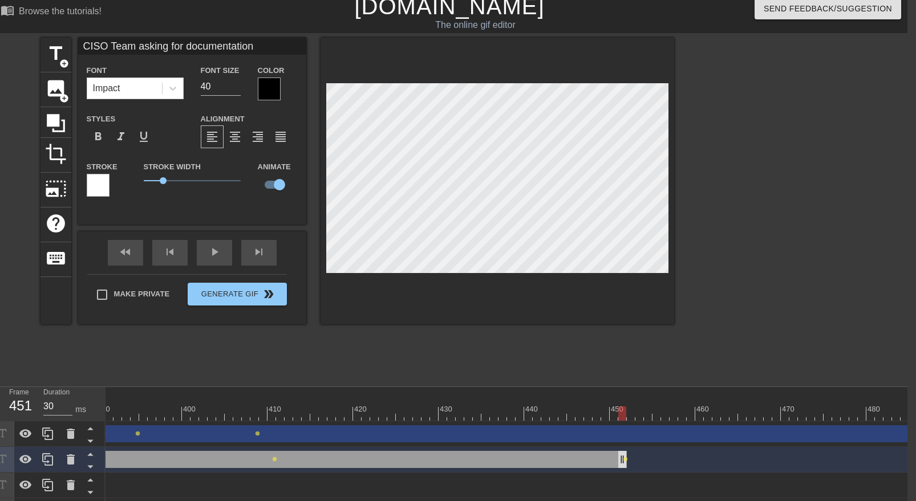
scroll to position [0, 3351]
drag, startPoint x: 607, startPoint y: 465, endPoint x: 688, endPoint y: 467, distance: 80.5
click at [391, 274] on div at bounding box center [498, 181] width 354 height 287
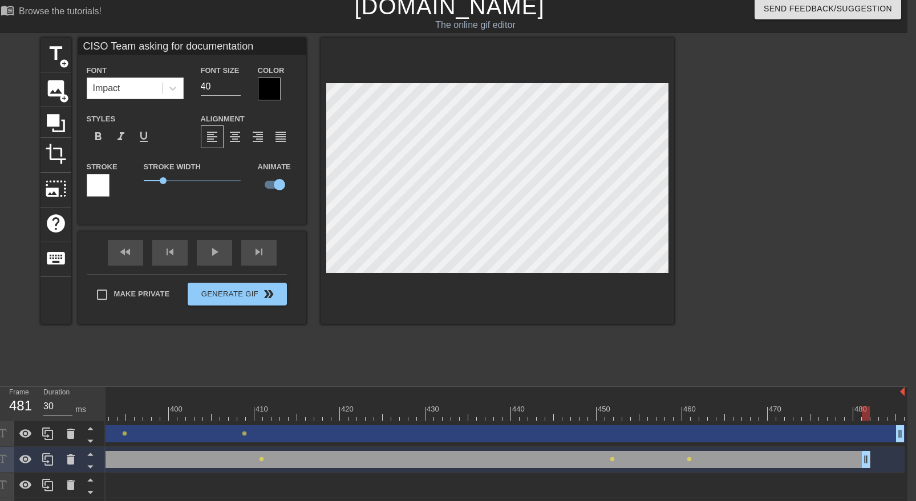
drag, startPoint x: 687, startPoint y: 466, endPoint x: 868, endPoint y: 469, distance: 180.9
click at [428, 278] on div at bounding box center [498, 181] width 354 height 287
type input "30"
drag, startPoint x: 866, startPoint y: 463, endPoint x: 920, endPoint y: 467, distance: 54.3
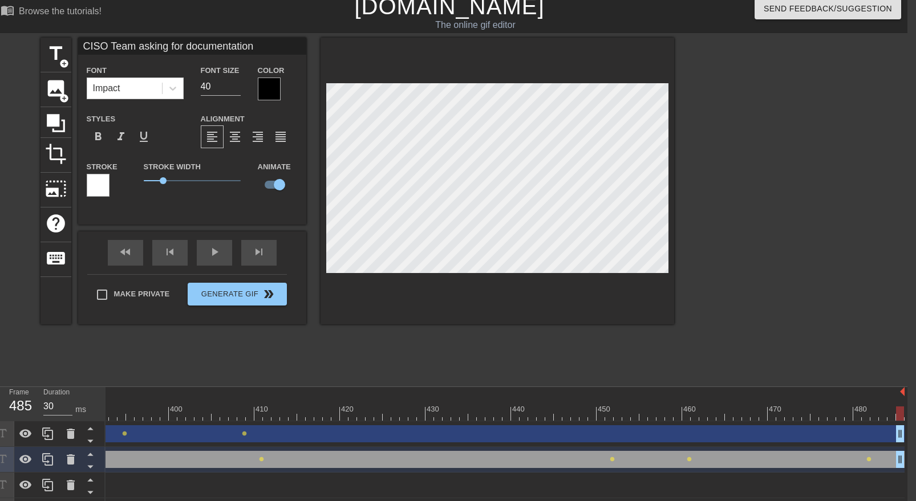
click at [908, 467] on html "menu_book Browse the tutorials! [DOMAIN_NAME] The online gif editor Send Feedba…" at bounding box center [449, 271] width 916 height 557
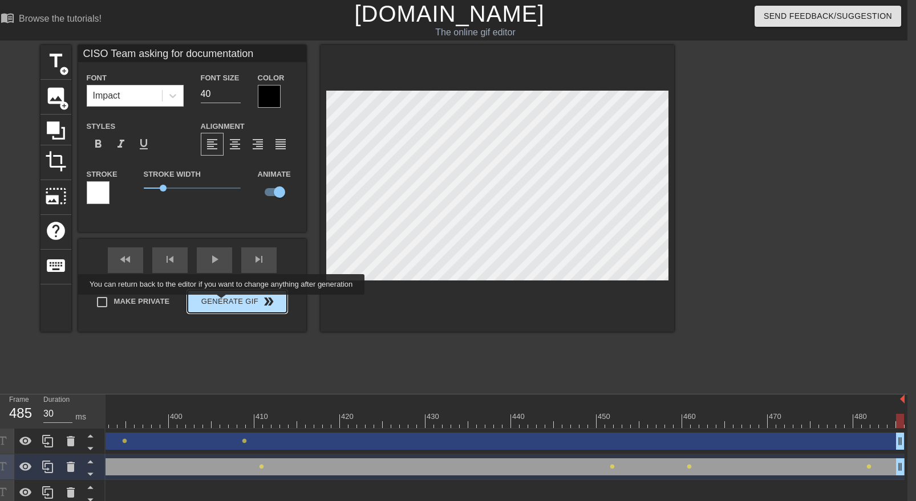
click at [229, 303] on button "Generate Gif double_arrow" at bounding box center [237, 301] width 99 height 23
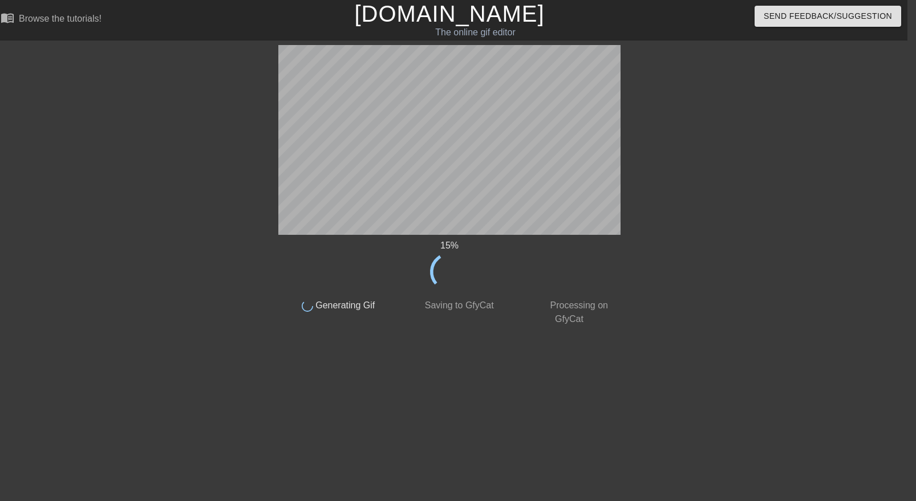
click at [481, 307] on span "Saving to GfyCat" at bounding box center [457, 306] width 71 height 10
copy span "GfyCat"
click at [683, 299] on div at bounding box center [719, 216] width 171 height 342
click at [500, 273] on div "69 %" at bounding box center [449, 265] width 342 height 52
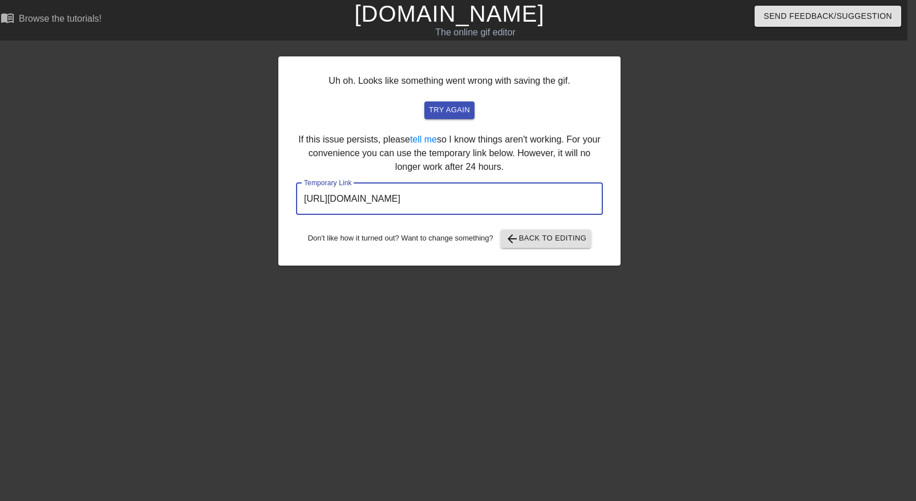
click at [464, 206] on input "[URL][DOMAIN_NAME]" at bounding box center [449, 199] width 307 height 32
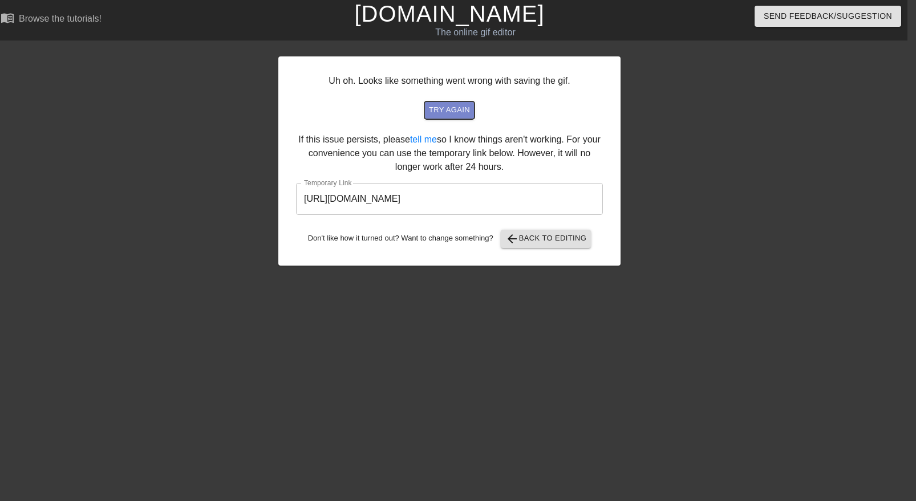
click at [459, 112] on span "try again" at bounding box center [449, 110] width 41 height 13
